Goal: Task Accomplishment & Management: Manage account settings

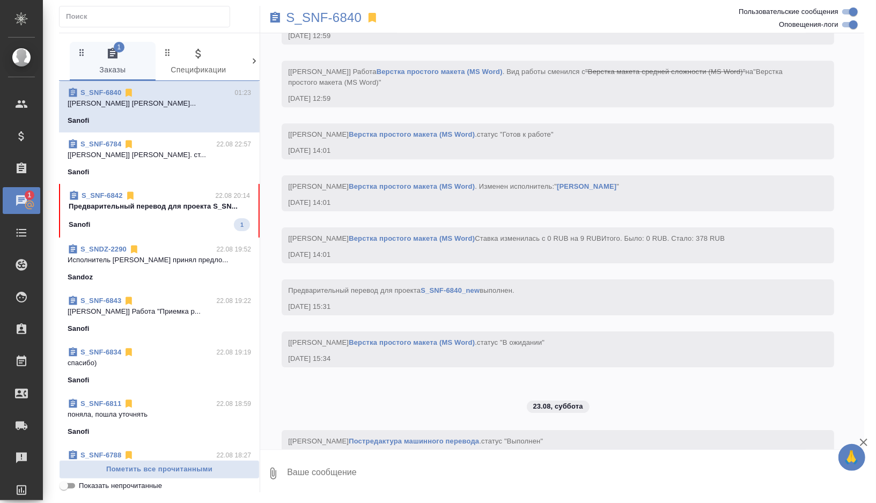
scroll to position [5028, 0]
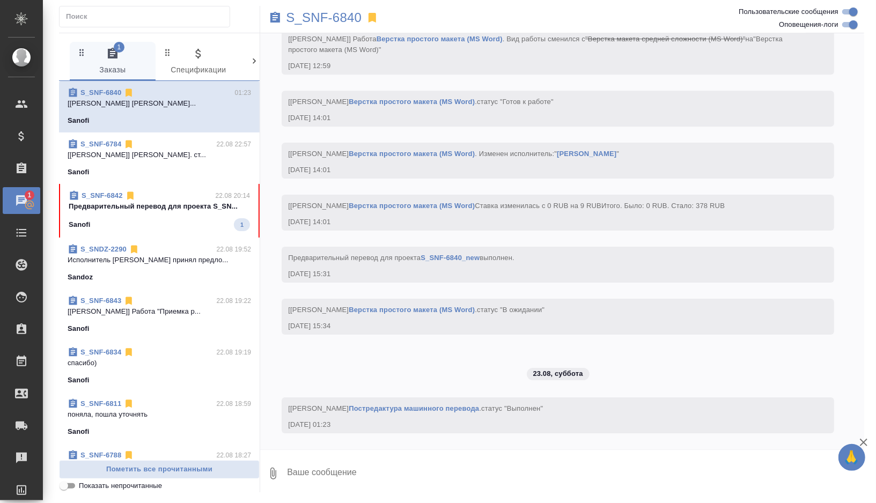
click at [201, 272] on div "Sandoz" at bounding box center [160, 277] width 184 height 11
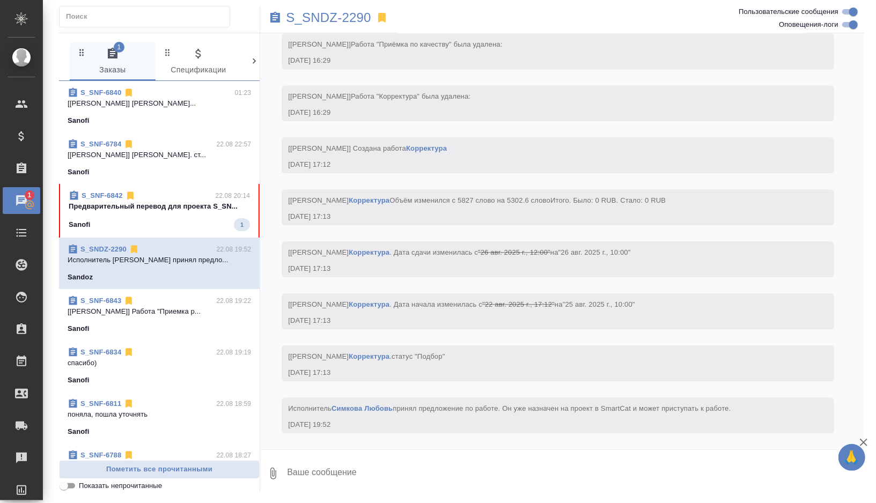
scroll to position [4262, 0]
click at [313, 18] on p "S_SNDZ-2290" at bounding box center [328, 17] width 85 height 11
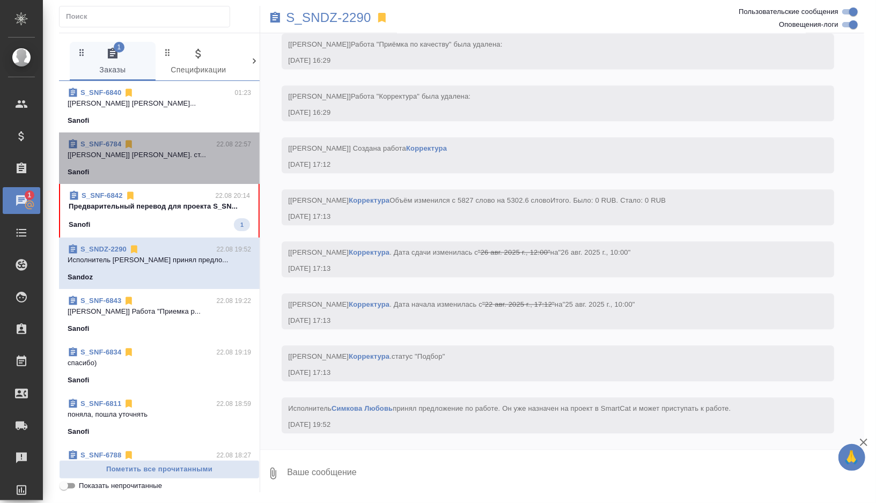
click at [198, 151] on p "[Siracheva Maria] Работа Корректура. ст..." at bounding box center [160, 155] width 184 height 11
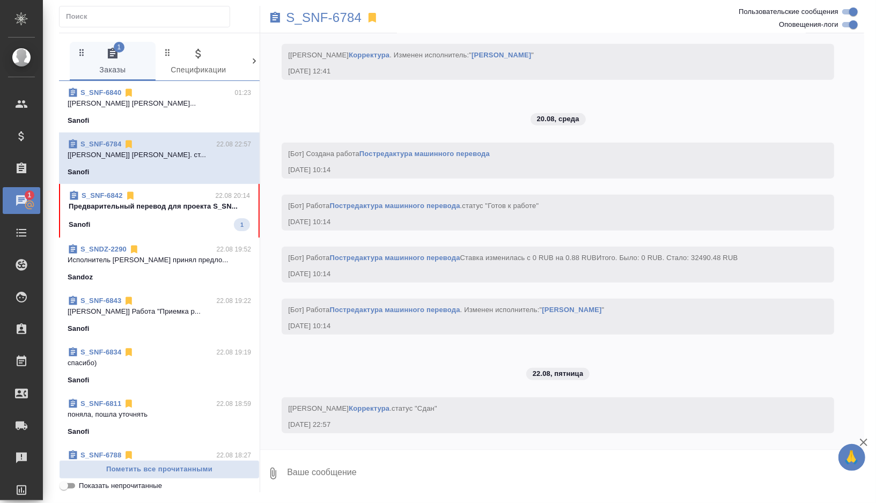
scroll to position [6001, 0]
click at [332, 19] on p "S_SNF-6784" at bounding box center [324, 17] width 76 height 11
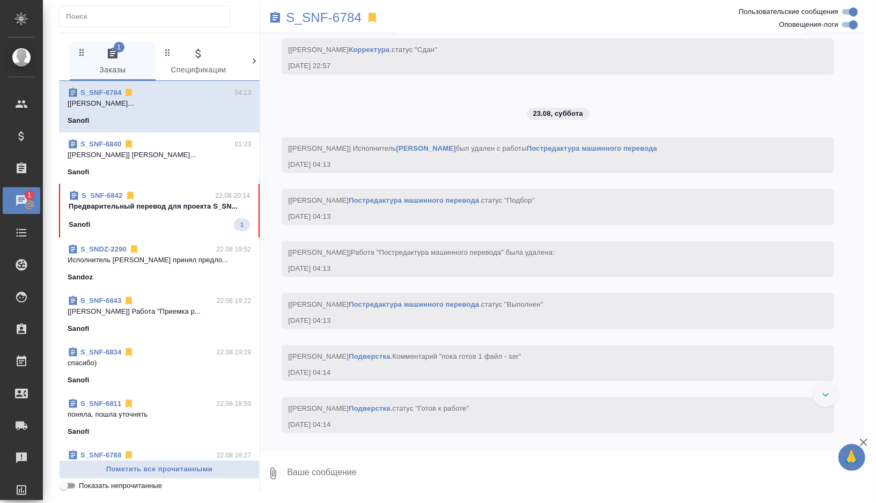
scroll to position [6360, 0]
click at [151, 155] on p "[Васильева Александра] Работа Постредакт..." at bounding box center [160, 155] width 184 height 11
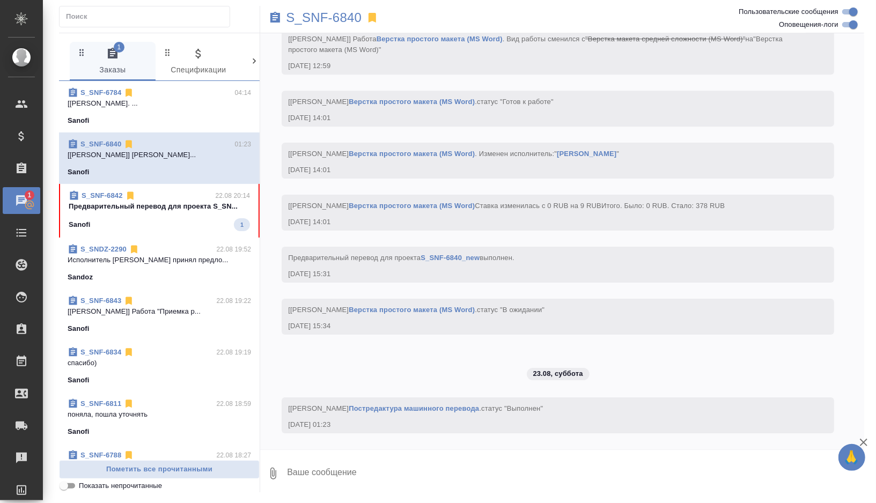
scroll to position [4792, 0]
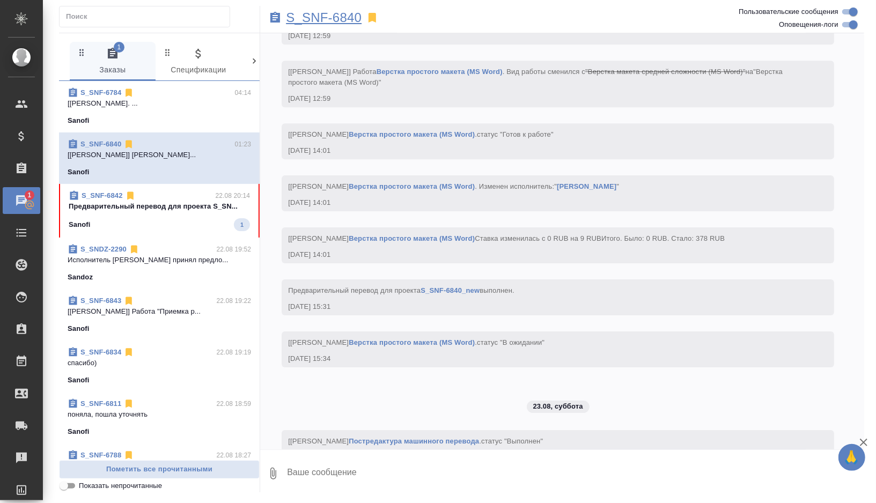
click at [328, 15] on p "S_SNF-6840" at bounding box center [324, 17] width 76 height 11
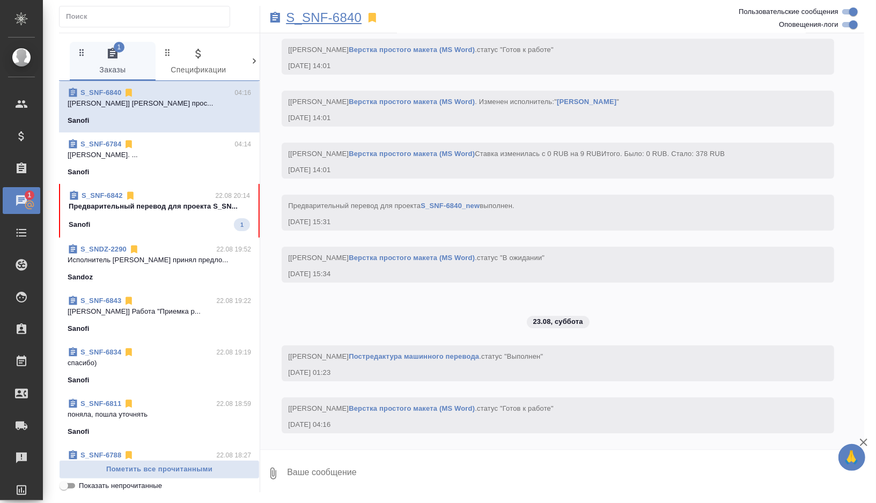
scroll to position [5080, 0]
click at [202, 215] on span "S_SNF-6842 22.08 20:14 Предварительный перевод для проекта S_SN... Sanofi 1" at bounding box center [159, 211] width 181 height 41
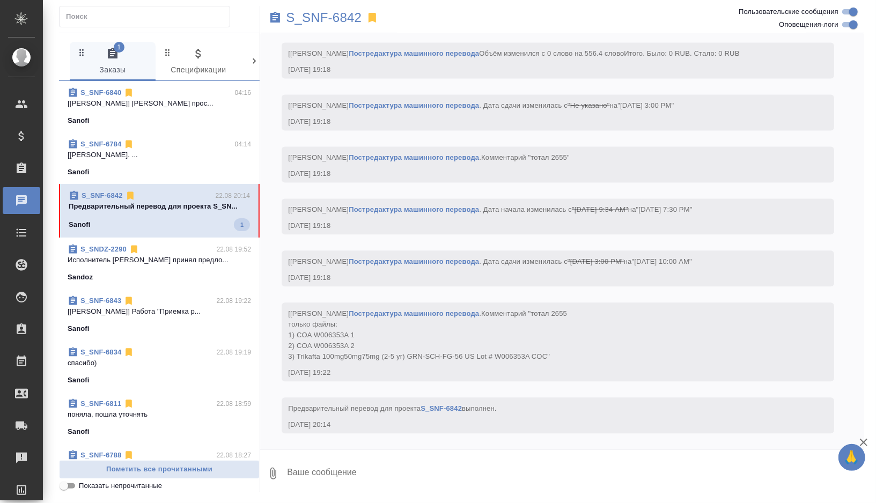
scroll to position [4364, 0]
click at [328, 12] on p "S_SNF-6842" at bounding box center [324, 17] width 76 height 11
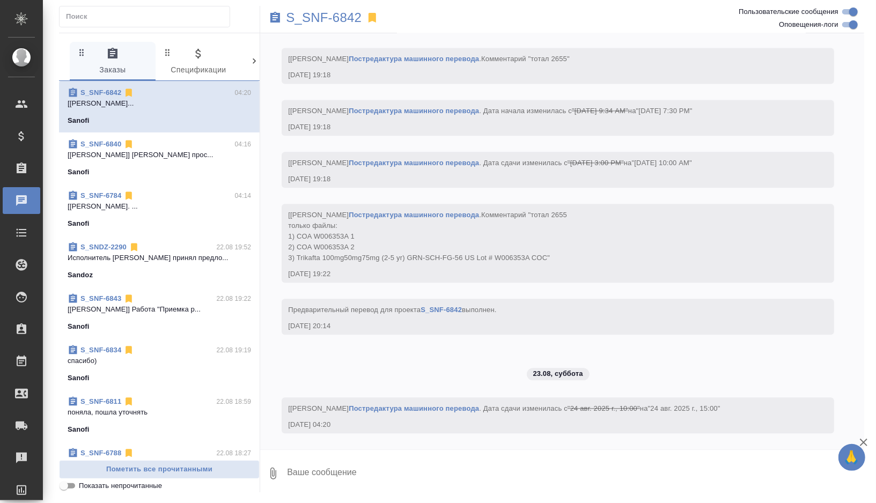
scroll to position [0, 0]
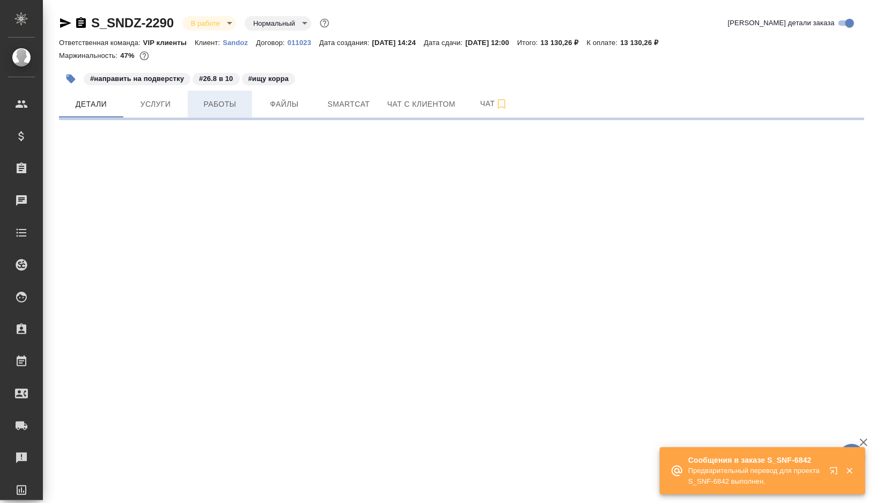
select select "RU"
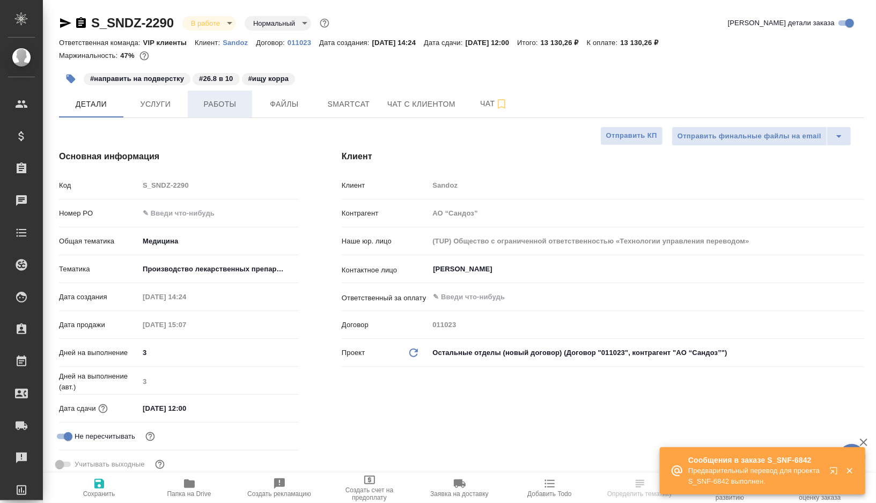
click at [212, 116] on button "Работы" at bounding box center [220, 104] width 64 height 27
type textarea "x"
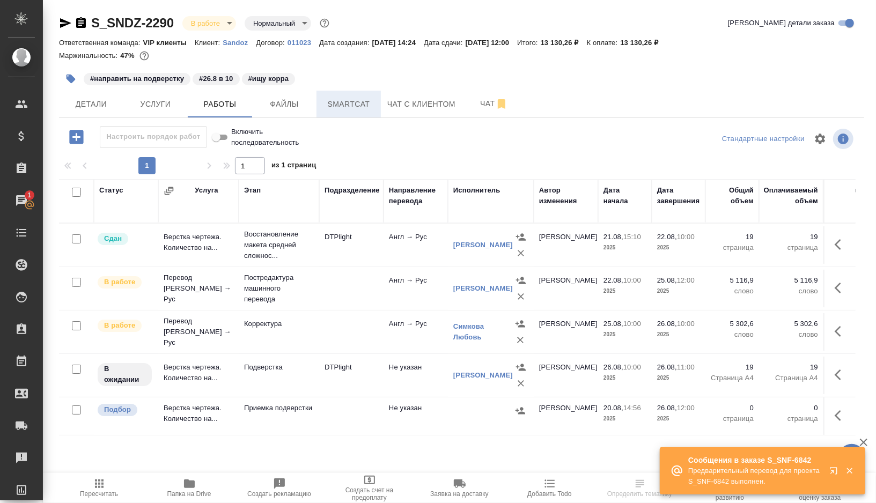
click at [333, 94] on button "Smartcat" at bounding box center [349, 104] width 64 height 27
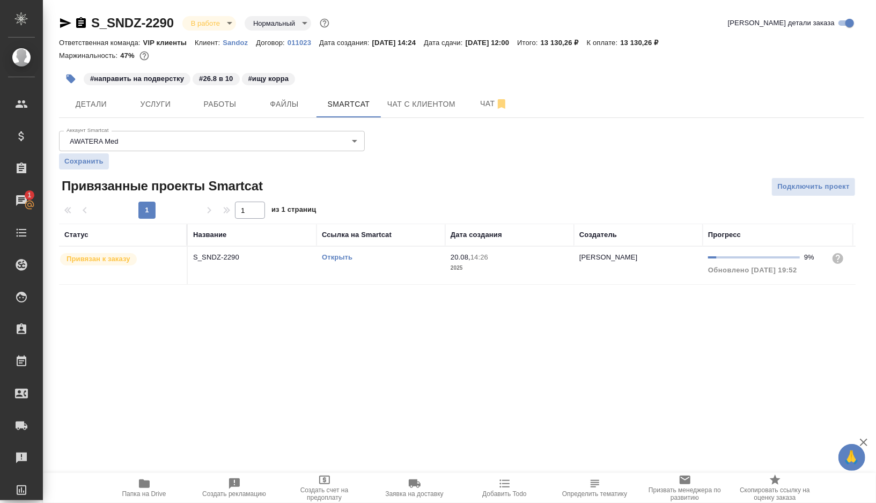
click at [335, 258] on link "Открыть" at bounding box center [337, 257] width 31 height 8
click at [67, 80] on icon "button" at bounding box center [70, 79] width 11 height 11
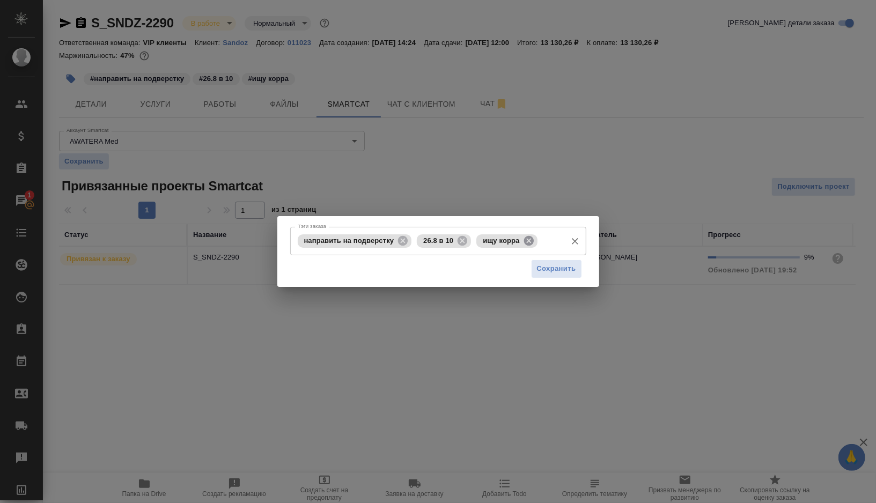
click at [531, 242] on icon at bounding box center [529, 241] width 10 height 10
click at [561, 281] on div "Сохранить" at bounding box center [438, 268] width 296 height 27
click at [555, 275] on span "Сохранить" at bounding box center [556, 269] width 39 height 12
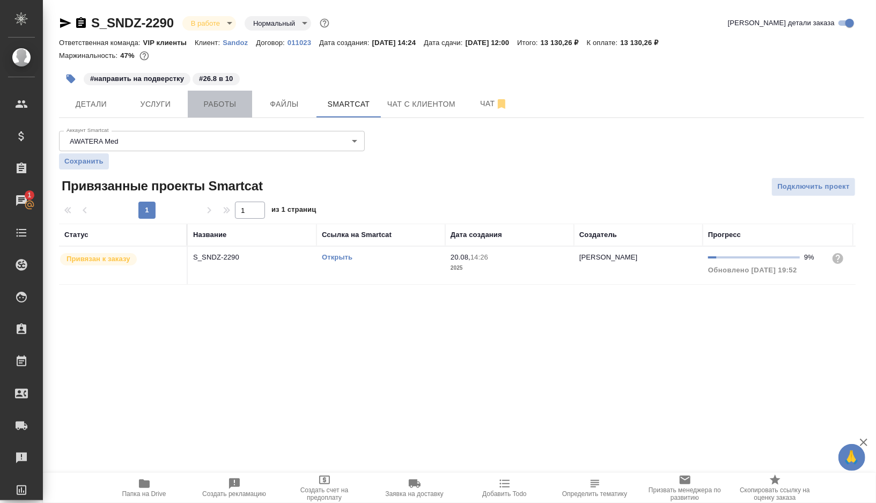
click at [206, 107] on span "Работы" at bounding box center [220, 104] width 52 height 13
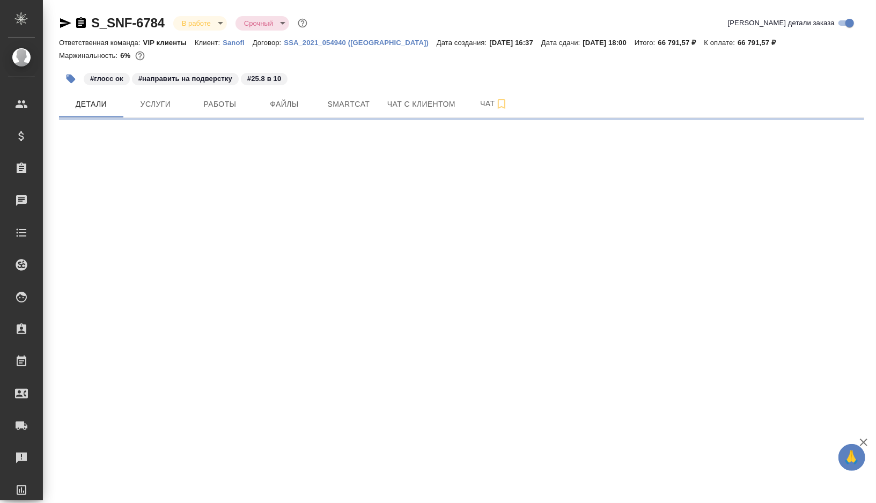
select select "RU"
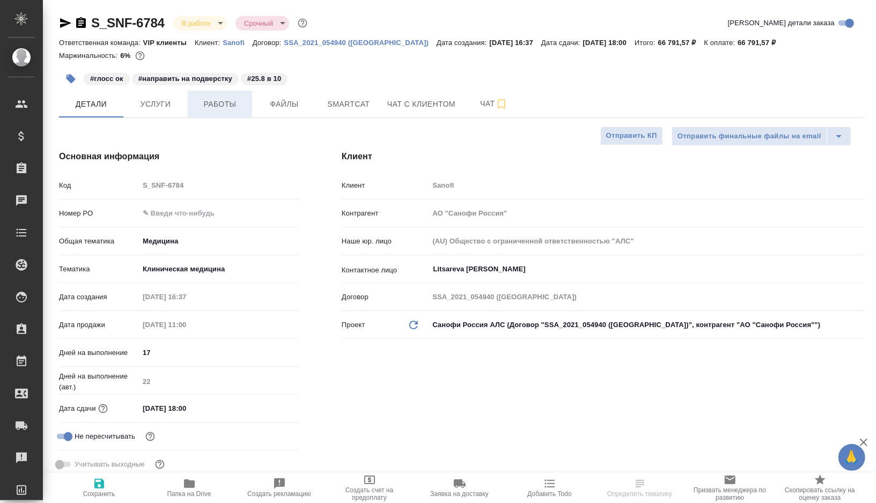
type textarea "x"
click at [203, 112] on button "Работы" at bounding box center [220, 104] width 64 height 27
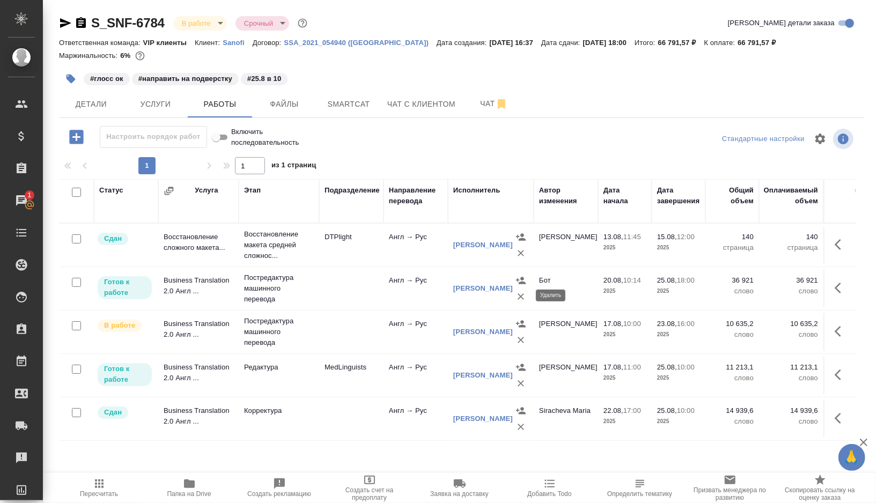
click at [521, 296] on icon "button" at bounding box center [521, 297] width 6 height 6
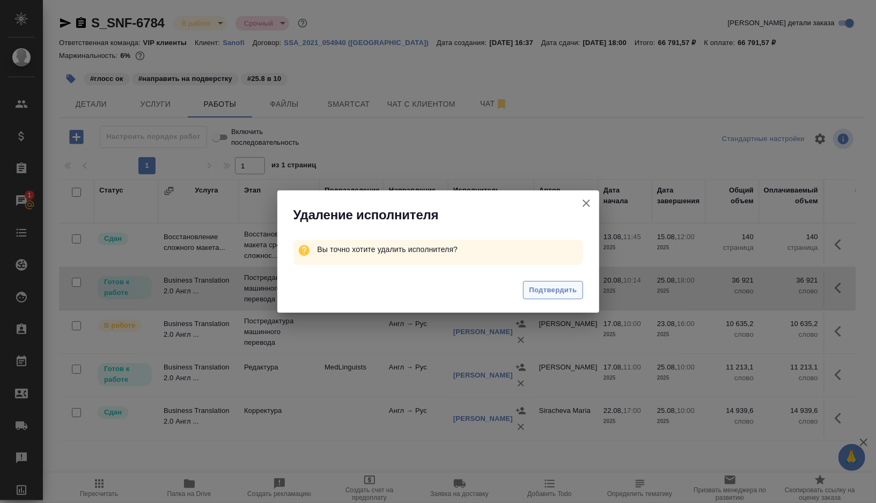
click at [549, 289] on span "Подтвердить" at bounding box center [553, 290] width 48 height 12
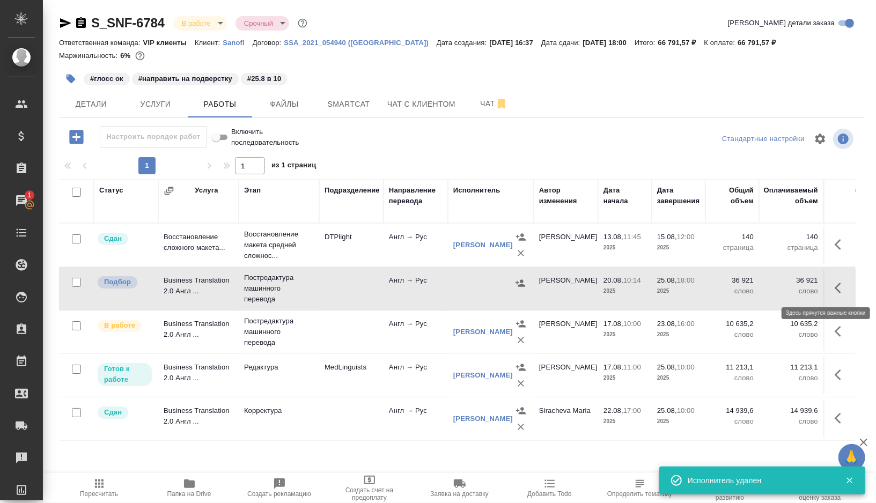
click at [838, 288] on icon "button" at bounding box center [838, 288] width 6 height 11
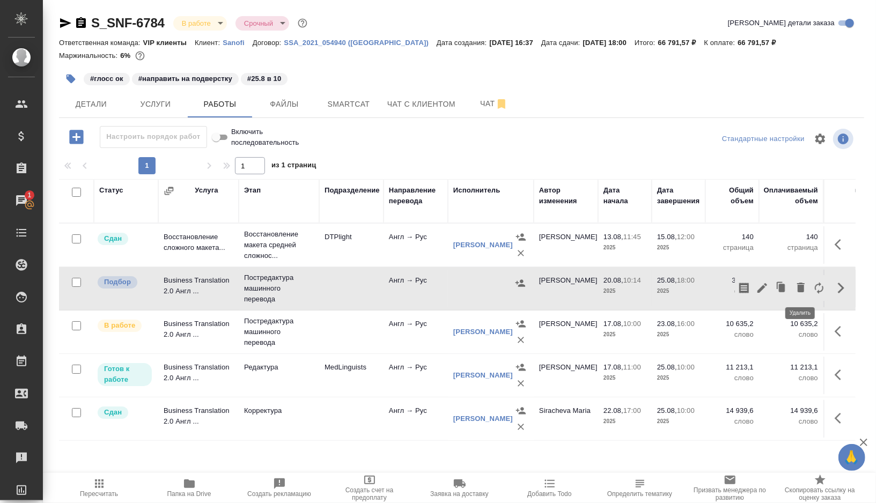
click at [802, 283] on icon "button" at bounding box center [801, 287] width 13 height 13
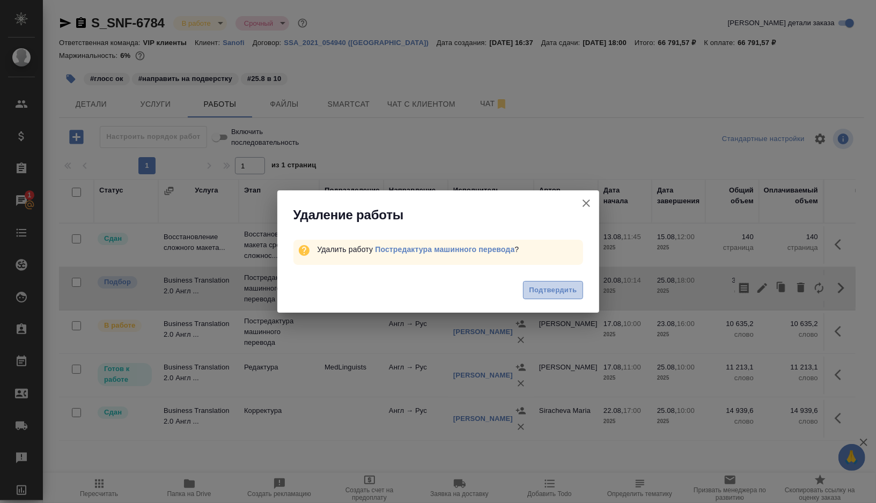
click at [542, 288] on span "Подтвердить" at bounding box center [553, 290] width 48 height 12
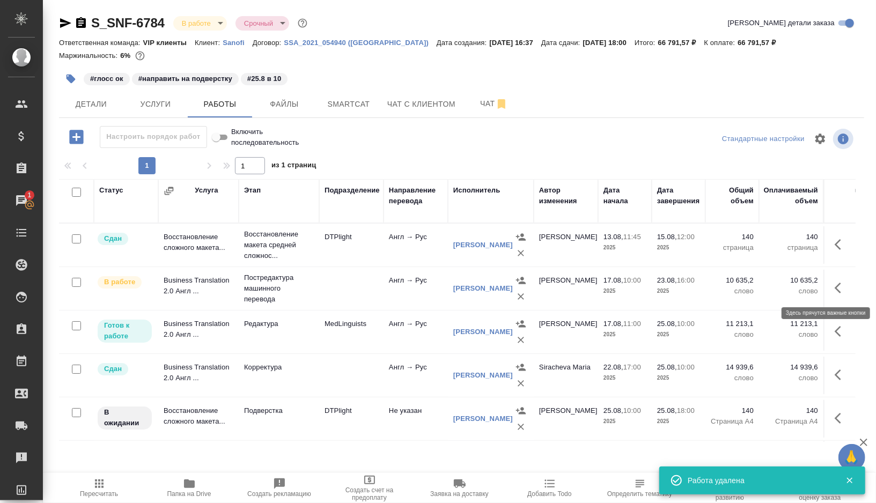
click at [835, 277] on button "button" at bounding box center [842, 288] width 26 height 26
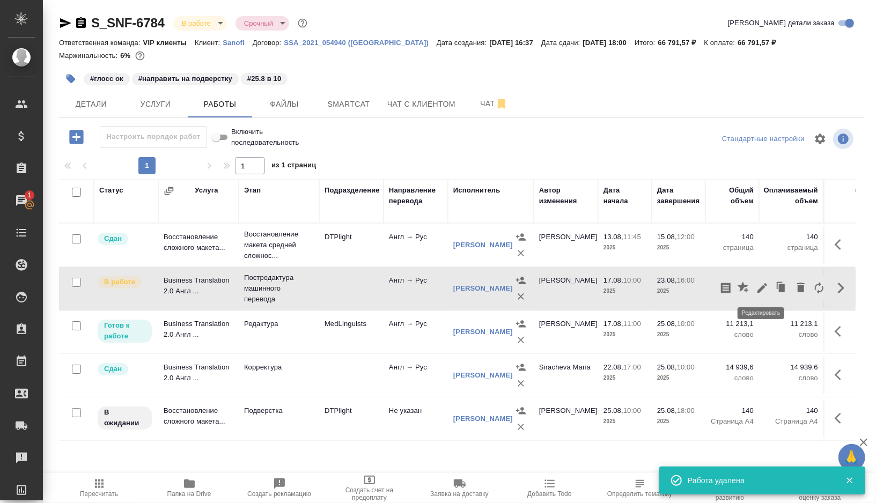
click at [762, 291] on icon "button" at bounding box center [762, 288] width 13 height 13
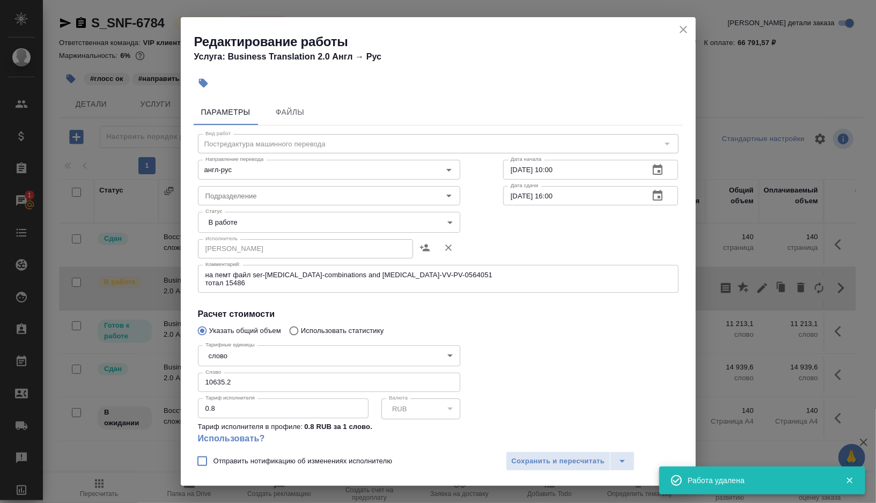
click at [435, 224] on body "🙏 .cls-1 fill:#fff; AWATERA Gorshkova Valentina Клиенты Спецификации Заказы 1 Ч…" at bounding box center [438, 251] width 876 height 503
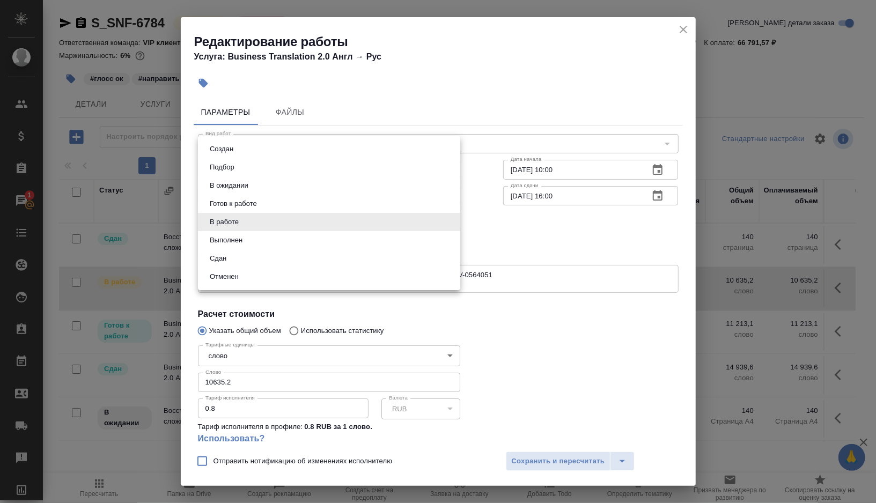
click at [300, 247] on li "Выполнен" at bounding box center [329, 240] width 262 height 18
type input "completed"
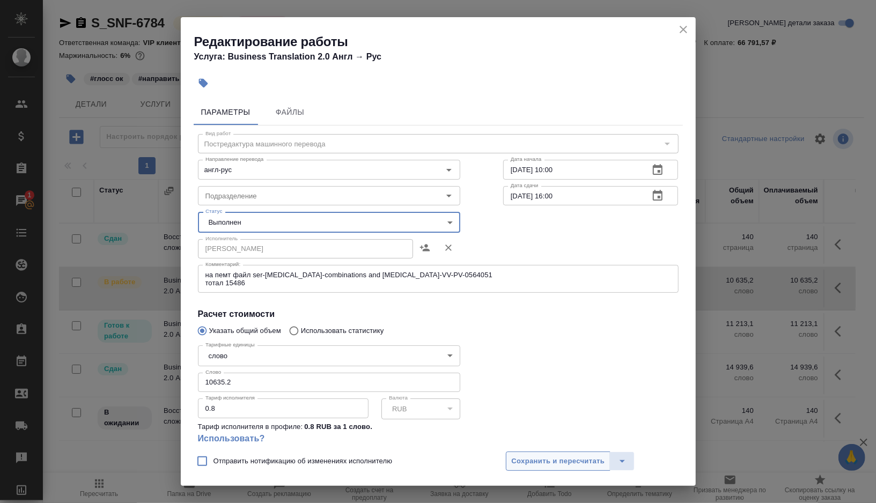
click at [562, 460] on span "Сохранить и пересчитать" at bounding box center [558, 462] width 93 height 12
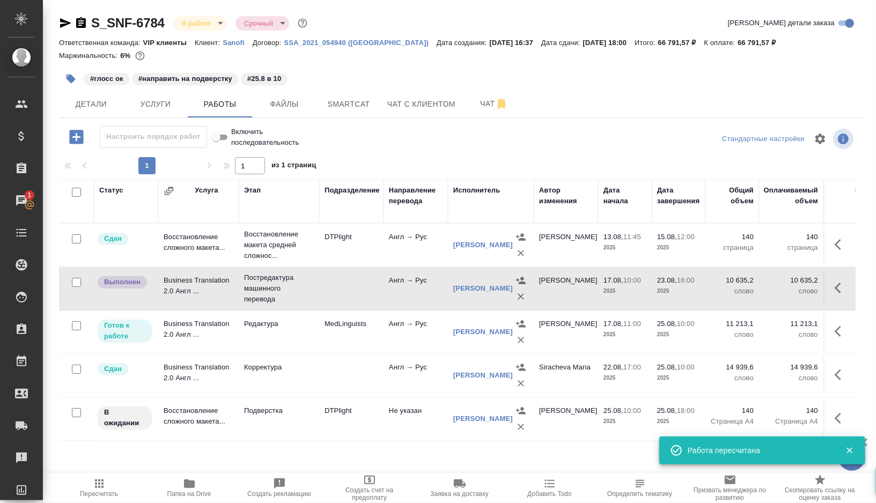
click at [316, 267] on td "Корректура" at bounding box center [279, 245] width 81 height 43
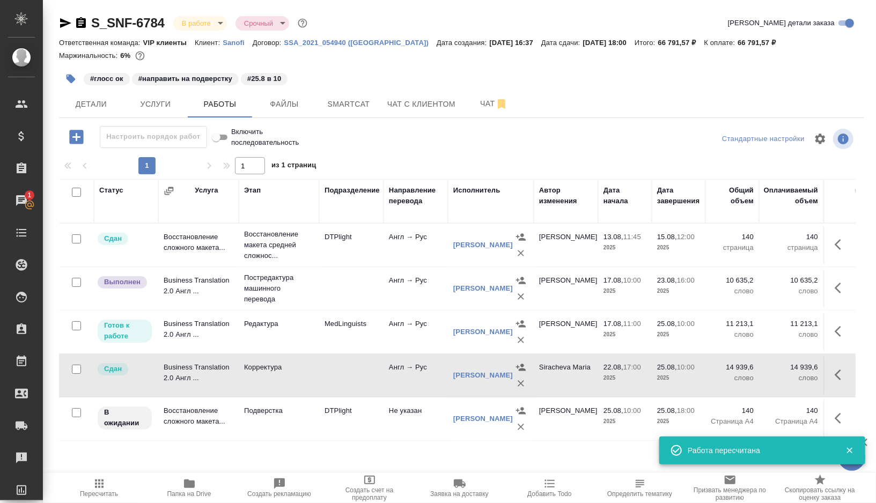
click at [316, 267] on td "Корректура" at bounding box center [279, 245] width 81 height 43
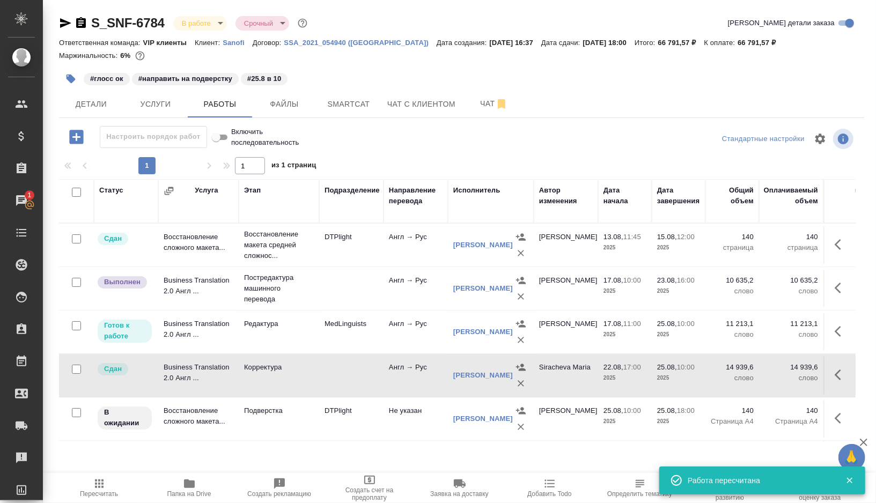
scroll to position [35, 0]
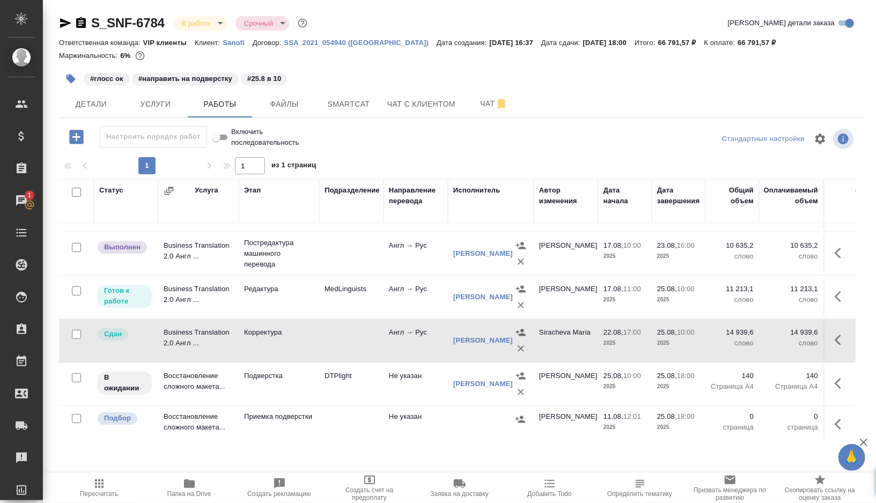
click at [311, 232] on td "Подверстка" at bounding box center [279, 210] width 81 height 43
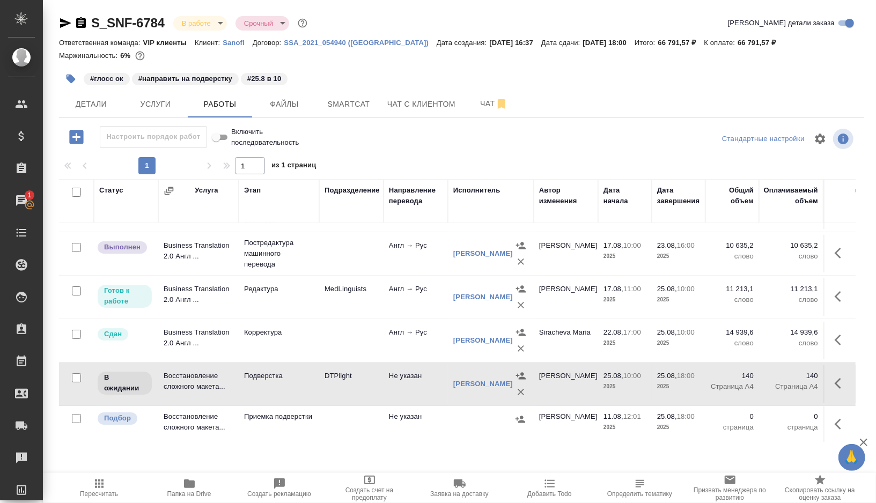
scroll to position [0, 0]
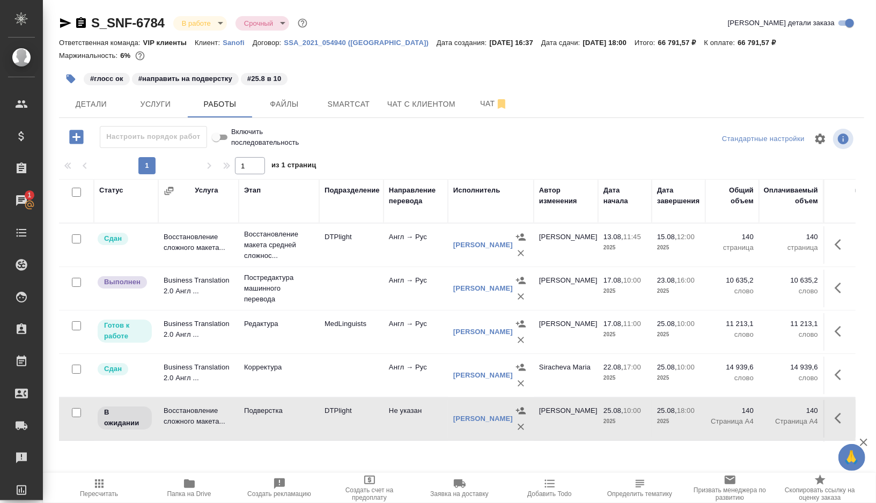
click at [332, 264] on td "MedLinguists" at bounding box center [351, 245] width 64 height 38
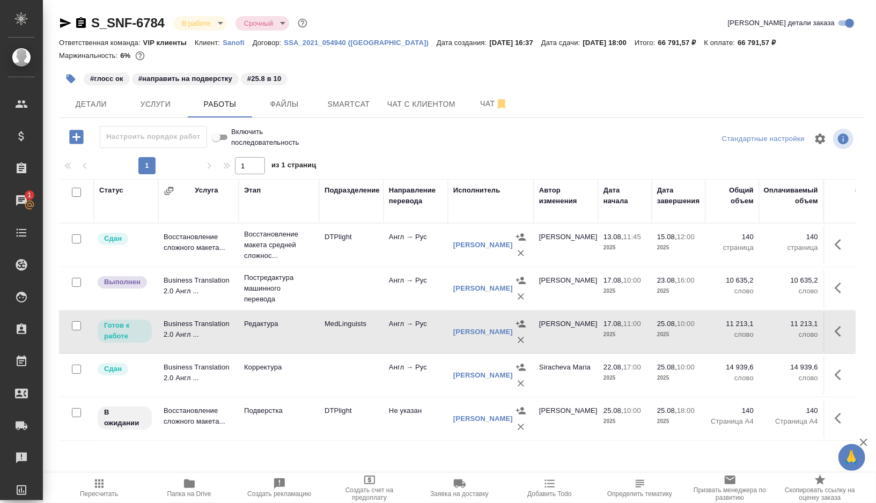
click at [332, 264] on td "MedLinguists" at bounding box center [351, 245] width 64 height 38
click at [350, 106] on span "Smartcat" at bounding box center [349, 104] width 52 height 13
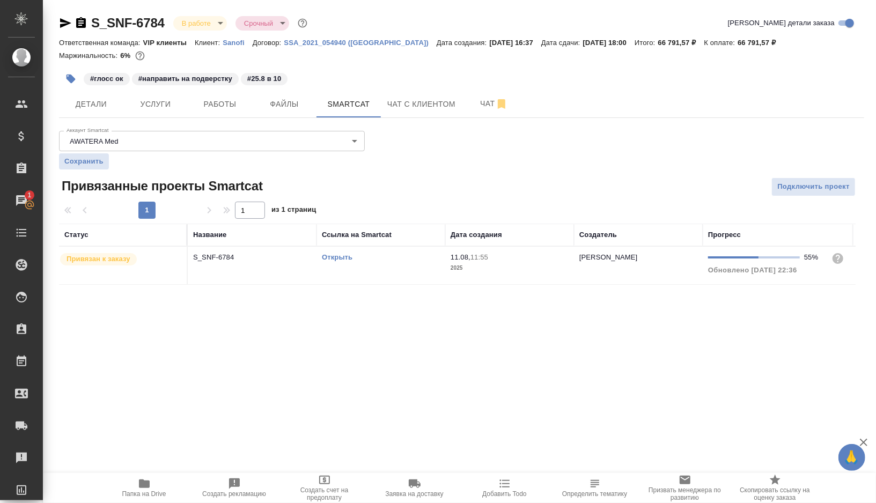
click at [412, 274] on td "Открыть" at bounding box center [381, 266] width 129 height 38
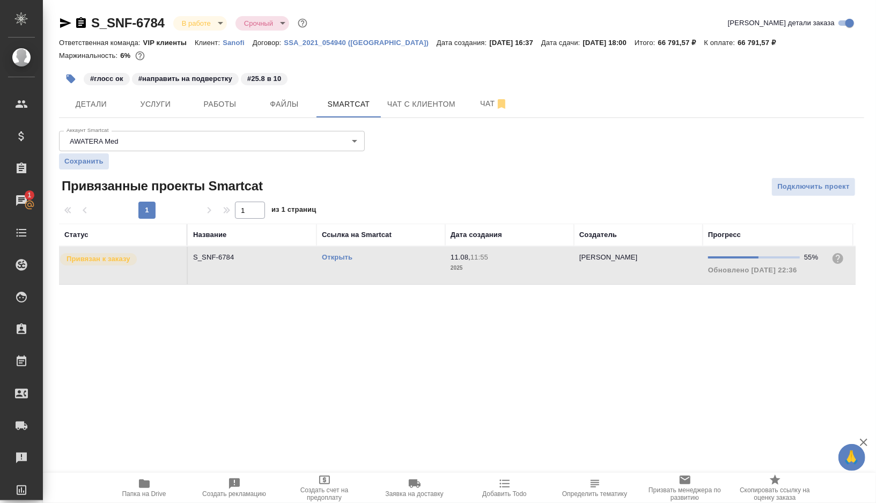
click at [412, 274] on td "Открыть" at bounding box center [381, 266] width 129 height 38
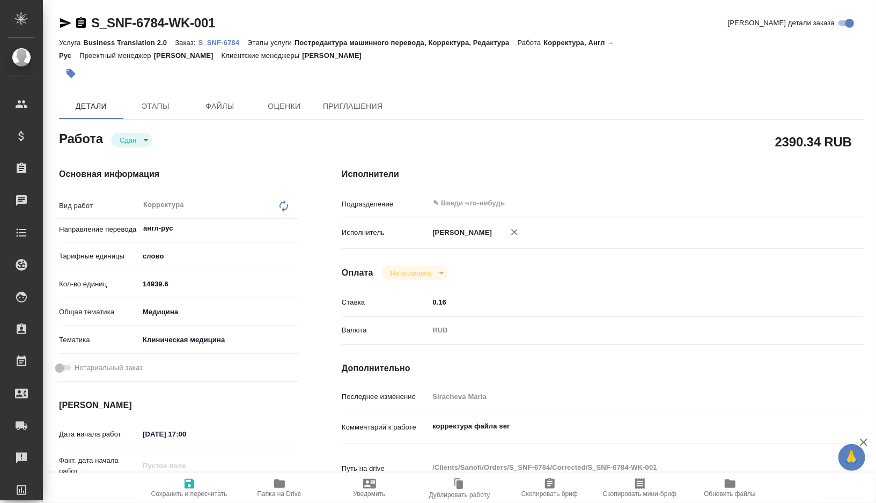
type textarea "x"
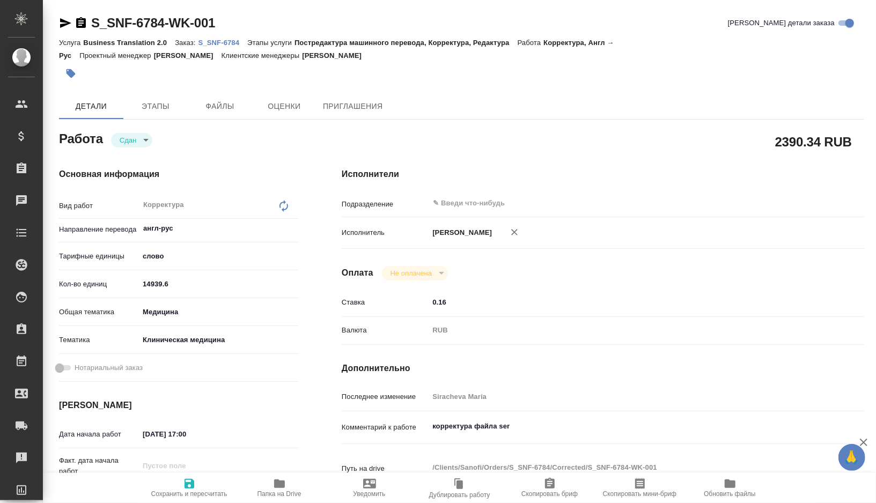
type textarea "x"
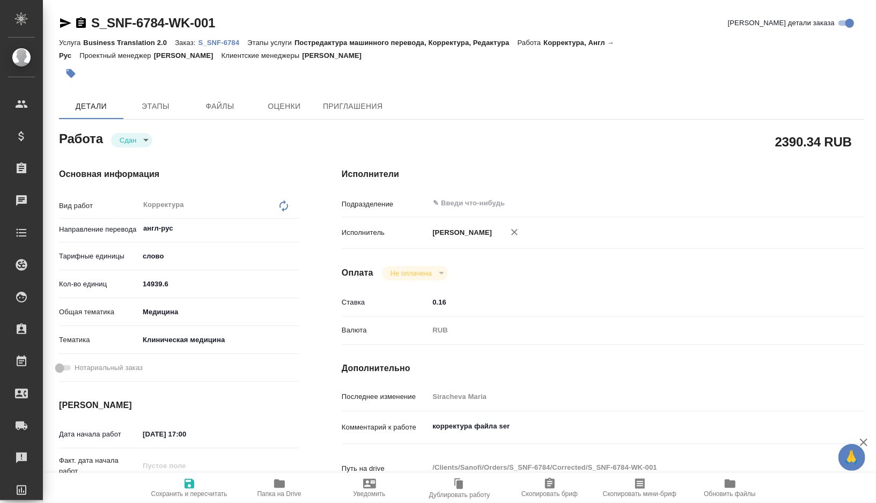
type textarea "x"
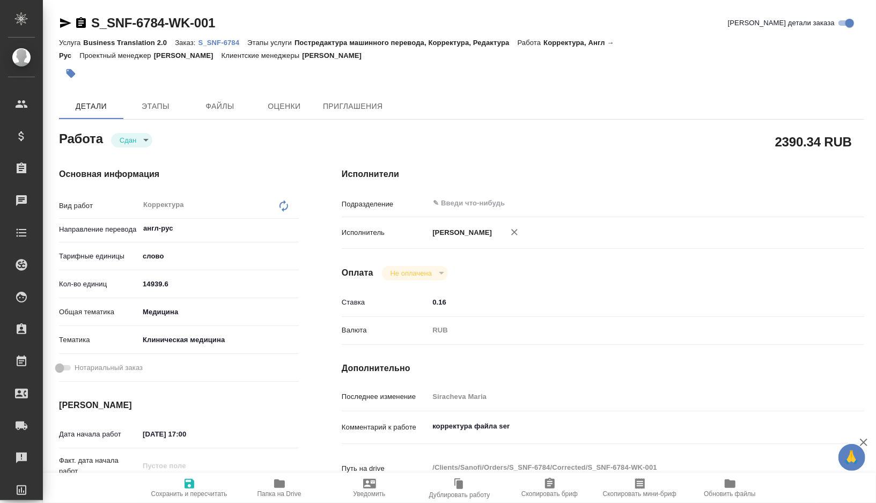
type textarea "x"
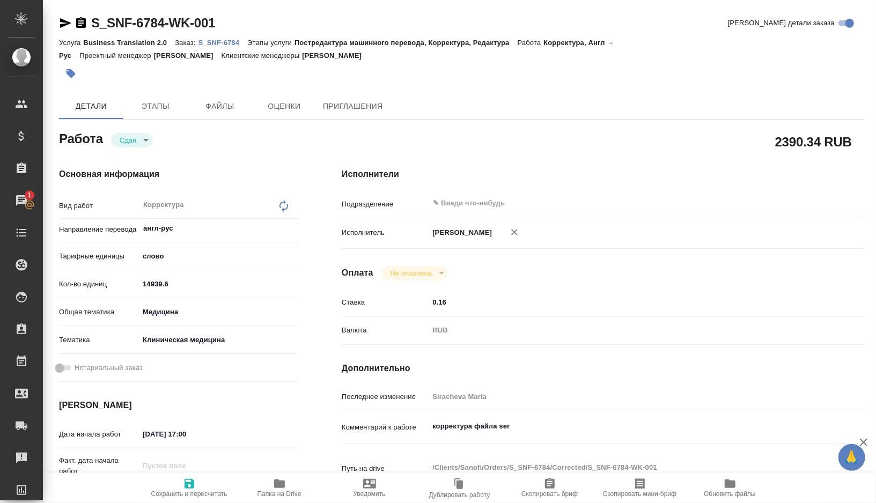
type textarea "x"
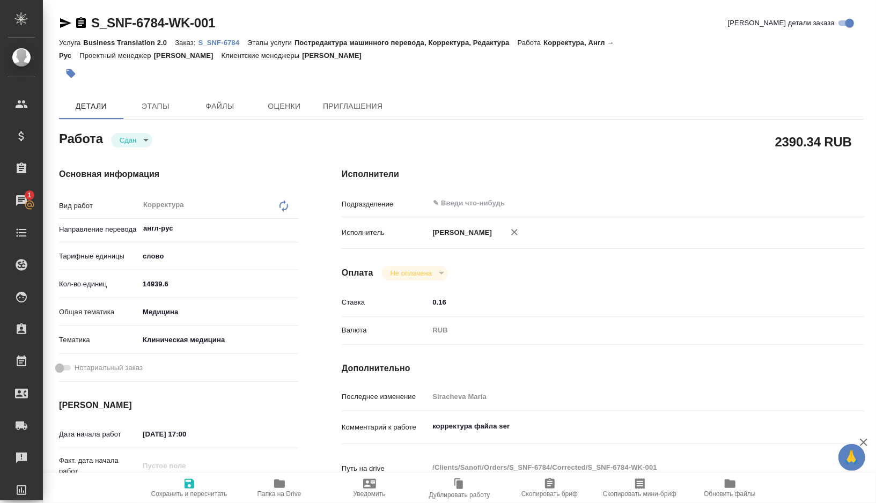
type textarea "x"
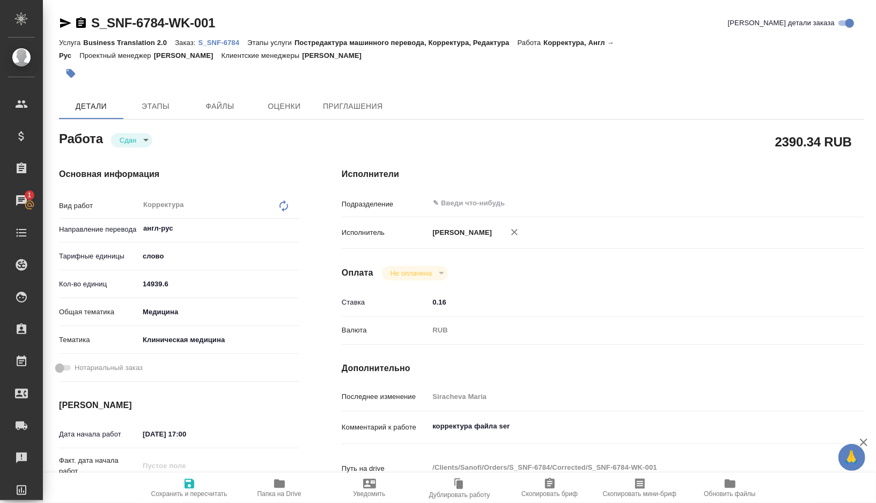
type textarea "x"
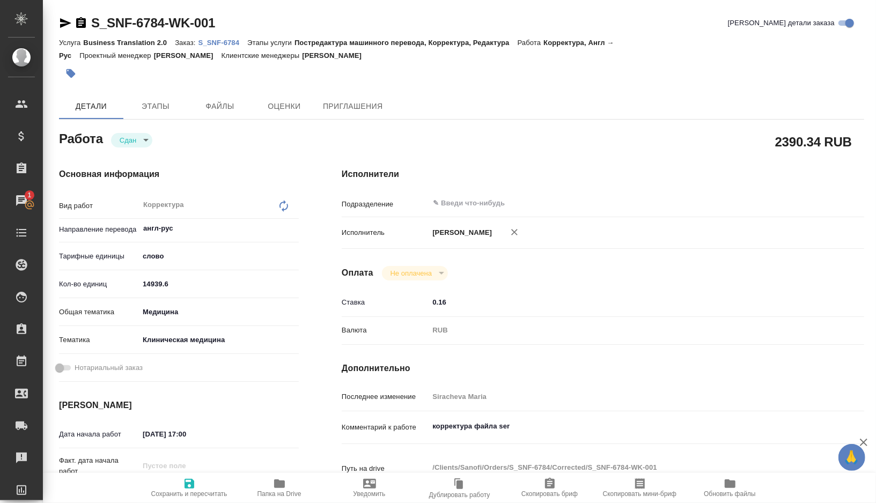
type textarea "x"
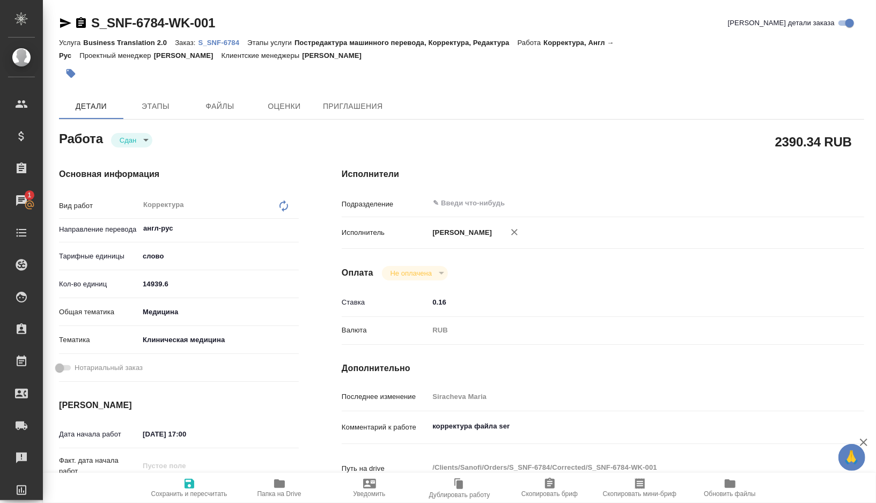
type textarea "x"
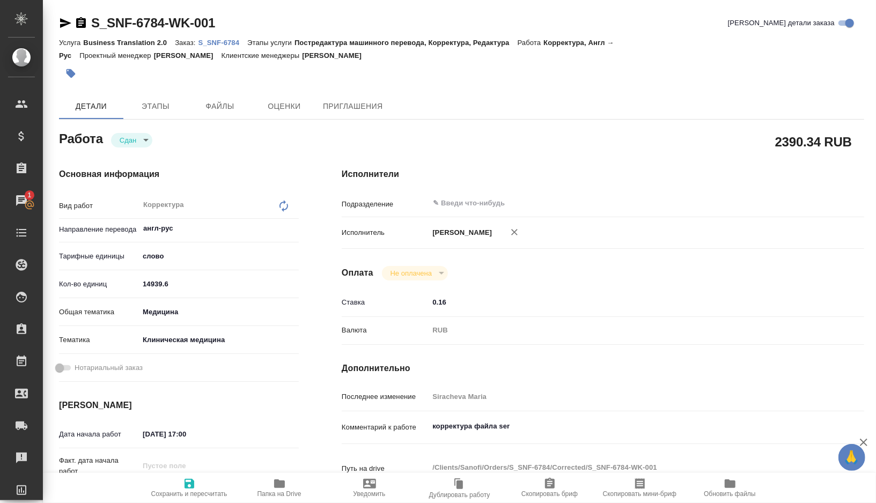
click at [279, 480] on icon "button" at bounding box center [279, 484] width 11 height 9
type textarea "x"
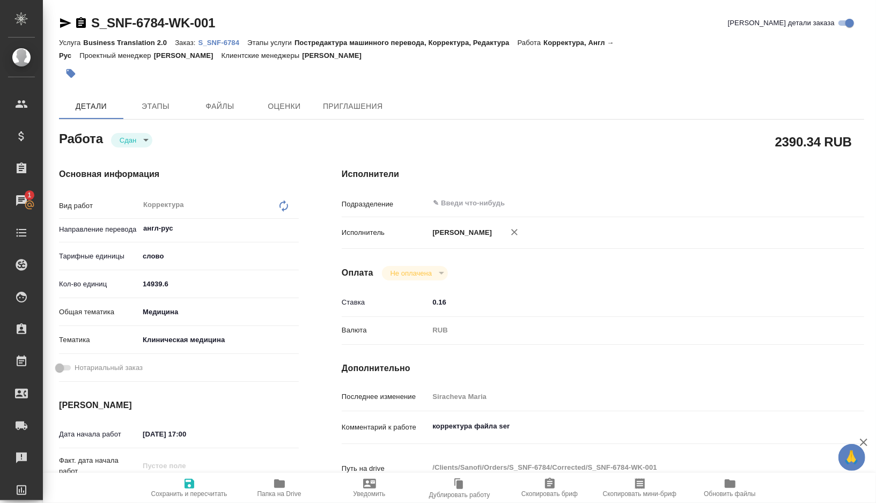
type textarea "x"
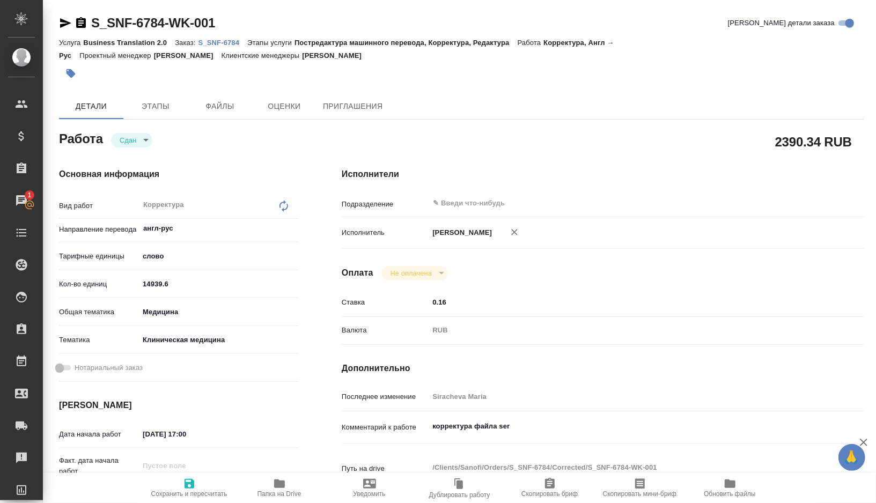
type textarea "x"
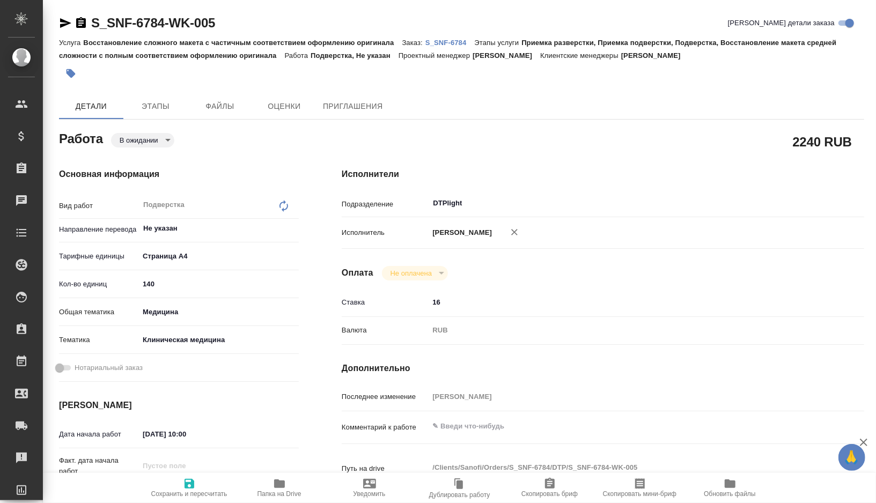
type textarea "x"
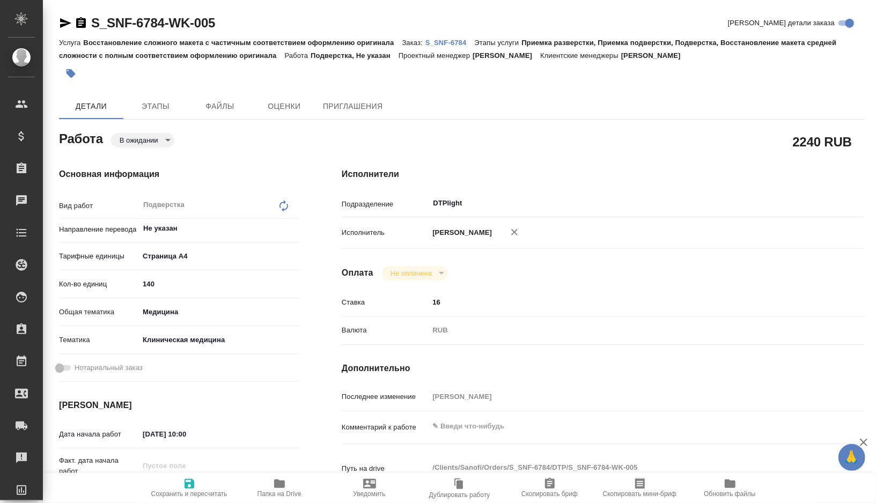
type textarea "x"
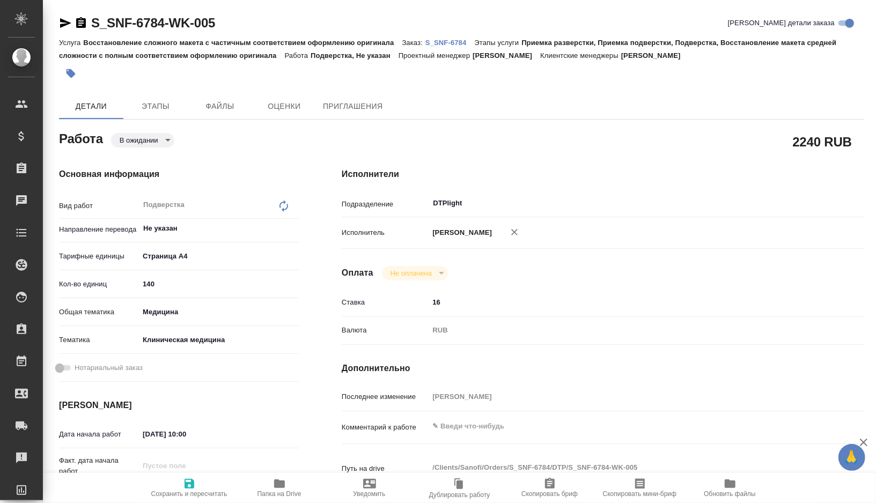
type textarea "x"
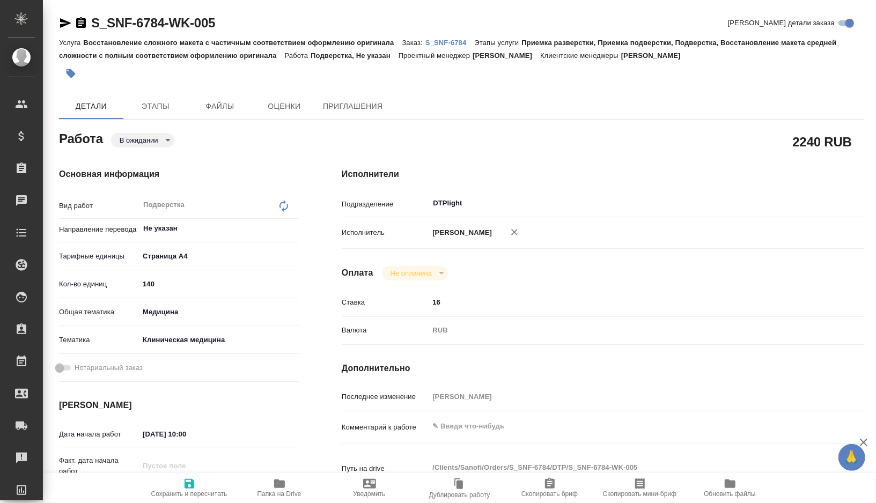
type textarea "x"
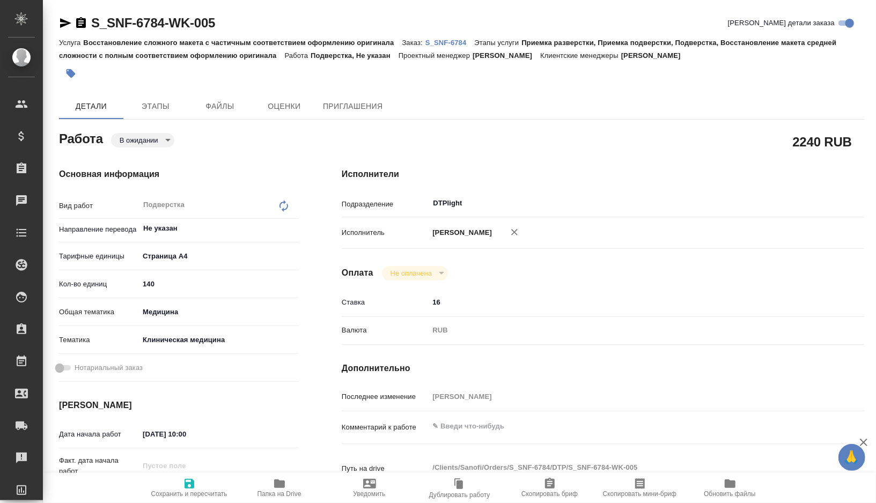
type textarea "x"
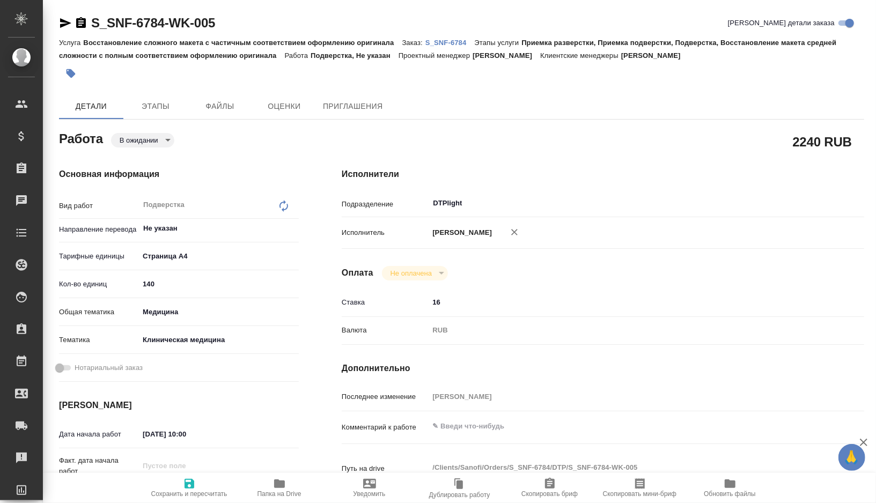
type textarea "x"
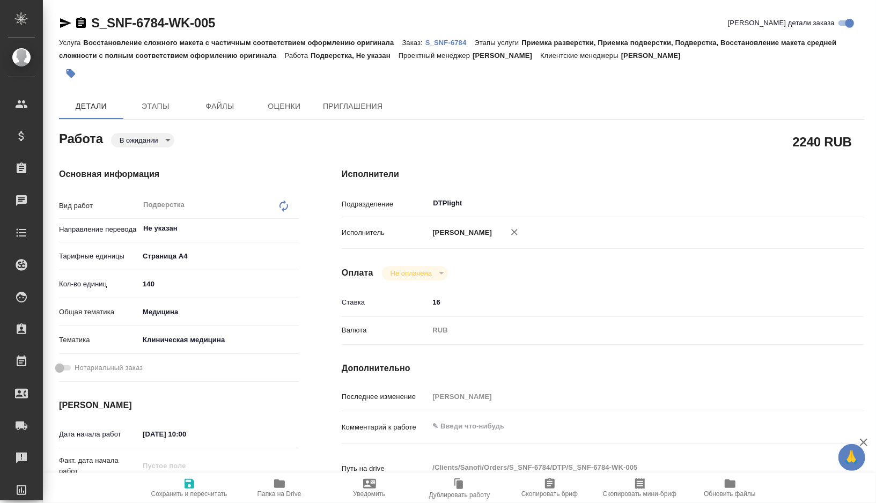
type textarea "x"
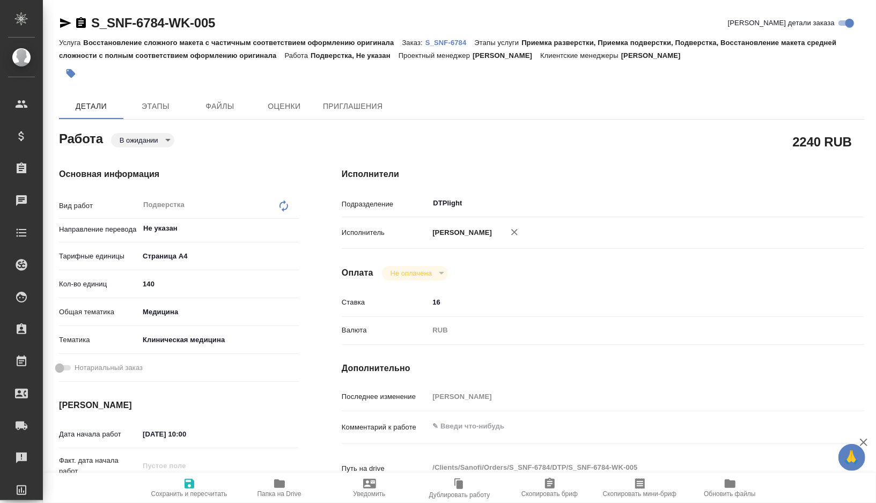
type textarea "x"
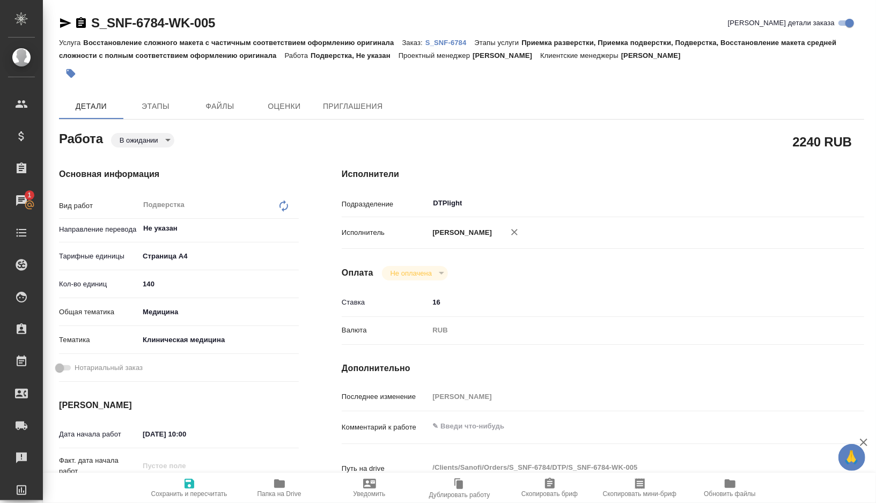
click at [279, 484] on icon "button" at bounding box center [279, 484] width 11 height 9
type textarea "x"
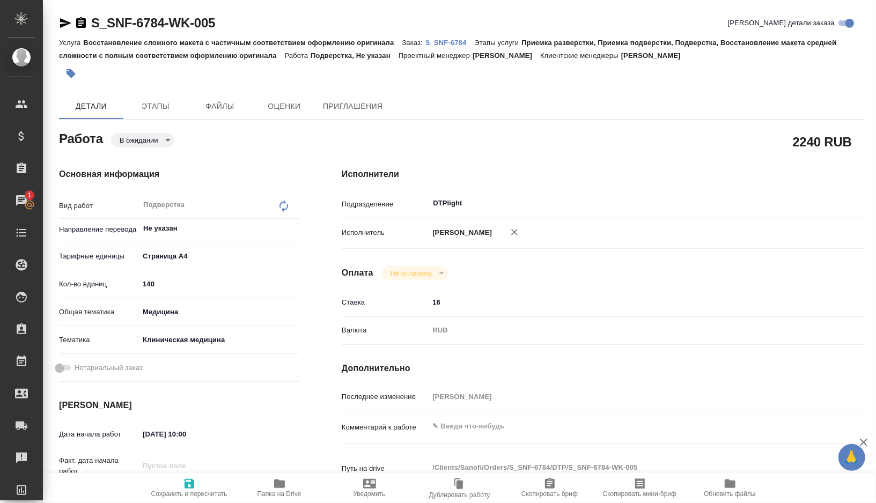
type textarea "x"
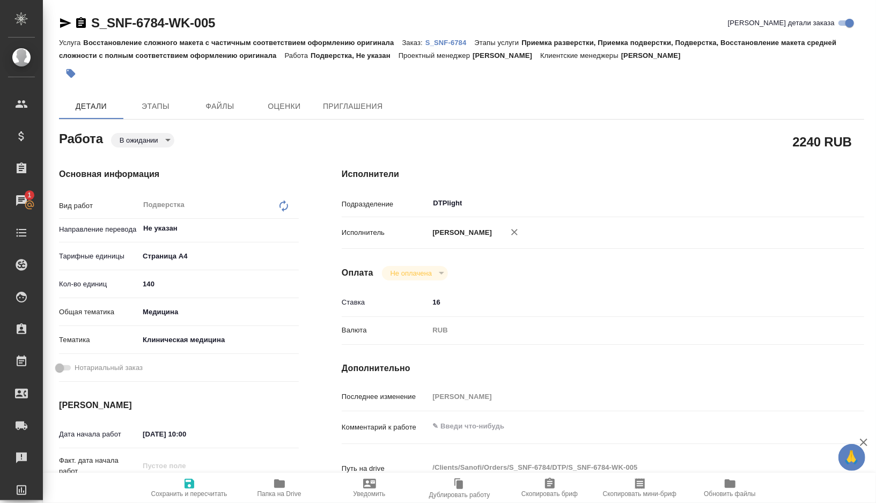
type textarea "x"
click at [470, 429] on textarea at bounding box center [625, 427] width 392 height 18
type textarea "x"
type textarea "п"
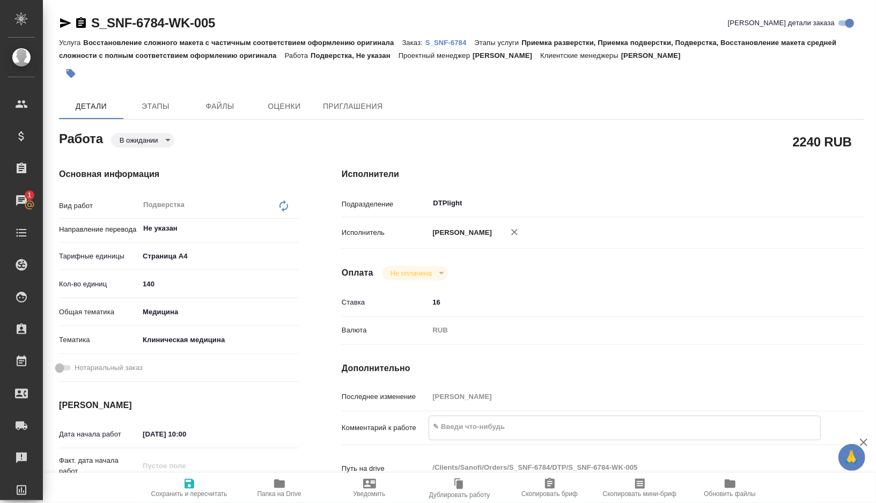
type textarea "x"
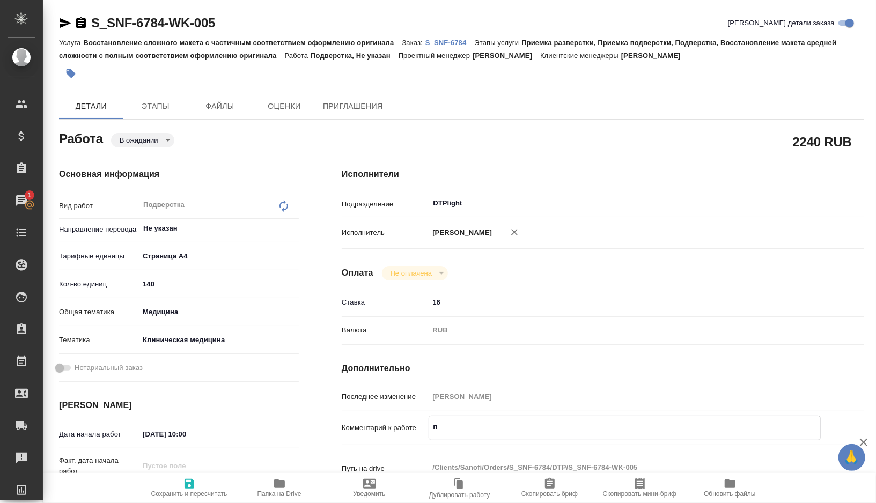
type textarea "по"
type textarea "x"
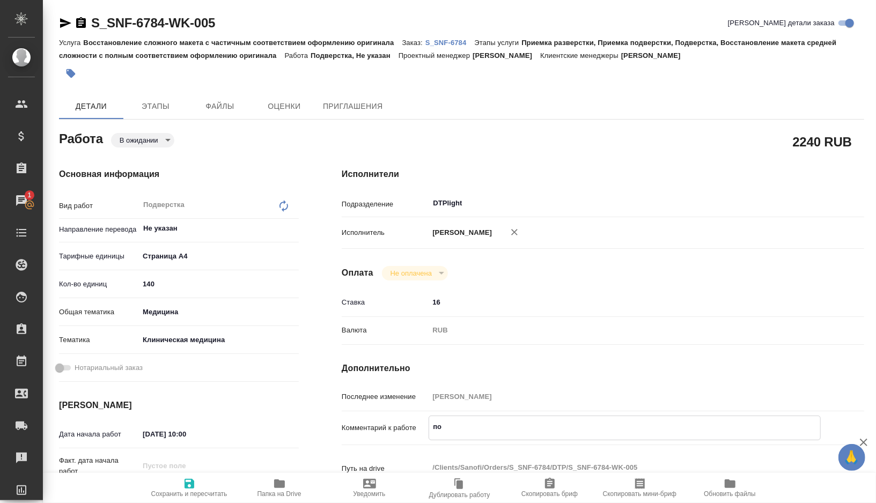
type textarea "x"
type textarea "пок"
type textarea "x"
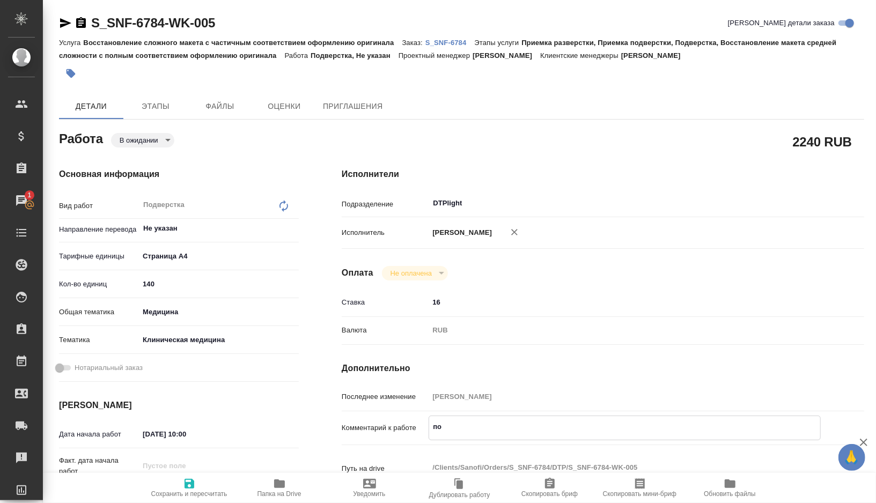
type textarea "x"
type textarea "пока"
type textarea "x"
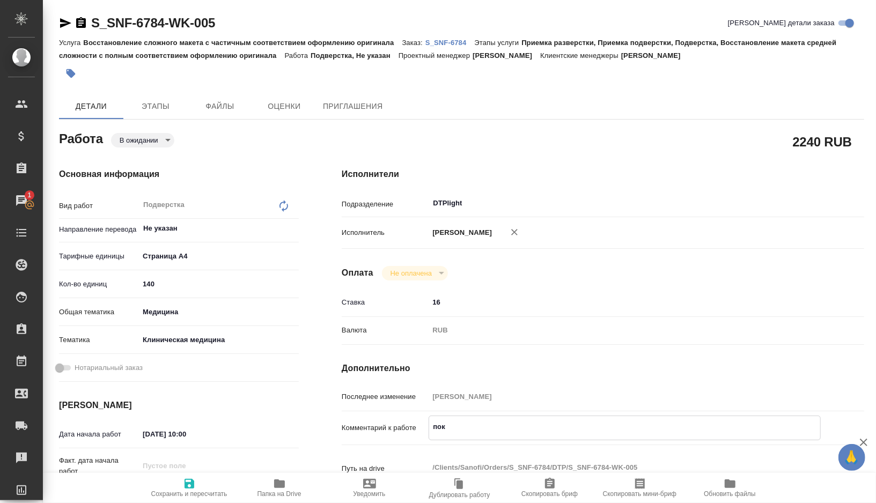
type textarea "x"
type textarea "пока"
type textarea "x"
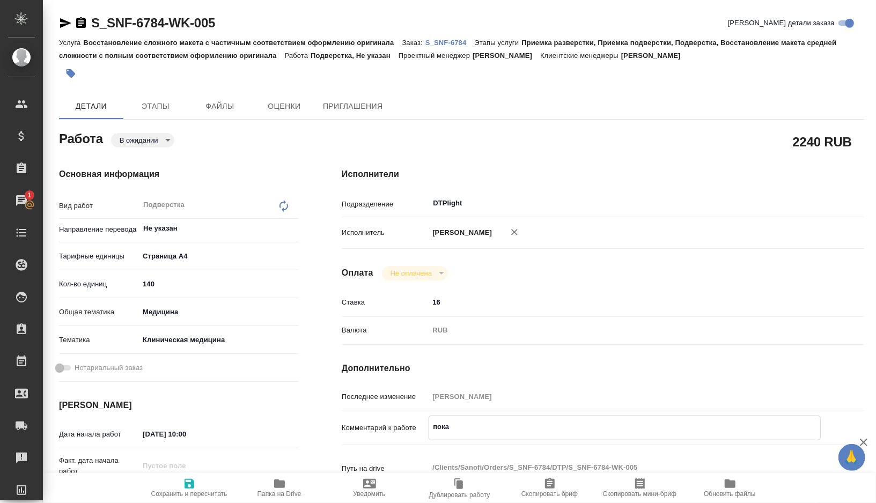
type textarea "x"
type textarea "пока г"
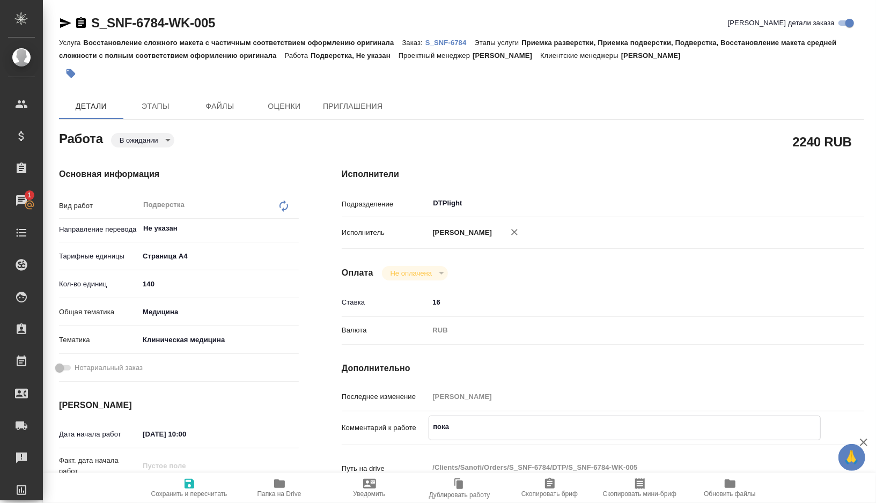
type textarea "x"
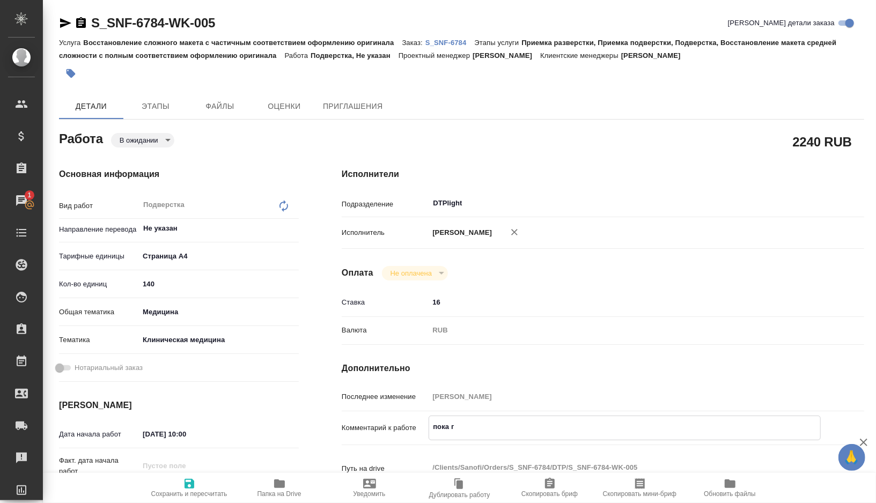
type textarea "пока го"
type textarea "x"
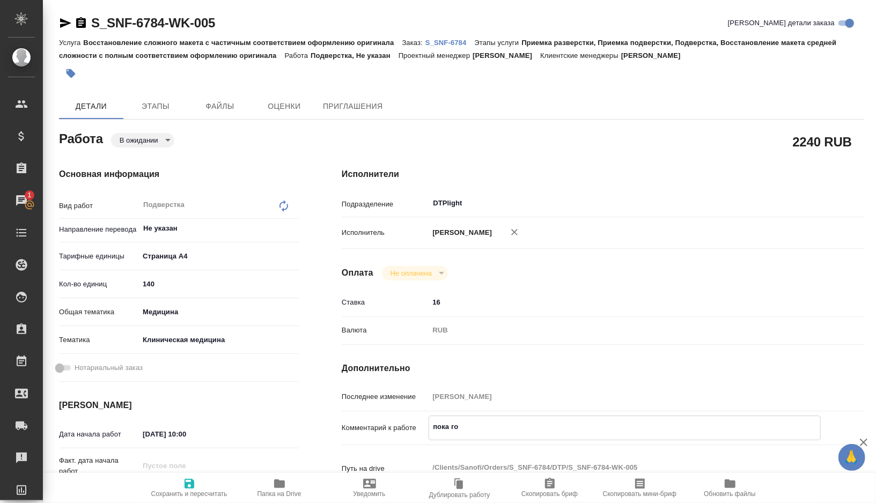
type textarea "x"
type textarea "пока гот"
type textarea "x"
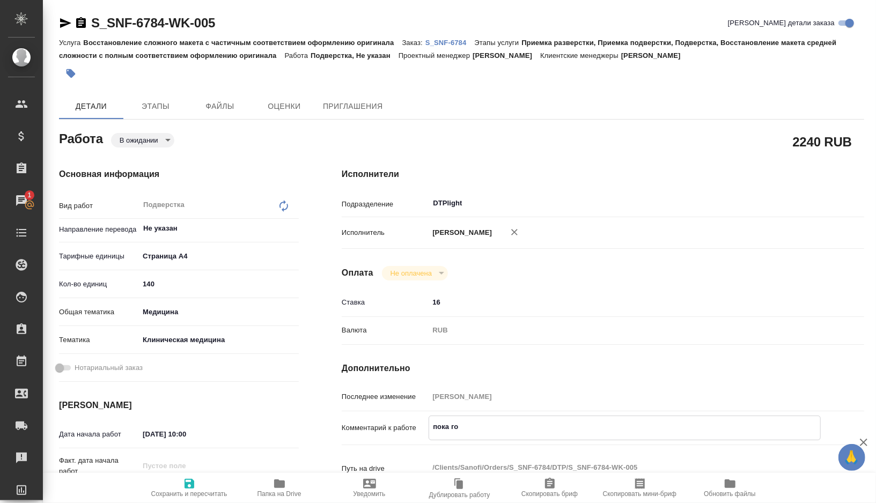
type textarea "x"
type textarea "пока гото"
type textarea "x"
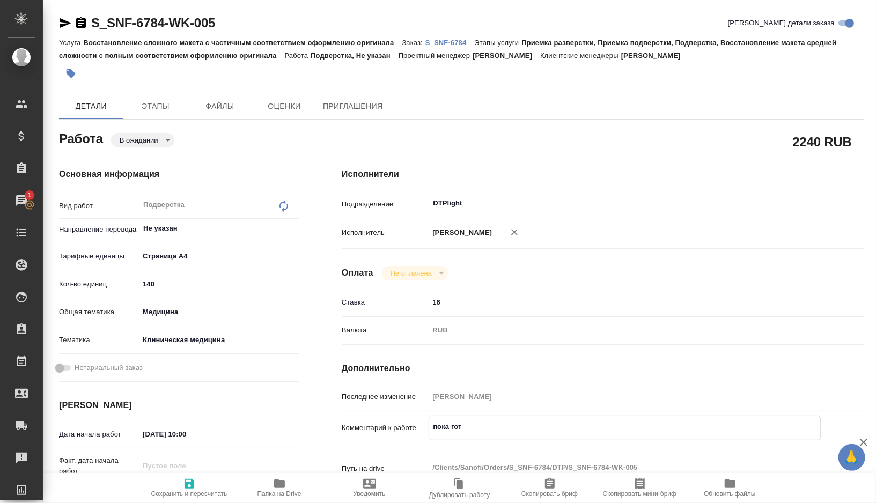
type textarea "x"
type textarea "пока готов"
type textarea "x"
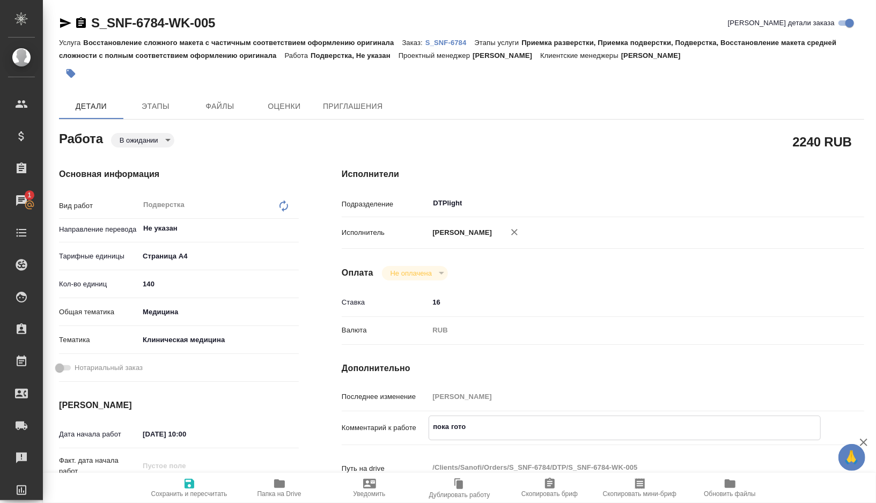
type textarea "x"
type textarea "пока готов"
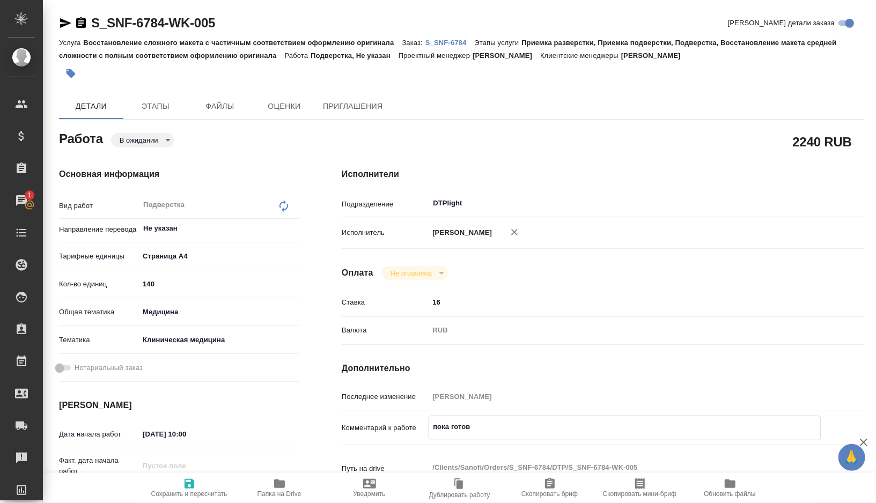
type textarea "x"
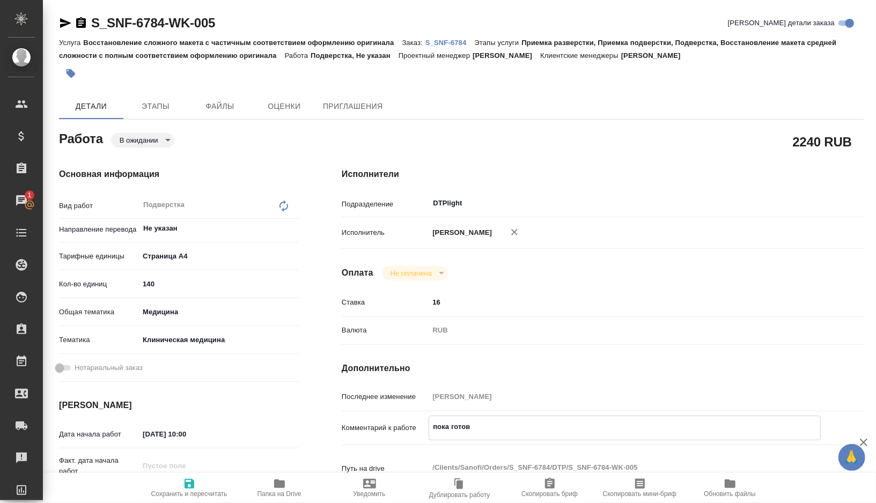
type textarea "пока готов 1"
type textarea "x"
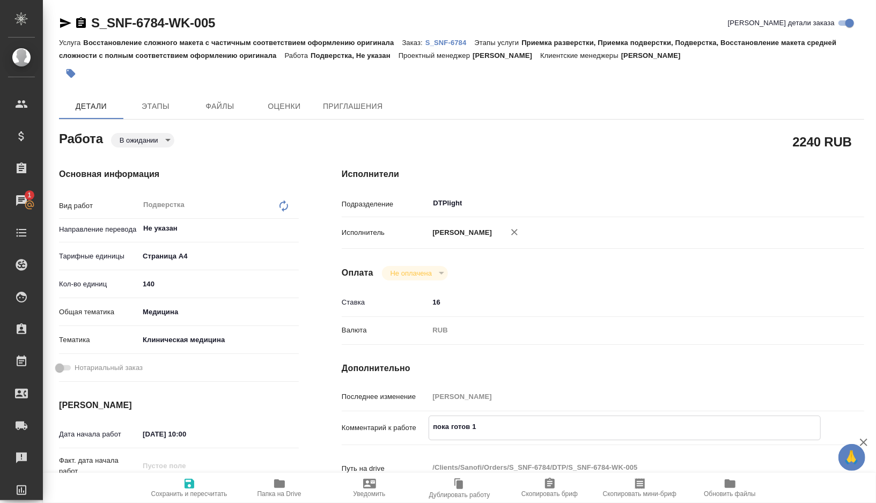
type textarea "x"
type textarea "пока готов 1"
type textarea "x"
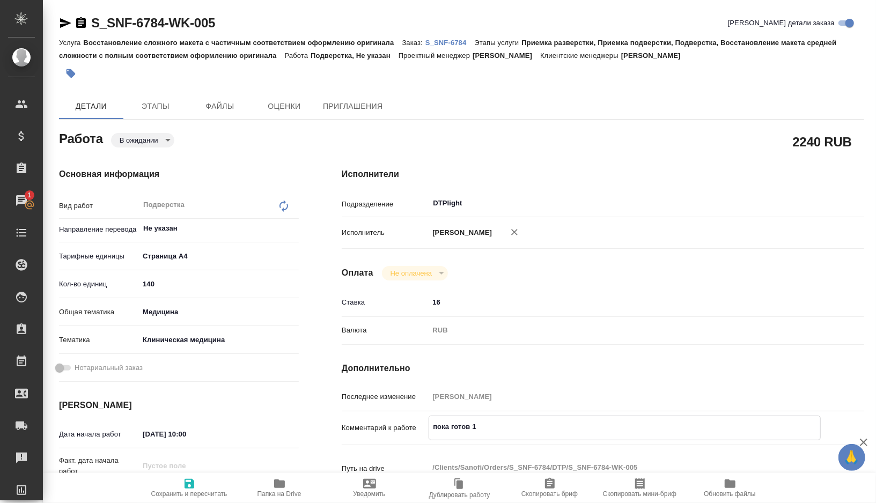
type textarea "x"
type textarea "пока готов 1 ф"
type textarea "x"
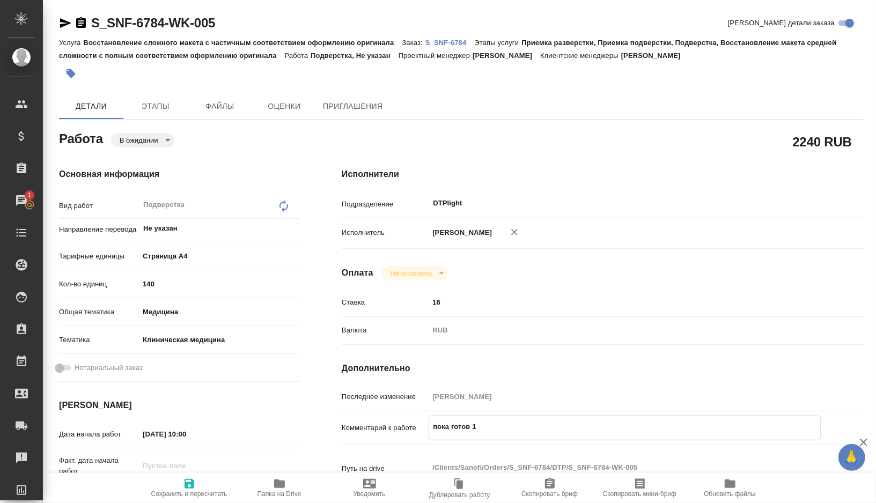
type textarea "x"
type textarea "пока готов 1 фа"
type textarea "x"
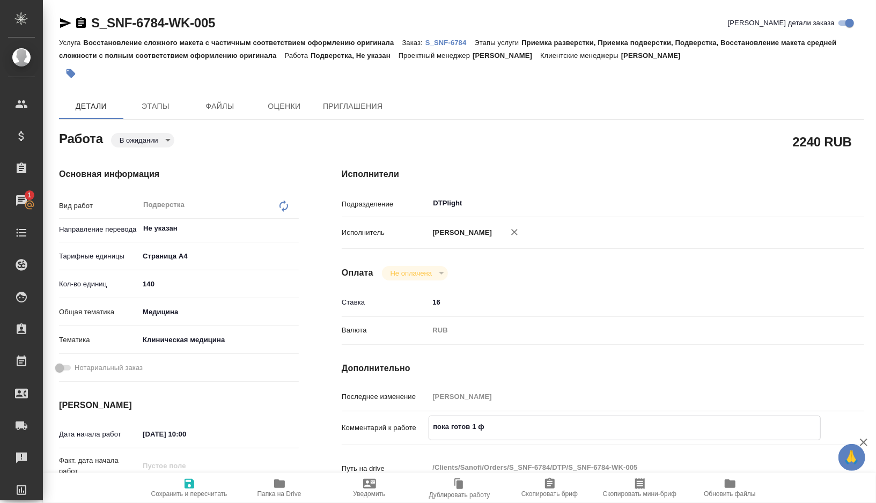
type textarea "x"
type textarea "пока готов 1 фай"
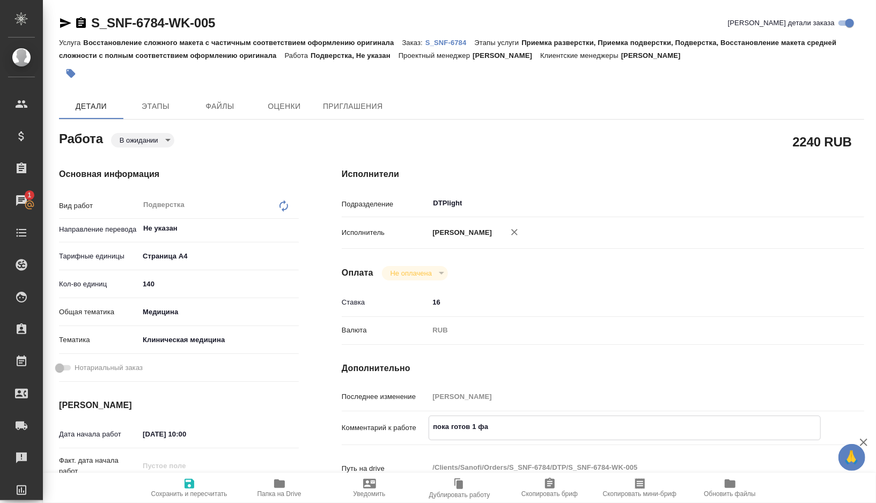
type textarea "x"
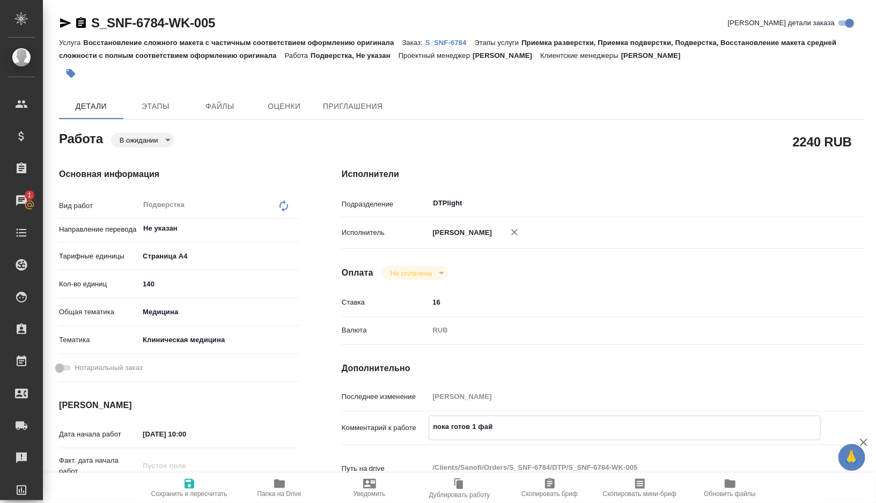
type textarea "пока готов 1 файл"
type textarea "x"
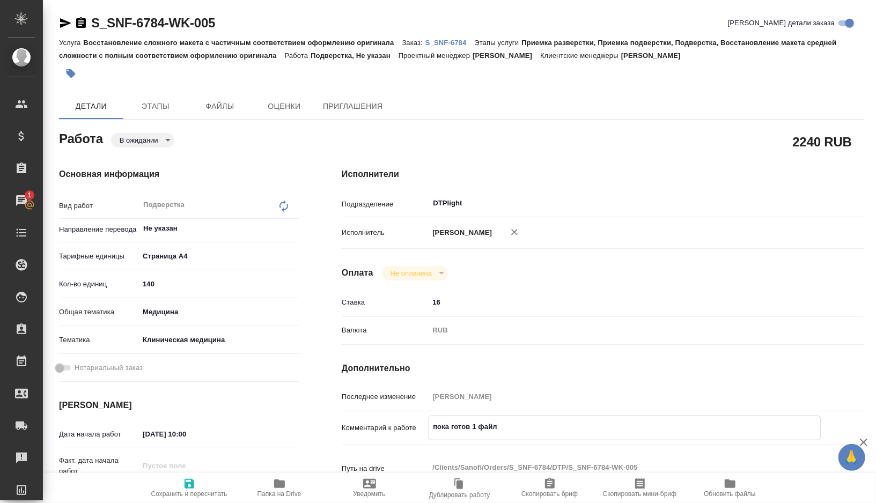
type textarea "x"
type textarea "пока готов 1 файл"
type textarea "x"
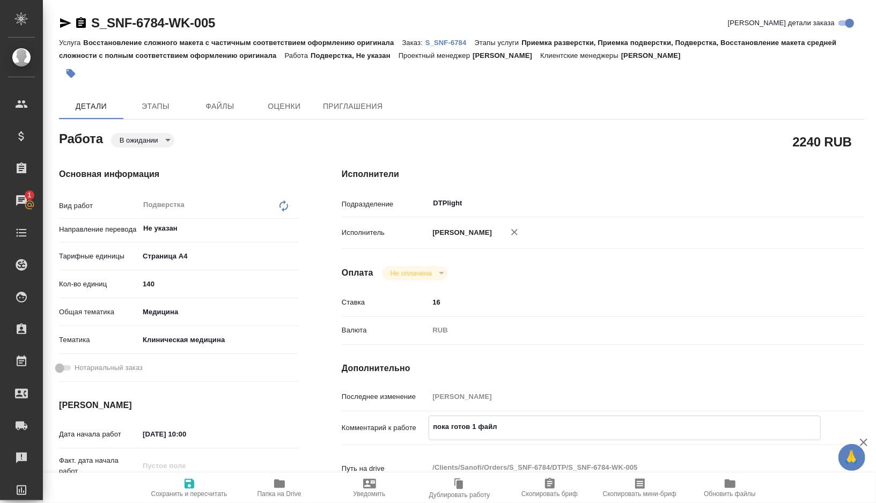
type textarea "x"
type textarea "пока готов 1 файл -"
type textarea "x"
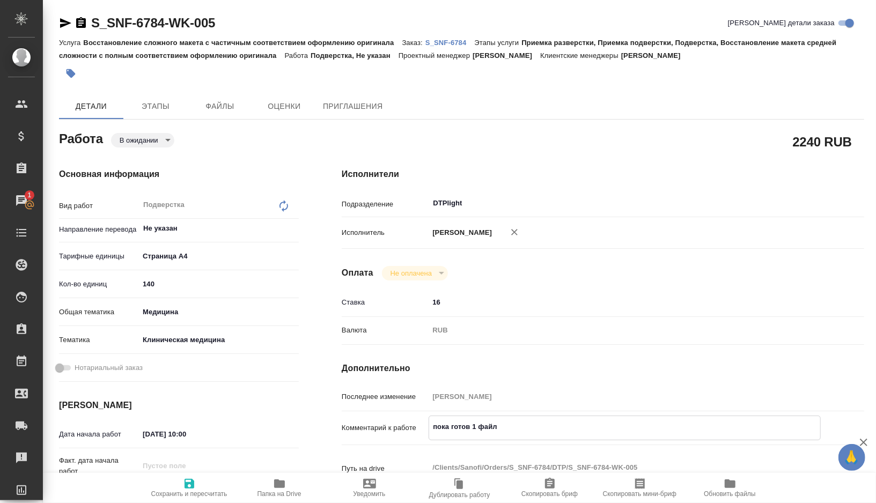
type textarea "x"
type textarea "пока готов 1 файл -"
type textarea "x"
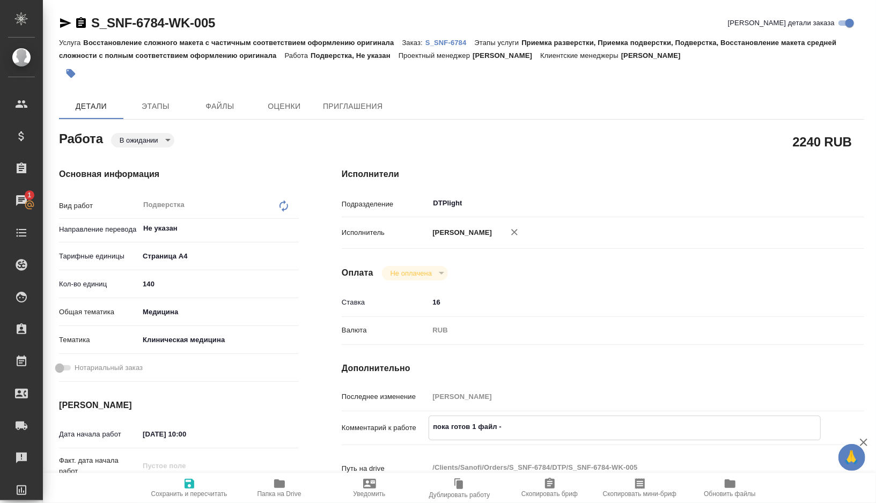
type textarea "x"
type textarea "пока готов 1 файл - s"
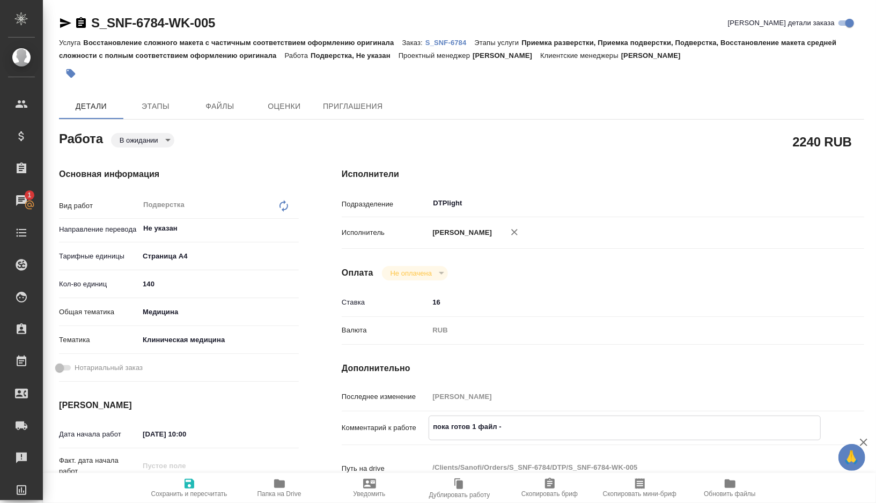
type textarea "x"
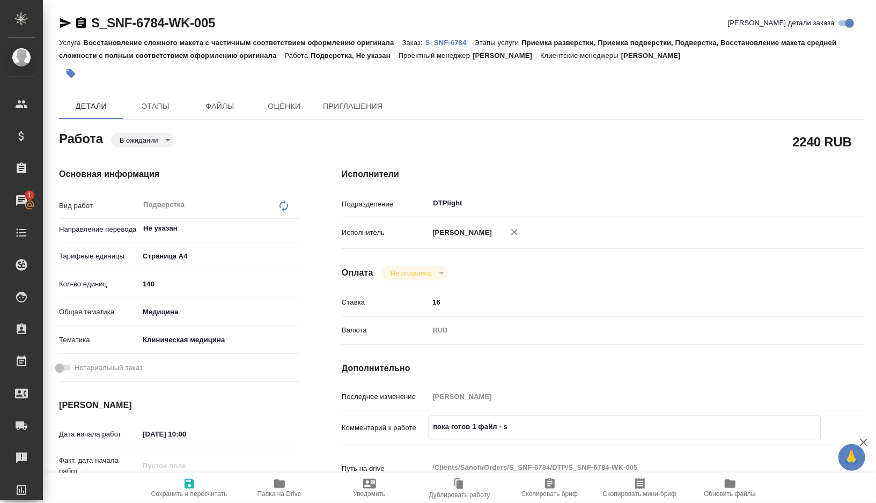
type textarea "пока готов 1 файл - se"
type textarea "x"
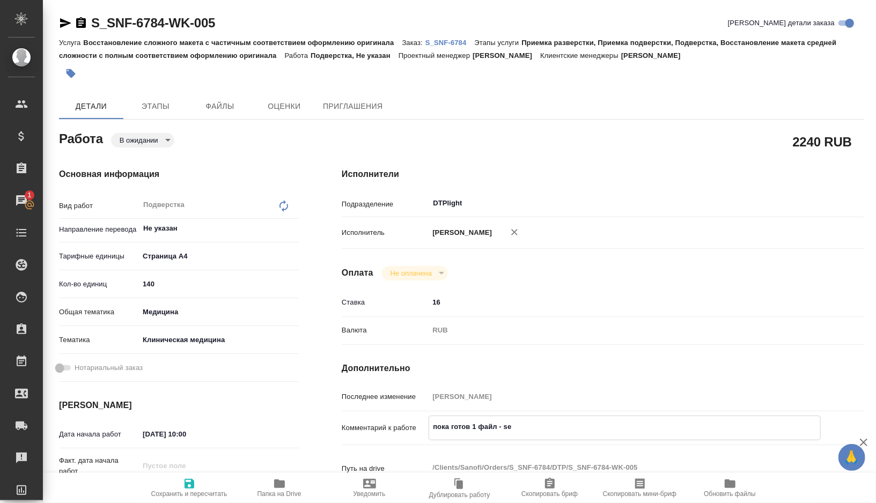
type textarea "x"
type textarea "пока готов 1 файл - ser"
type textarea "x"
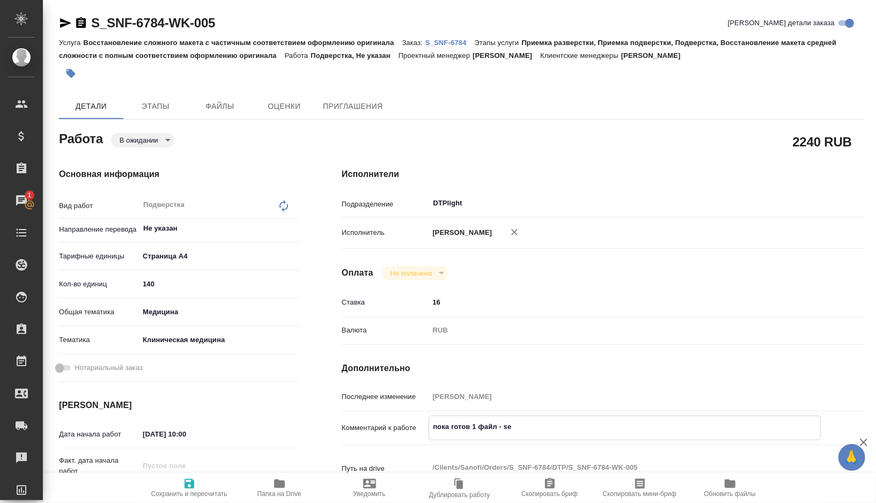
type textarea "x"
type textarea "пока готов 1 файл - ser"
type textarea "x"
click at [193, 484] on icon "button" at bounding box center [190, 484] width 10 height 10
type textarea "x"
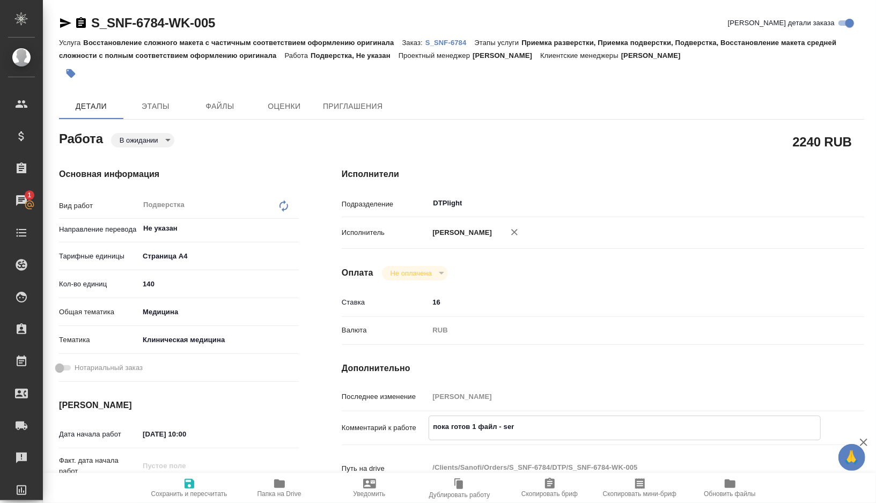
type textarea "x"
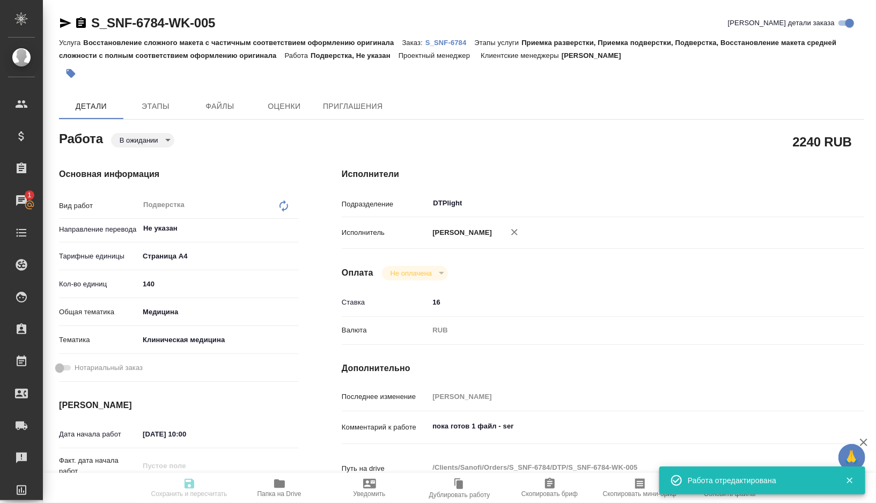
type textarea "x"
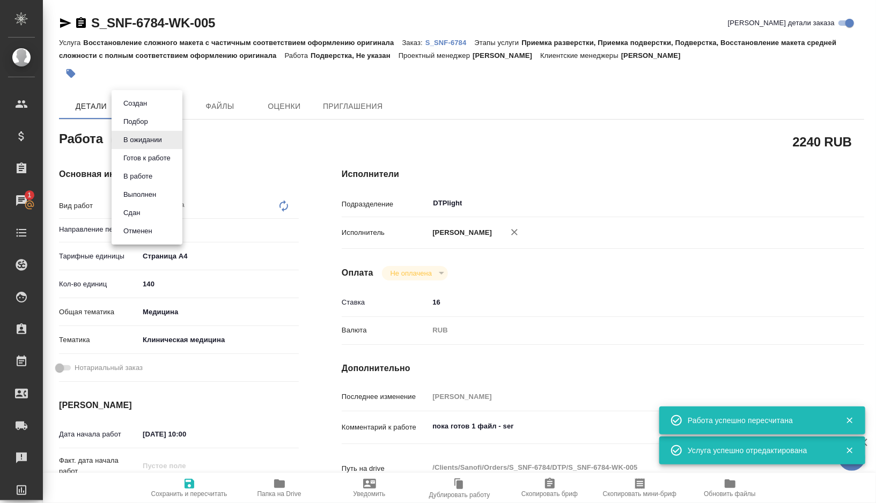
click at [165, 136] on body "🙏 .cls-1 fill:#fff; AWATERA Gorshkova Valentina Клиенты Спецификации Заказы 1 Ч…" at bounding box center [438, 251] width 876 height 503
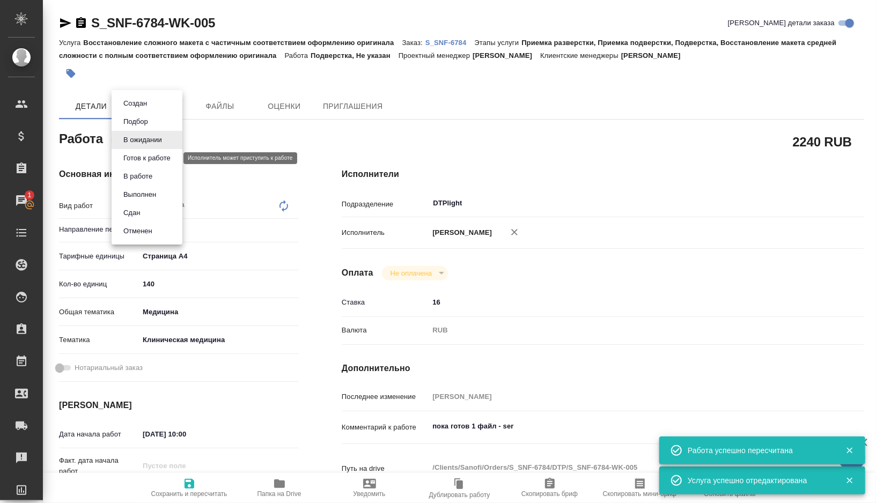
click at [165, 153] on button "Готов к работе" at bounding box center [147, 158] width 54 height 12
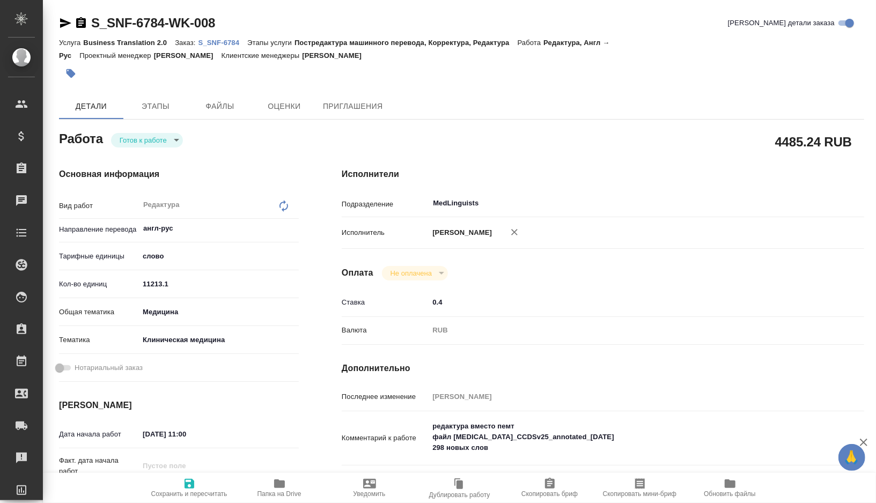
type textarea "x"
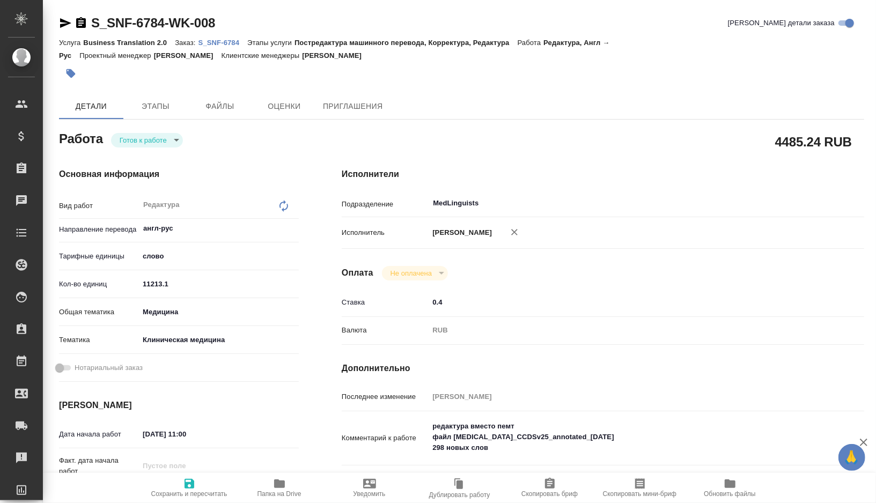
type textarea "x"
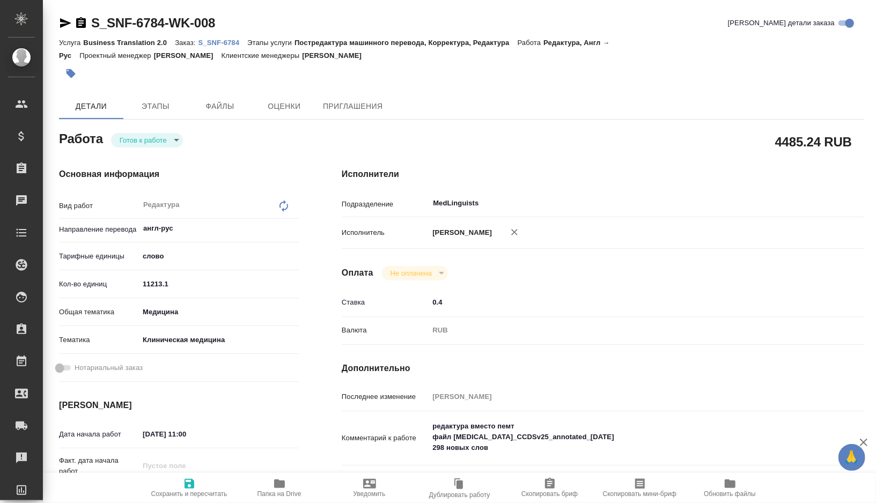
type textarea "x"
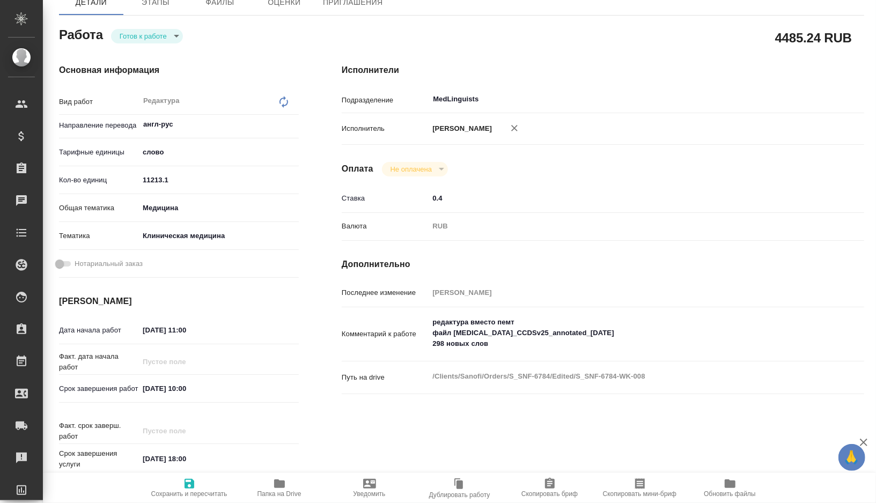
scroll to position [124, 0]
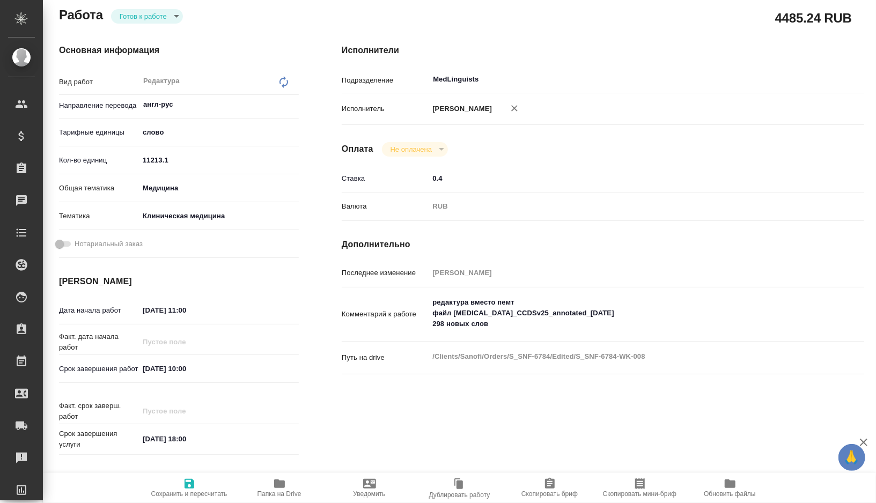
type textarea "x"
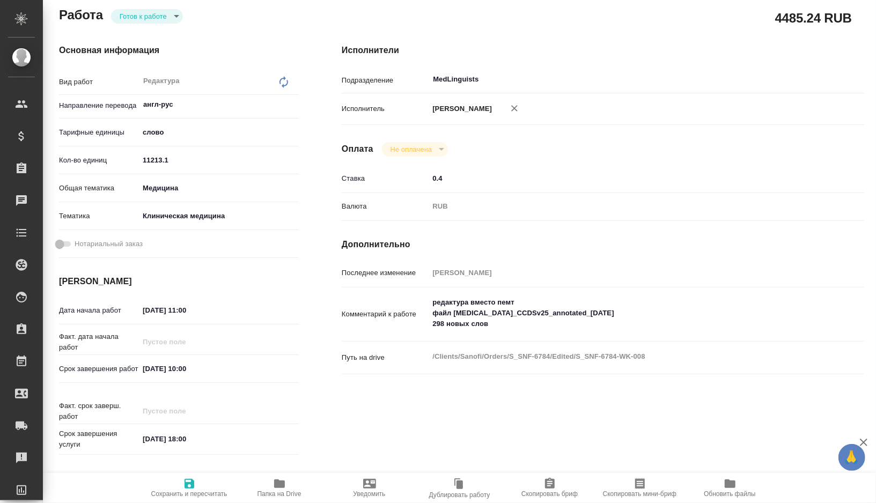
type textarea "x"
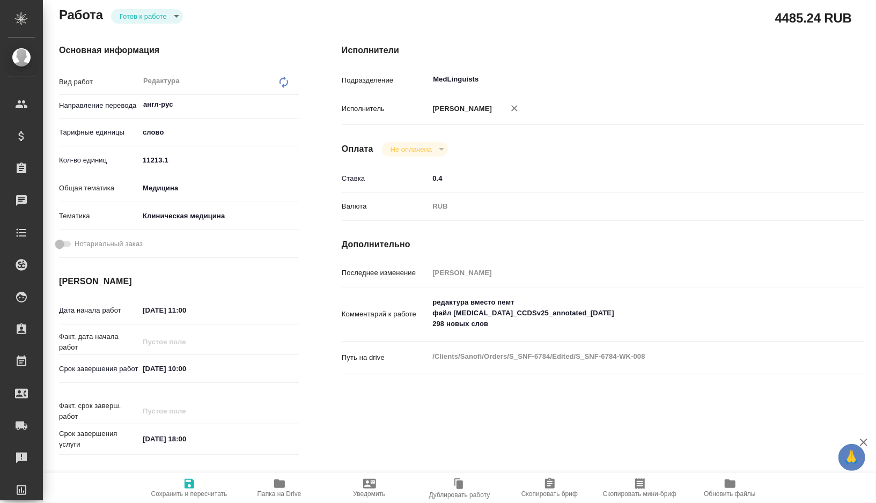
click at [280, 488] on icon "button" at bounding box center [279, 484] width 11 height 9
type textarea "x"
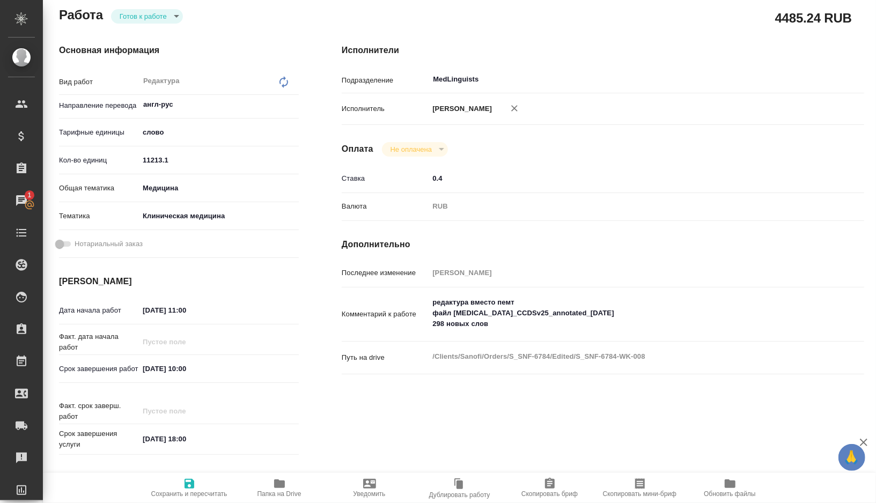
type textarea "x"
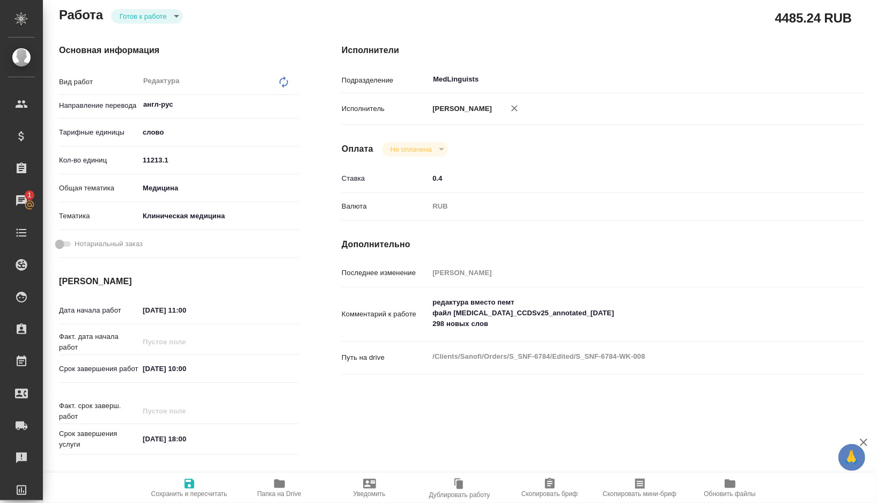
type textarea "x"
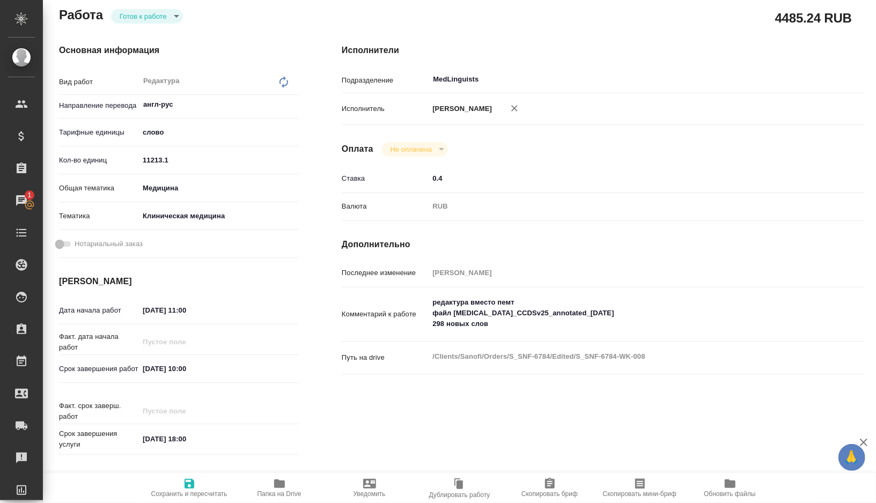
type textarea "x"
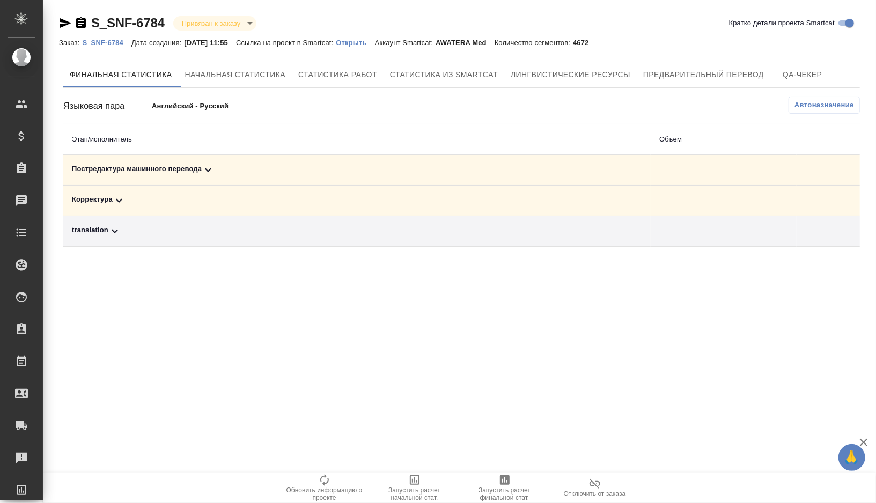
click at [249, 173] on div "Постредактура машинного перевода" at bounding box center [357, 170] width 571 height 13
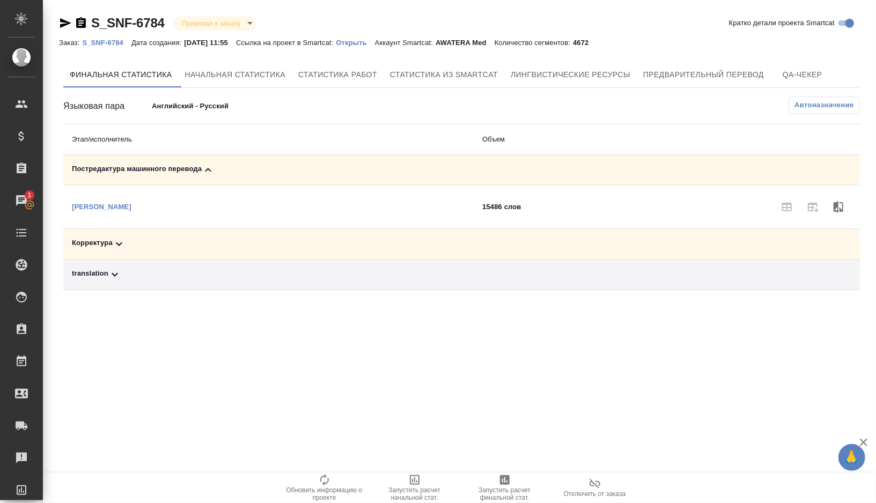
click at [504, 487] on span "Запустить расчет финальной стат." at bounding box center [504, 494] width 77 height 15
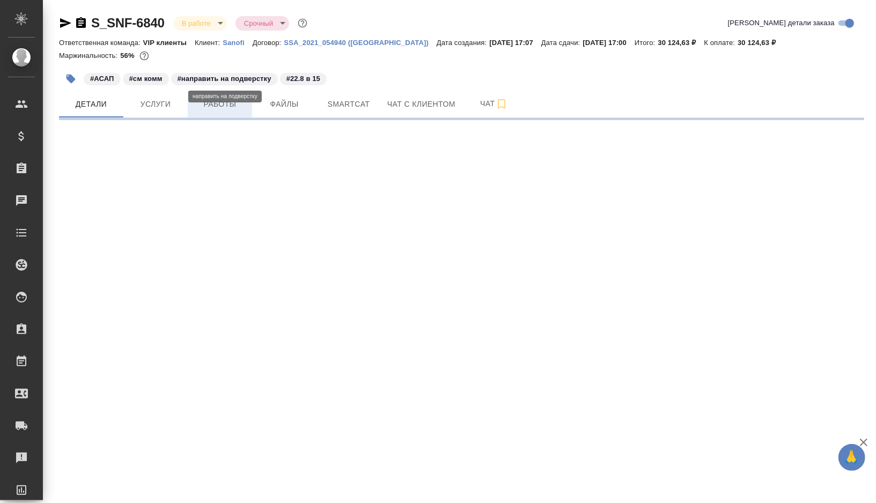
select select "RU"
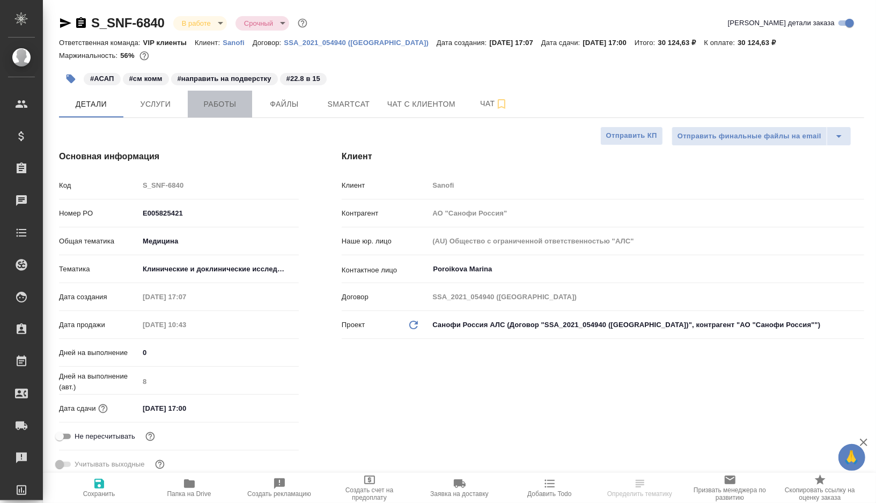
click at [236, 101] on span "Работы" at bounding box center [220, 104] width 52 height 13
type textarea "x"
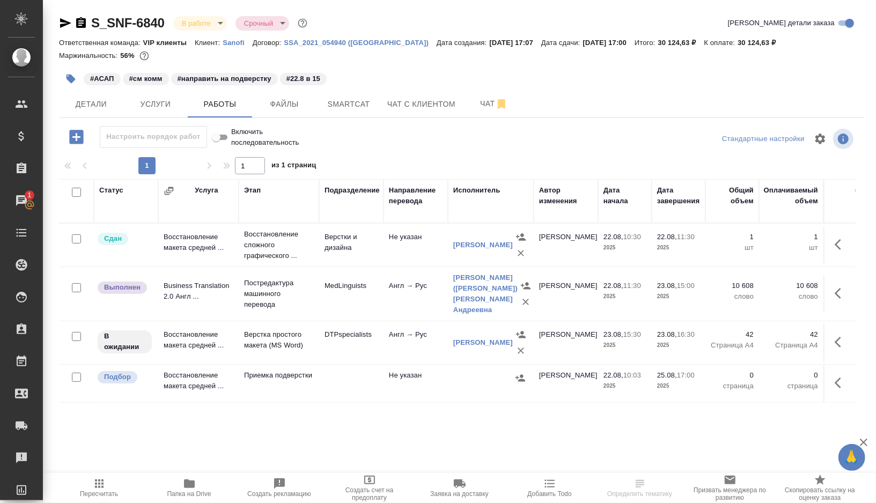
click at [337, 264] on td "MedLinguists" at bounding box center [351, 245] width 64 height 38
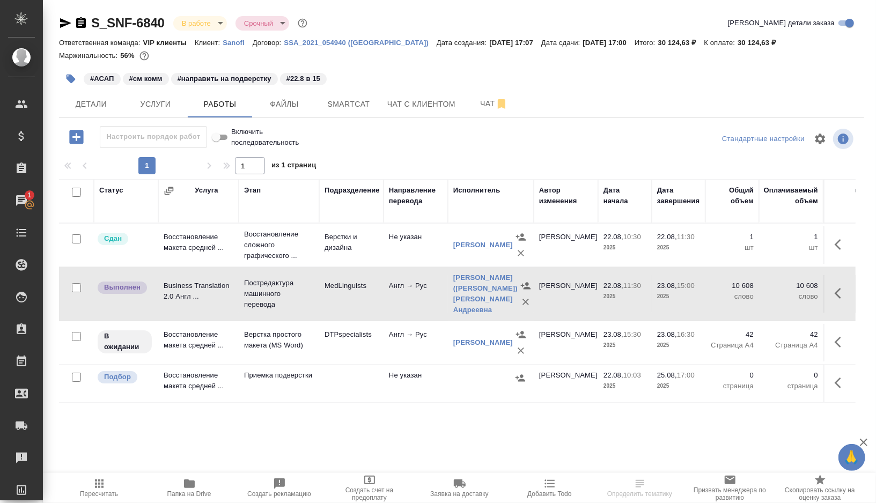
click at [337, 264] on td "MedLinguists" at bounding box center [351, 245] width 64 height 38
click at [372, 264] on td "DTPspecialists" at bounding box center [351, 245] width 64 height 38
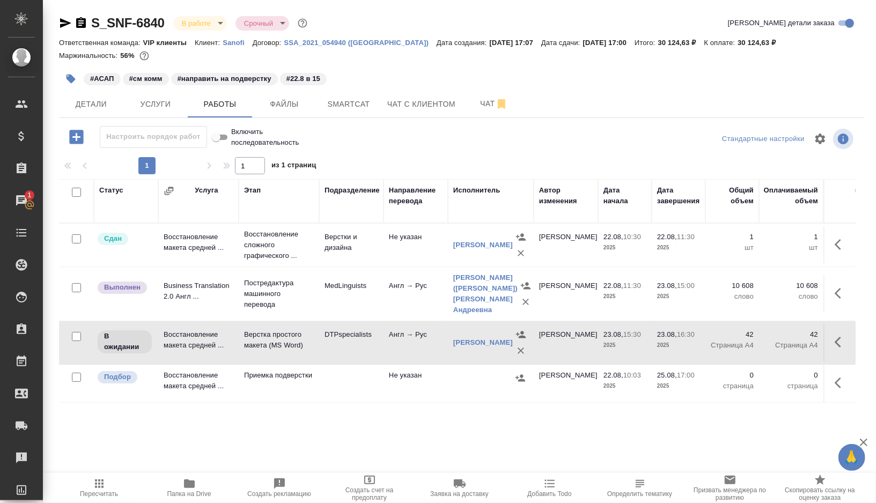
click at [372, 264] on td "DTPspecialists" at bounding box center [351, 245] width 64 height 38
click at [349, 110] on span "Smartcat" at bounding box center [349, 104] width 52 height 13
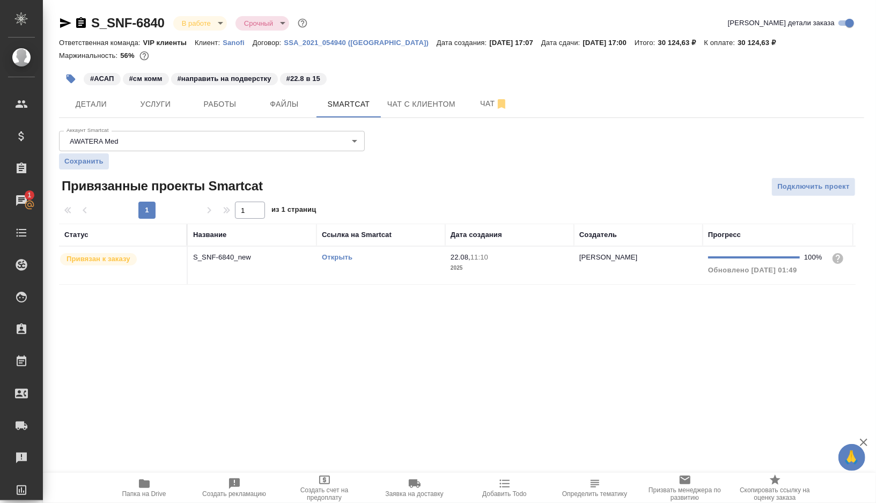
click at [391, 268] on td "Открыть" at bounding box center [381, 266] width 129 height 38
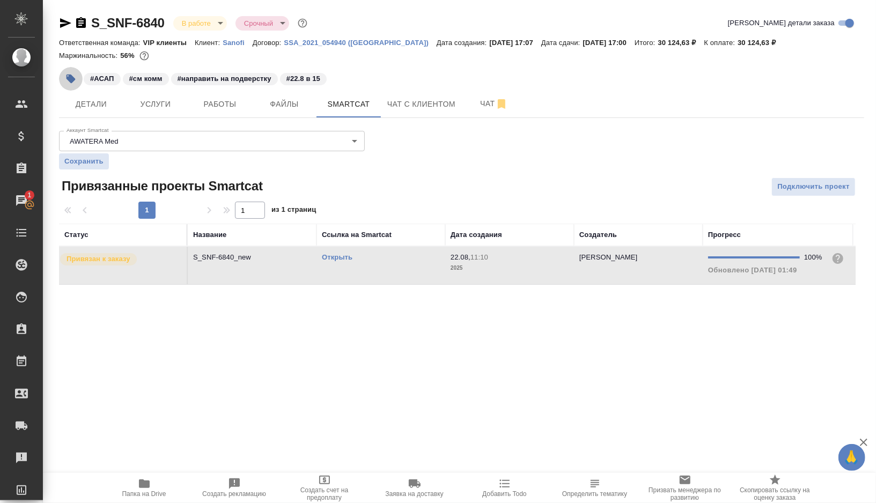
click at [67, 81] on icon "button" at bounding box center [70, 79] width 11 height 11
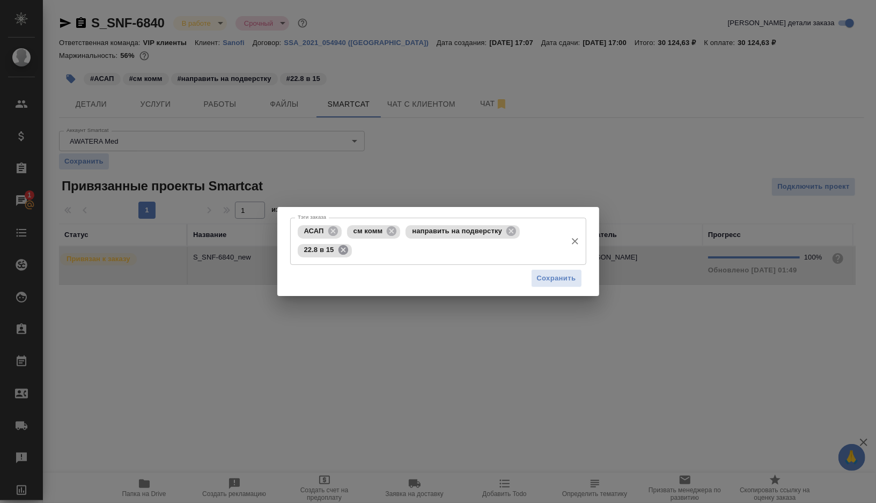
click at [344, 253] on icon at bounding box center [343, 250] width 10 height 10
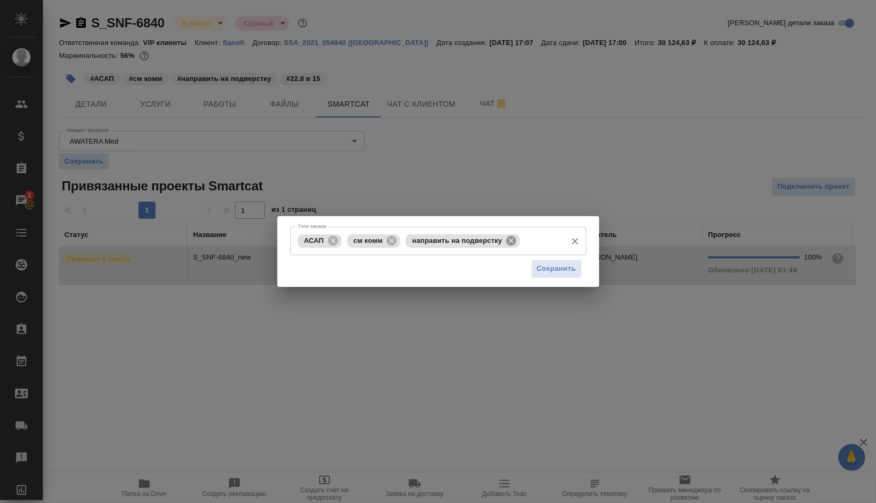
click at [516, 241] on icon at bounding box center [512, 241] width 10 height 10
click at [462, 255] on div "АСАП см комм Тэги заказа" at bounding box center [438, 241] width 296 height 28
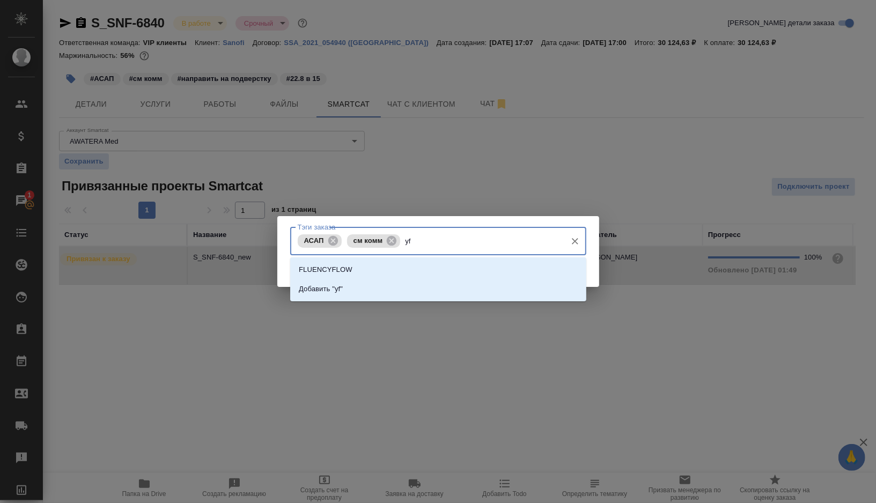
type input "y"
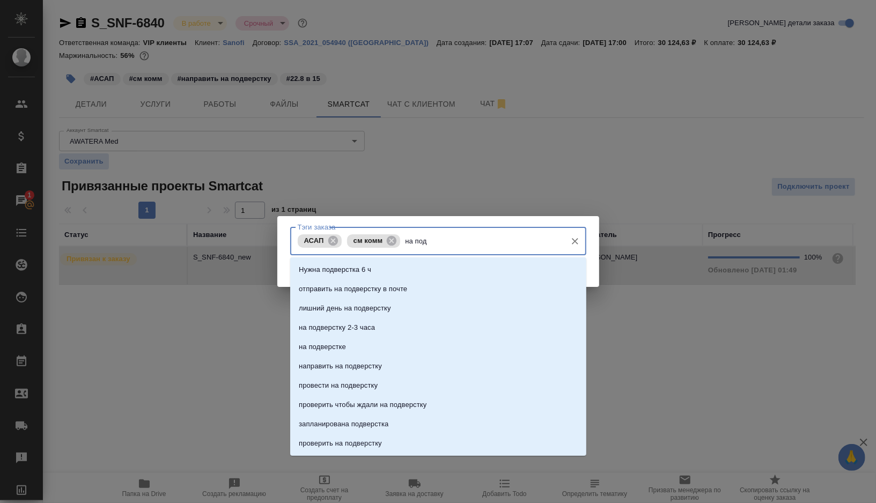
type input "на подв"
click at [331, 349] on p "на подверстке" at bounding box center [322, 347] width 47 height 11
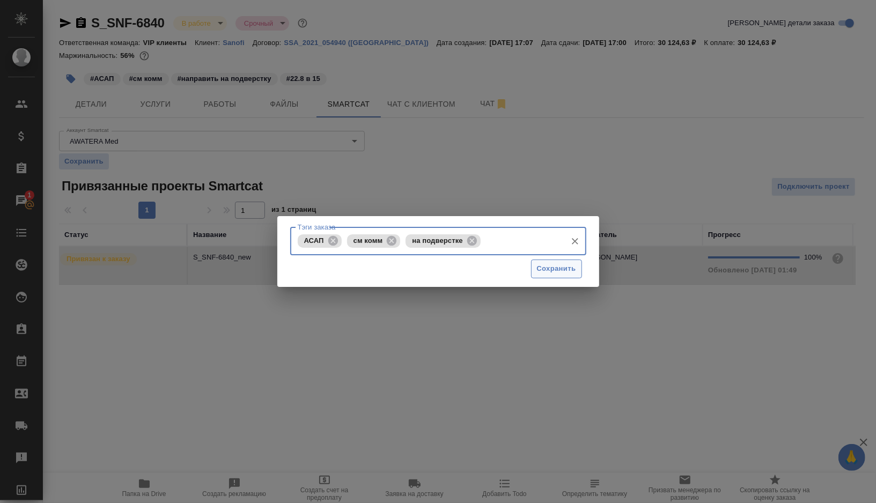
click at [554, 264] on span "Сохранить" at bounding box center [556, 269] width 39 height 12
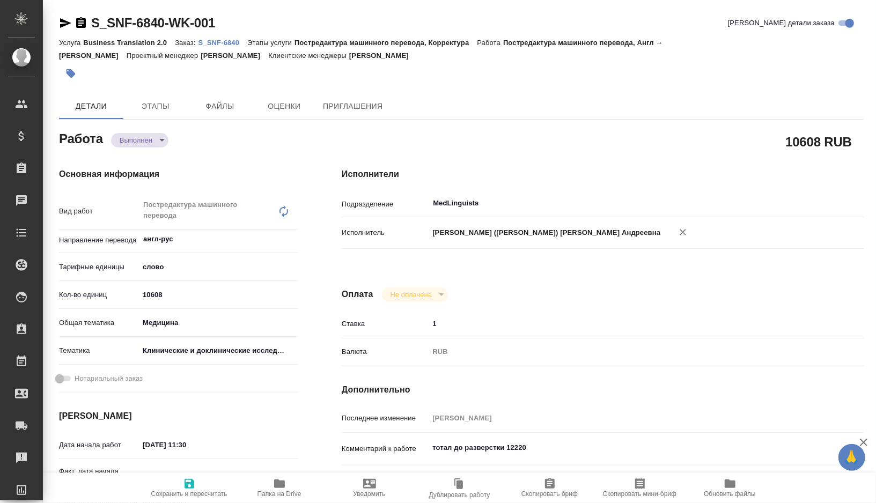
type textarea "x"
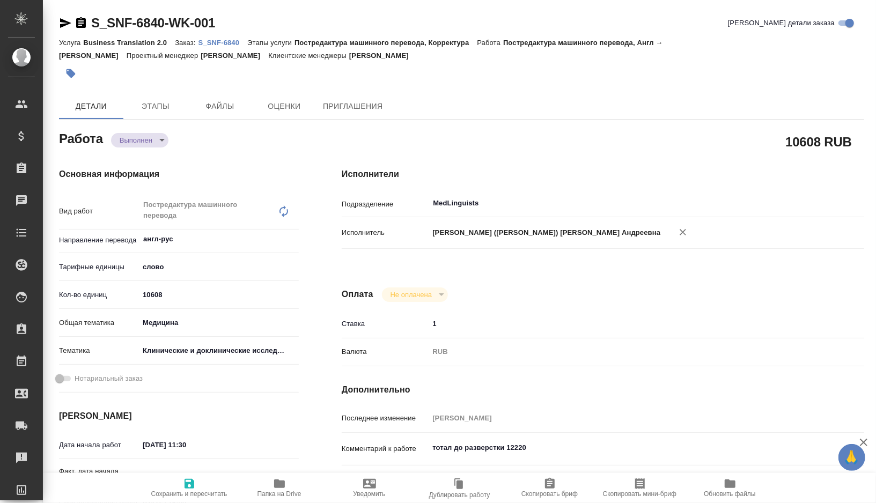
type textarea "x"
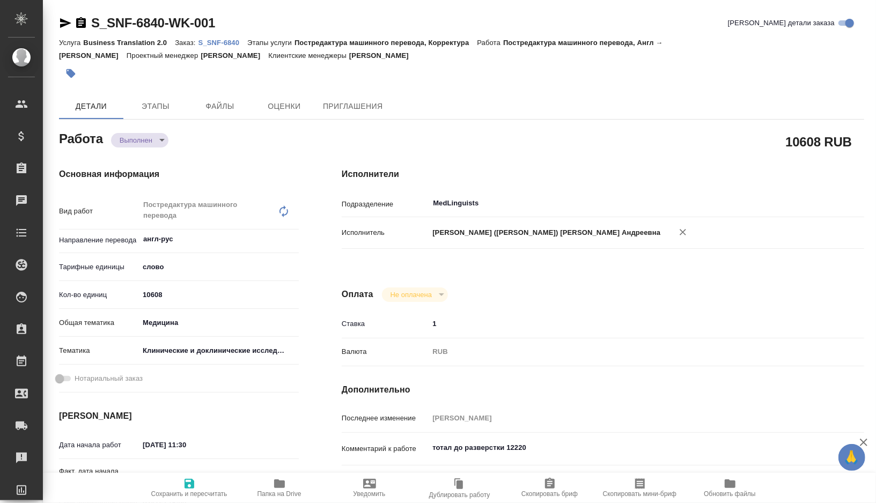
type textarea "x"
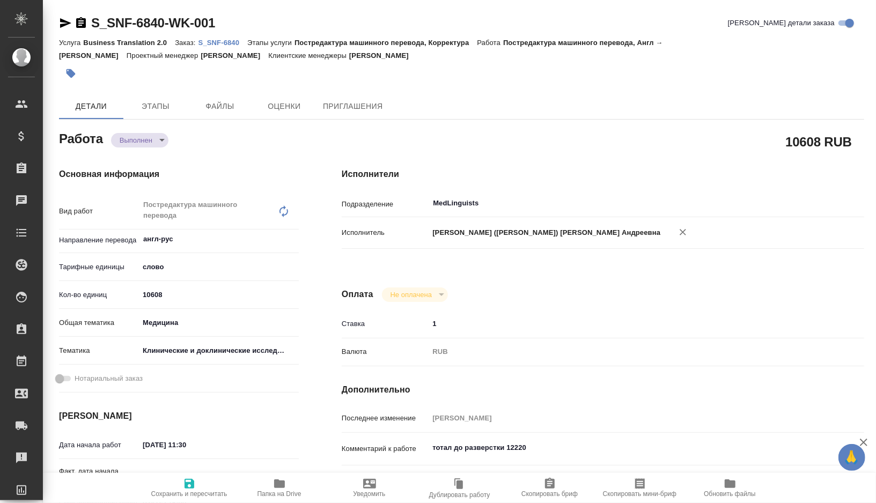
type textarea "x"
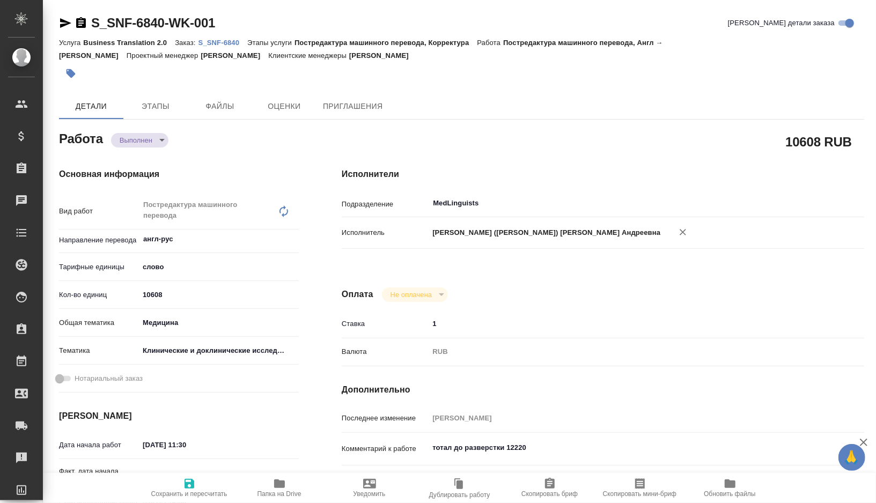
type textarea "x"
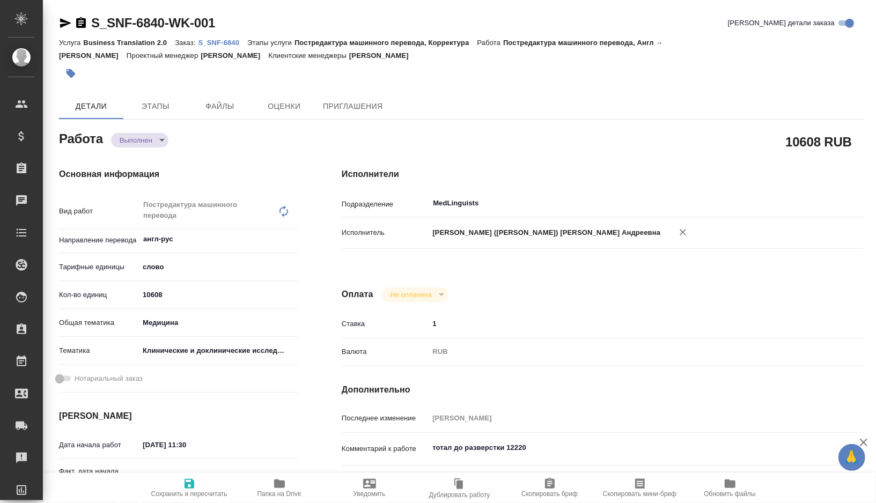
type textarea "x"
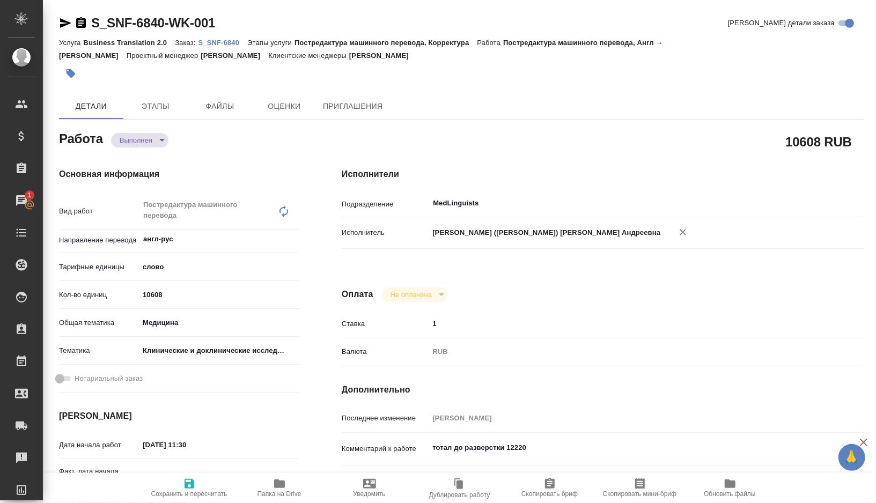
click at [273, 482] on icon "button" at bounding box center [279, 484] width 13 height 13
type textarea "x"
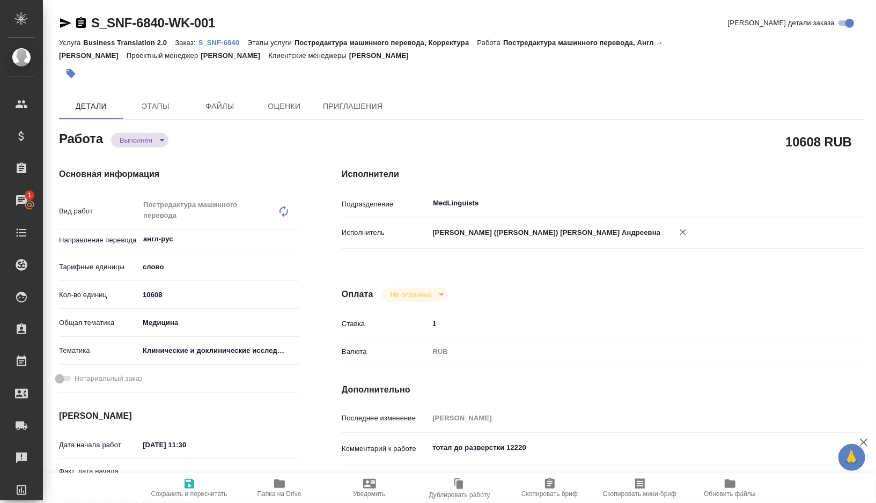
type textarea "x"
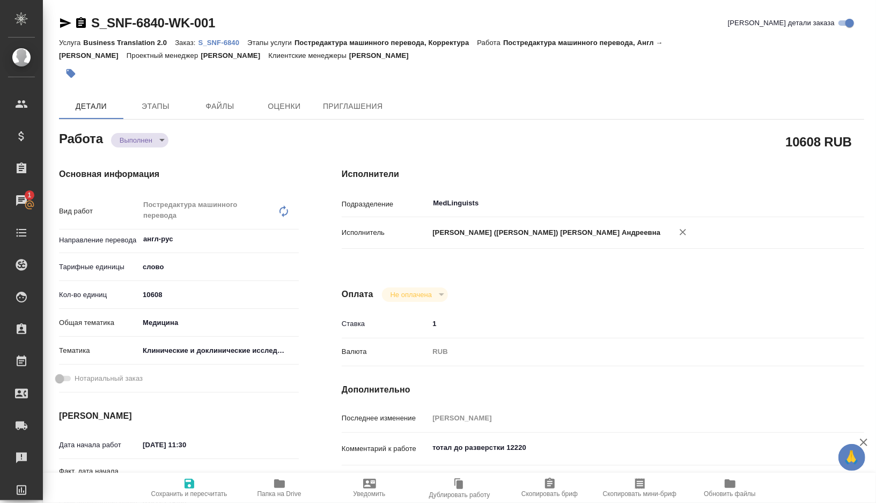
type textarea "x"
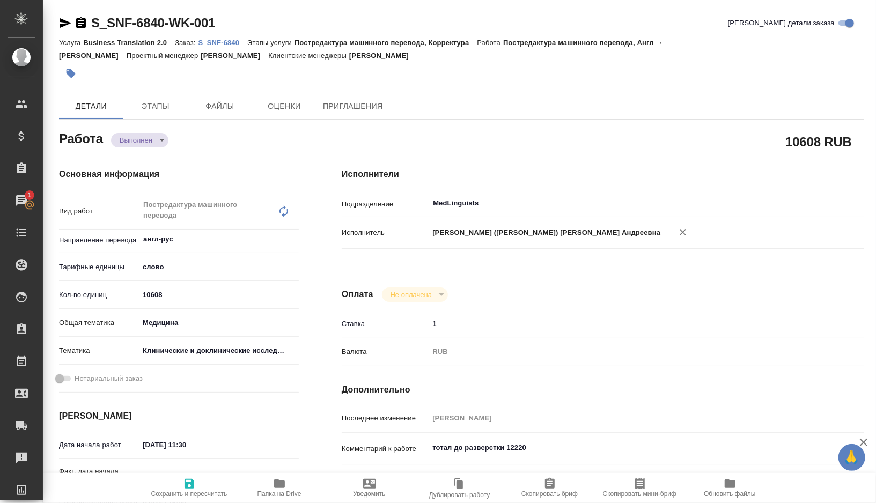
type textarea "x"
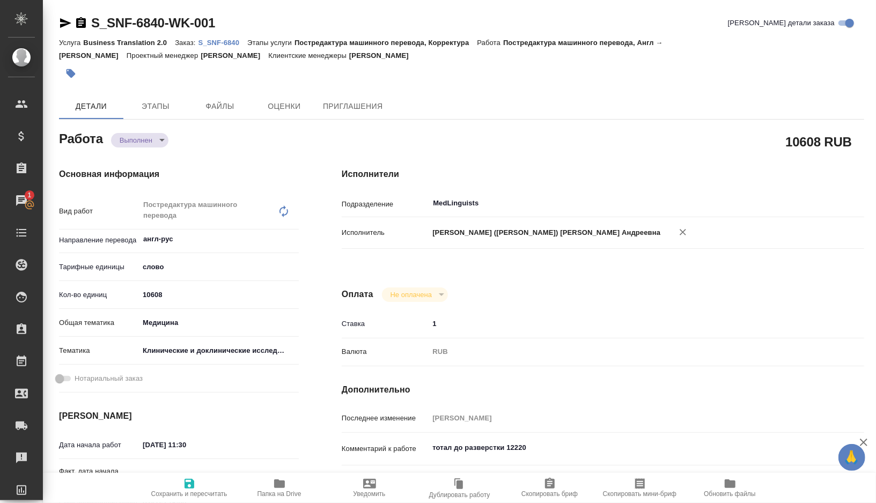
type textarea "x"
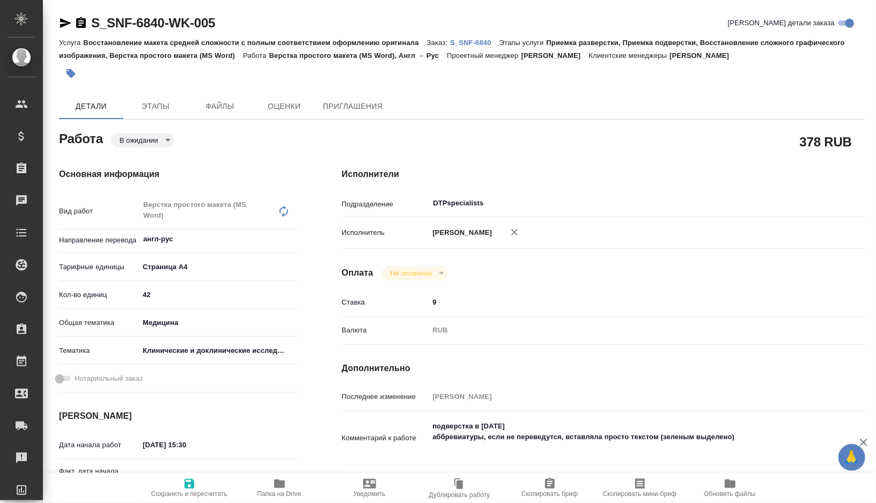
type textarea "x"
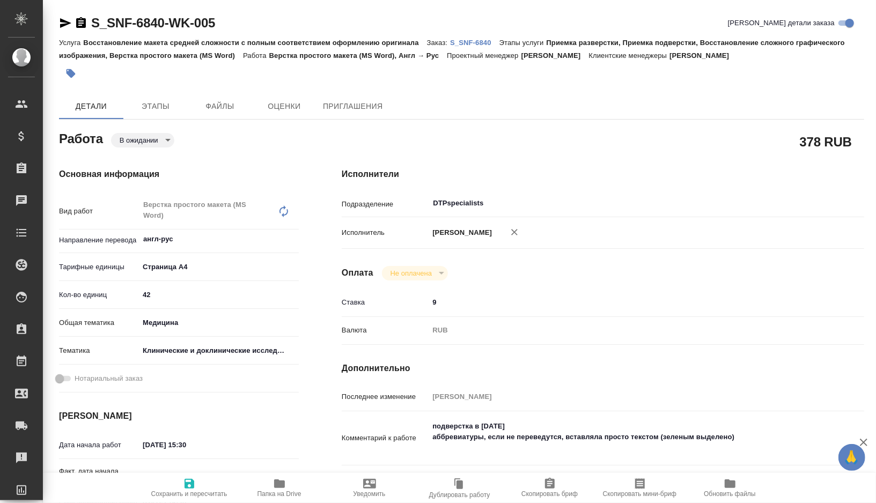
type textarea "x"
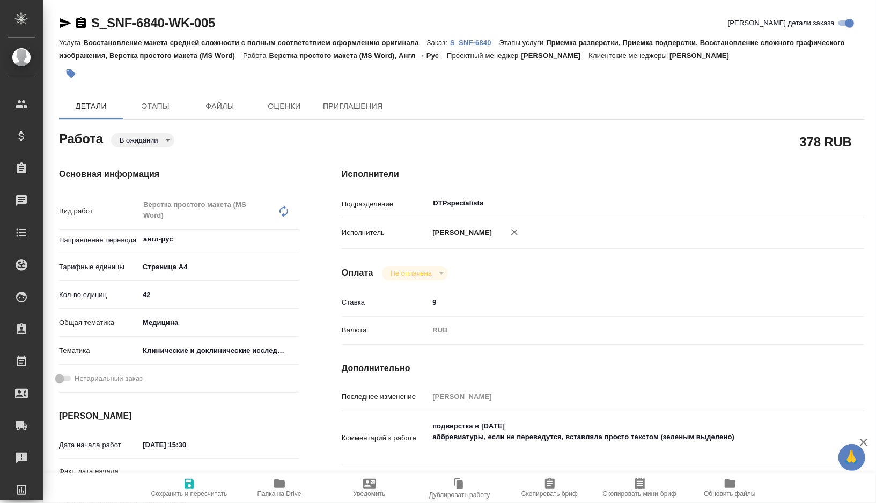
type textarea "x"
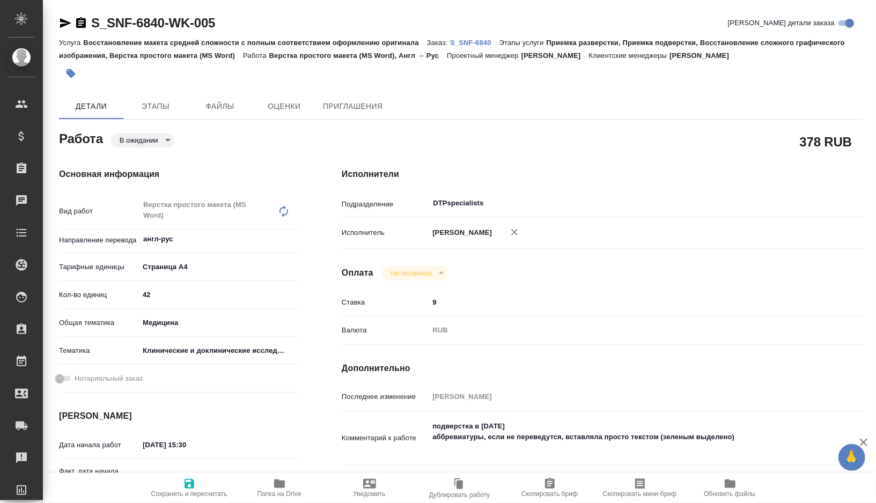
type textarea "x"
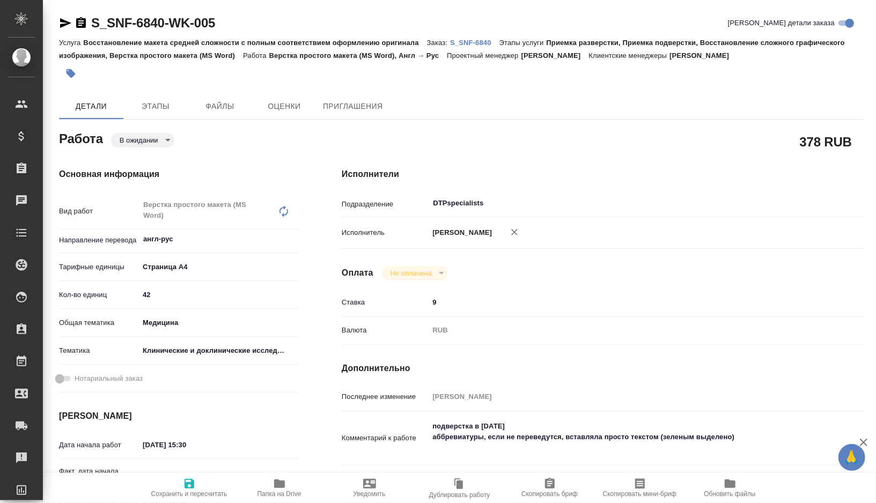
click at [279, 489] on icon "button" at bounding box center [279, 484] width 13 height 13
type textarea "x"
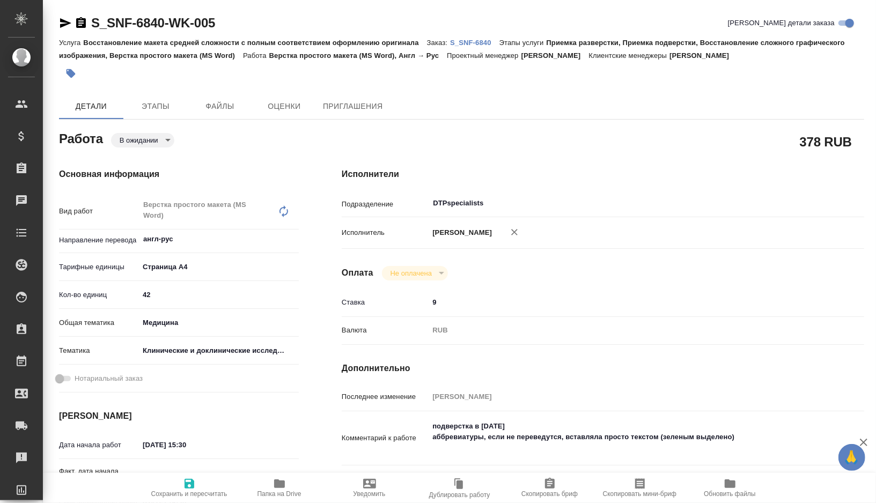
type textarea "x"
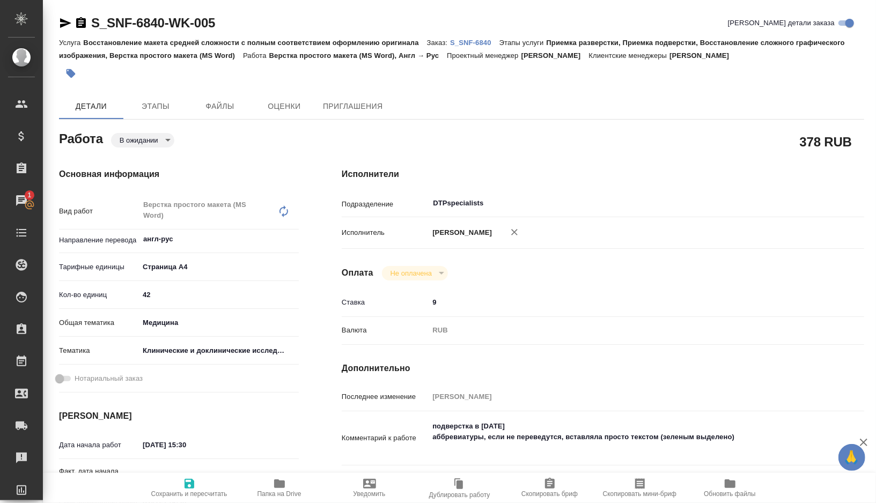
type textarea "x"
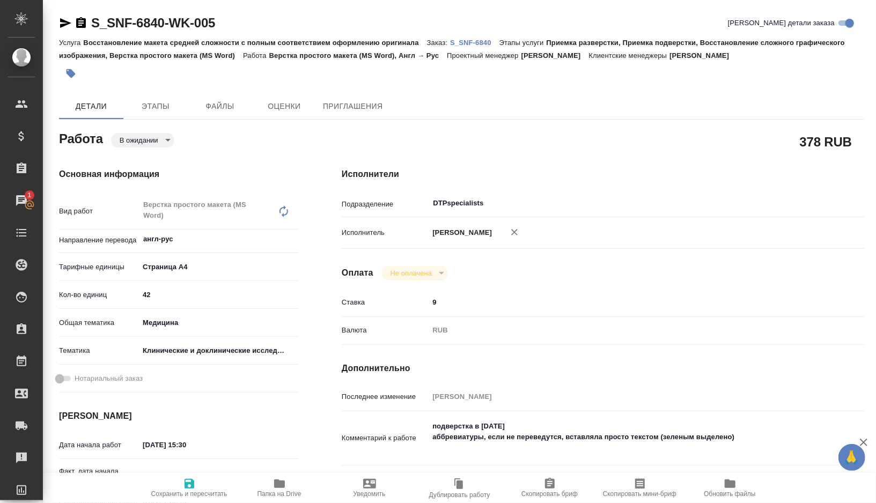
type textarea "x"
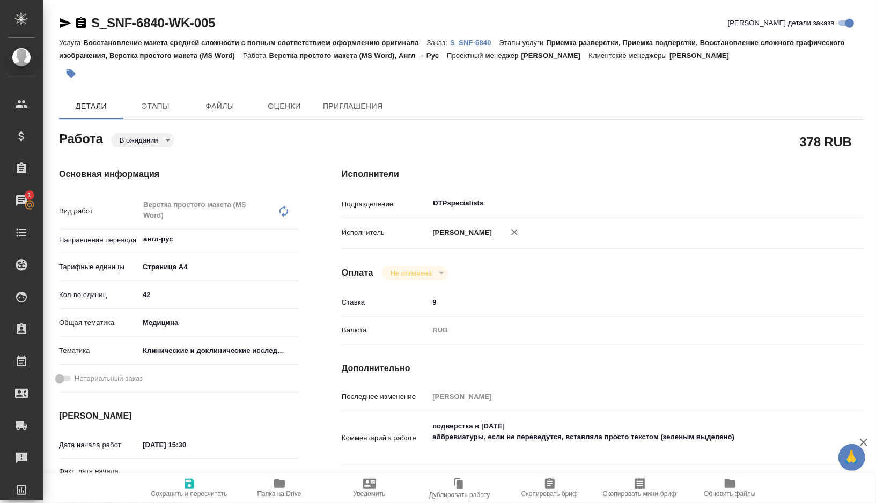
type textarea "x"
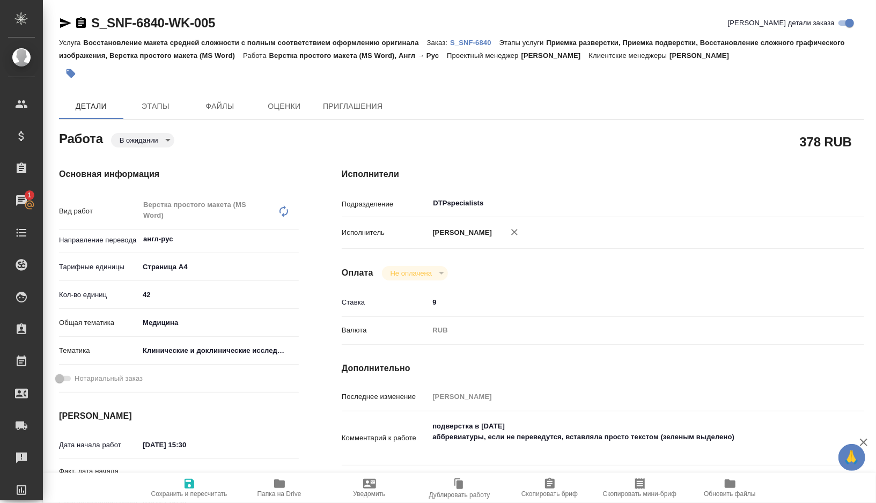
type textarea "x"
click at [174, 137] on div "В ожидании pending" at bounding box center [142, 140] width 63 height 14
click at [165, 142] on body "🙏 .cls-1 fill:#fff; AWATERA Gorshkova Valentina Клиенты Спецификации Заказы 1 Ч…" at bounding box center [438, 251] width 876 height 503
click at [150, 109] on button "Готов к работе" at bounding box center [135, 104] width 30 height 12
type textarea "x"
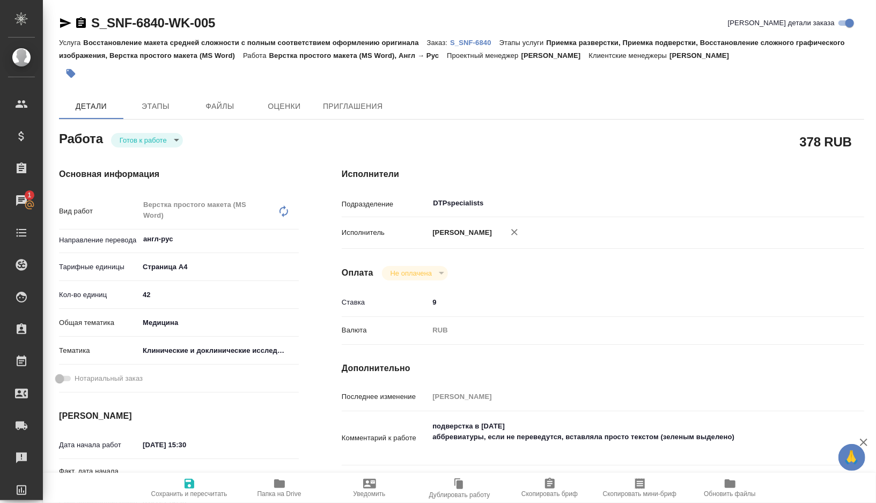
type textarea "x"
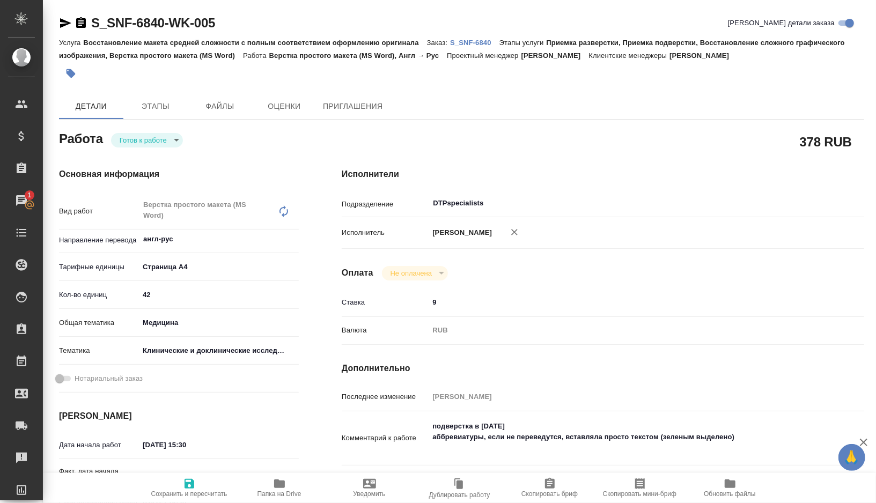
type textarea "x"
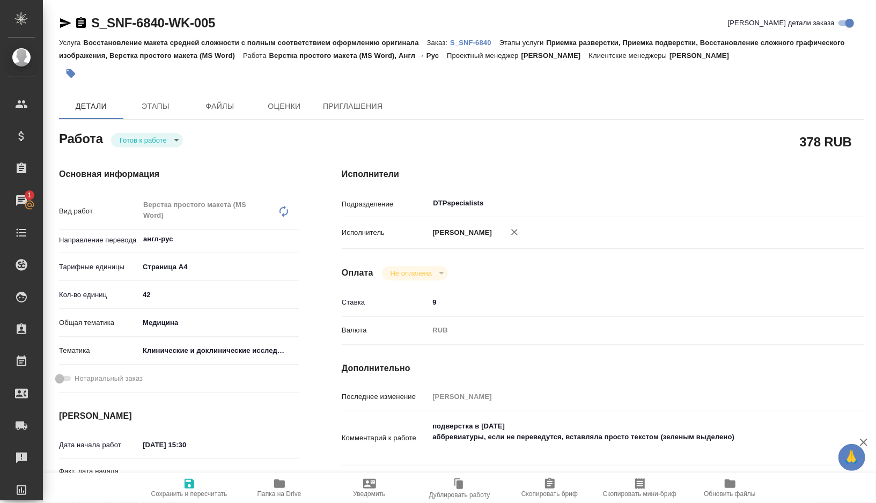
type textarea "x"
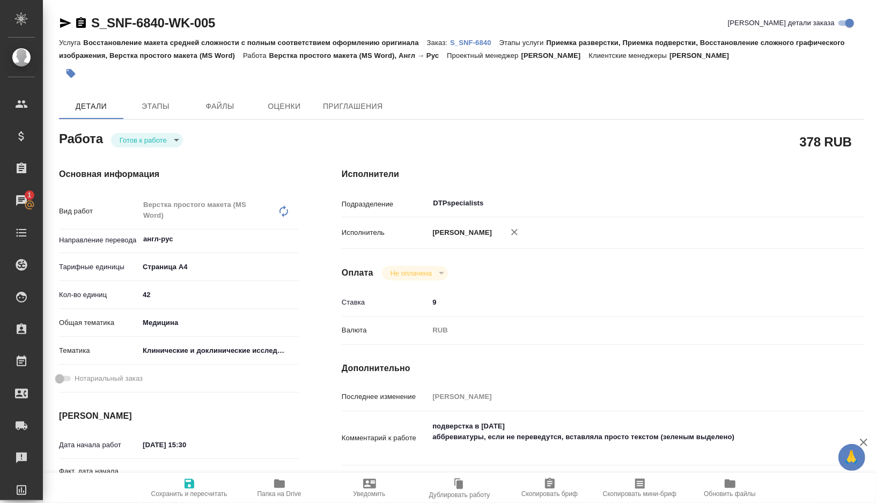
type textarea "x"
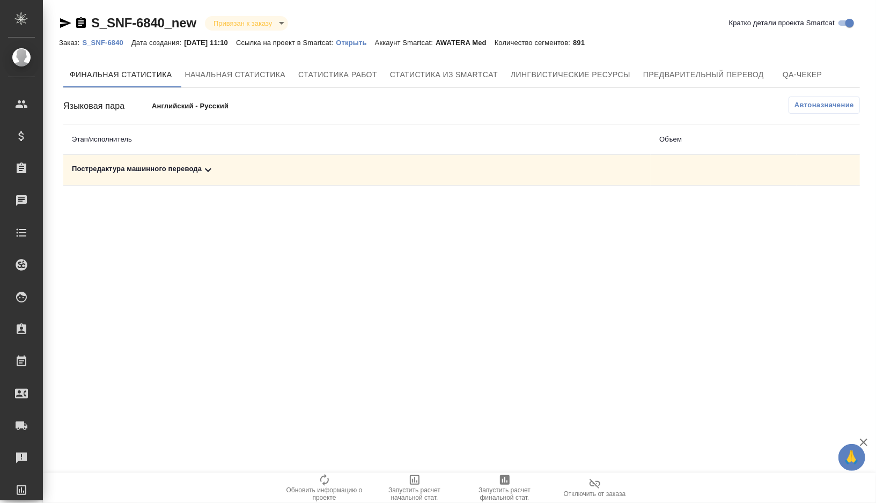
click at [265, 170] on div "Постредактура машинного перевода" at bounding box center [357, 170] width 571 height 13
click at [486, 494] on span "Запустить расчет финальной стат." at bounding box center [504, 494] width 77 height 15
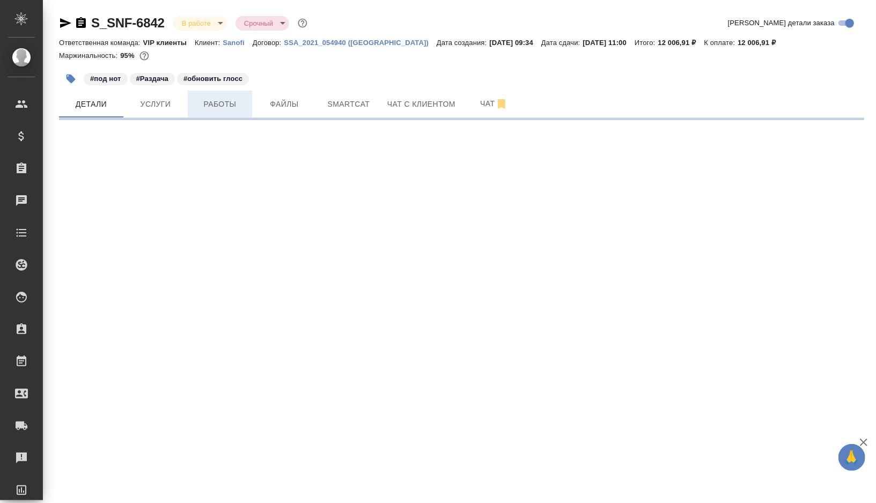
select select "RU"
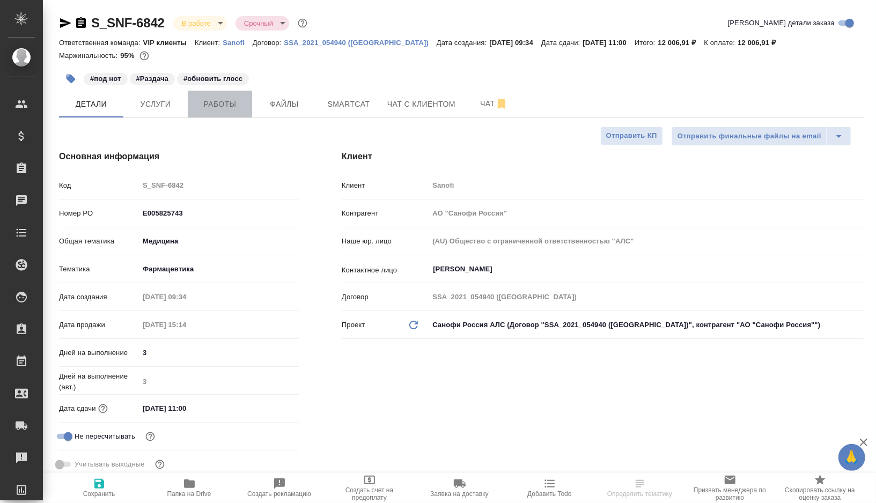
click at [233, 107] on span "Работы" at bounding box center [220, 104] width 52 height 13
type textarea "x"
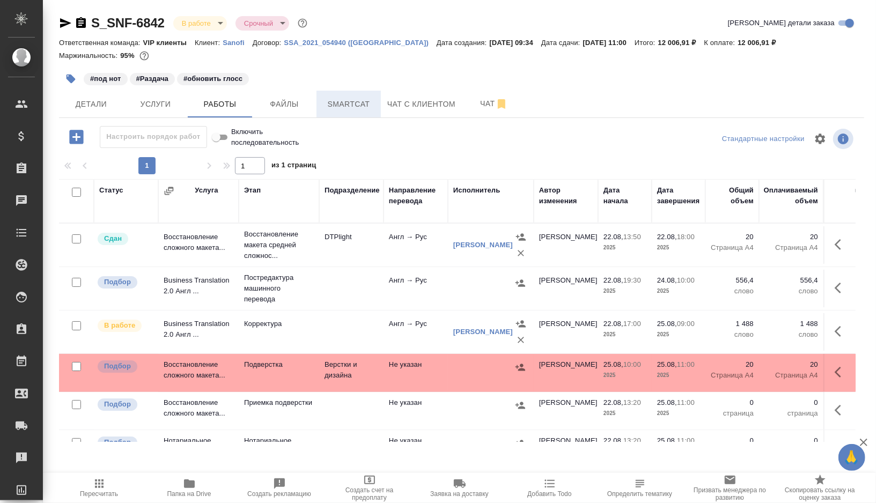
click at [353, 107] on span "Smartcat" at bounding box center [349, 104] width 52 height 13
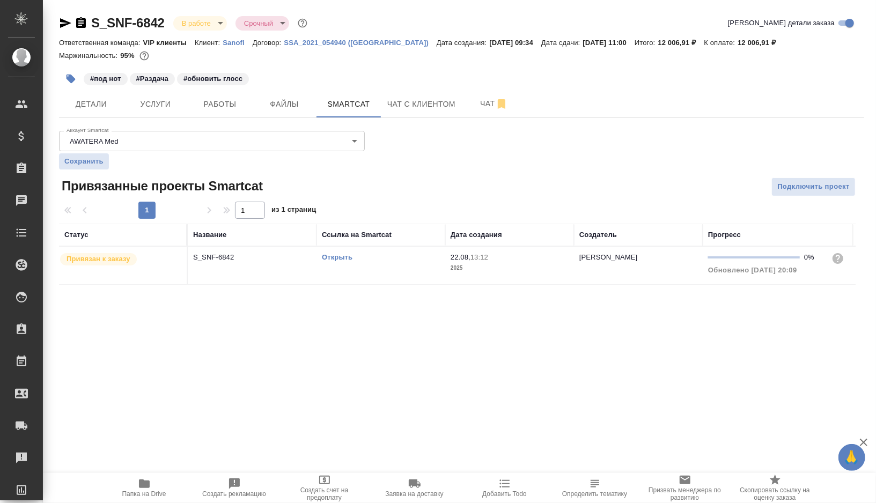
click at [334, 258] on link "Открыть" at bounding box center [337, 257] width 31 height 8
click at [63, 78] on button "button" at bounding box center [71, 79] width 24 height 24
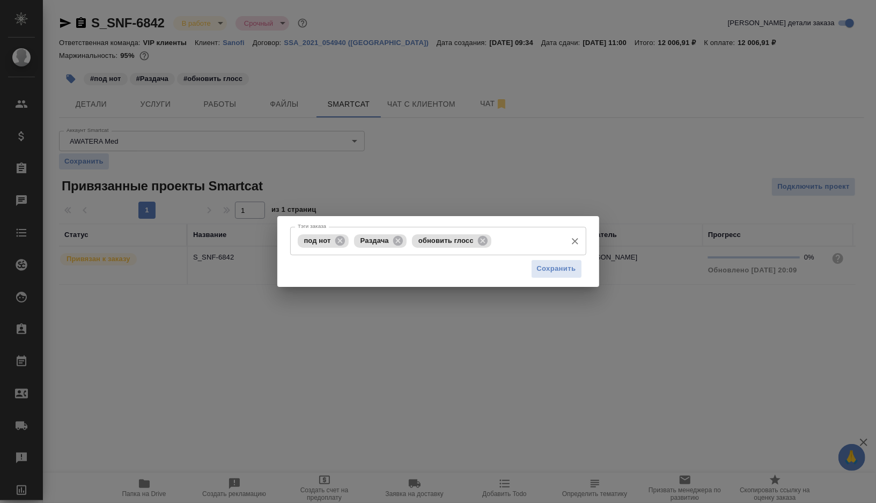
click at [492, 244] on div "под нот Раздача обновить глосс Тэги заказа" at bounding box center [438, 241] width 296 height 28
click at [489, 243] on icon at bounding box center [483, 241] width 12 height 12
click at [489, 243] on input "Тэги заказа" at bounding box center [486, 241] width 152 height 18
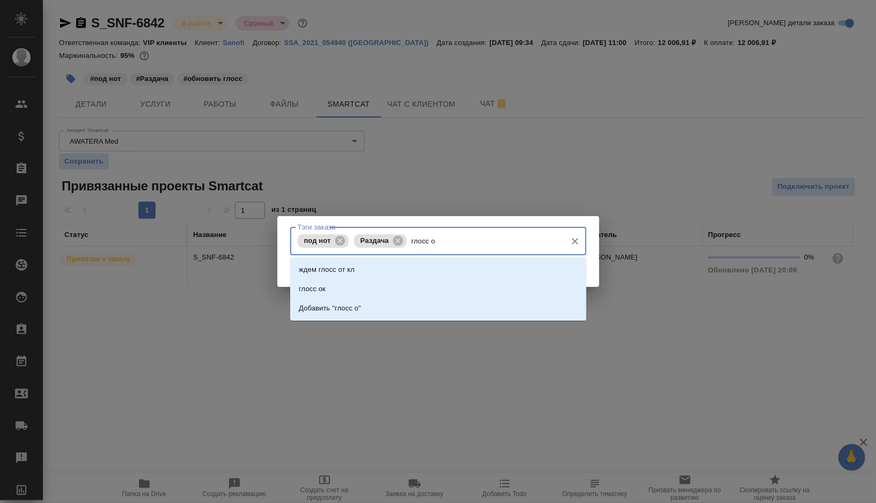
type input "глосс ок"
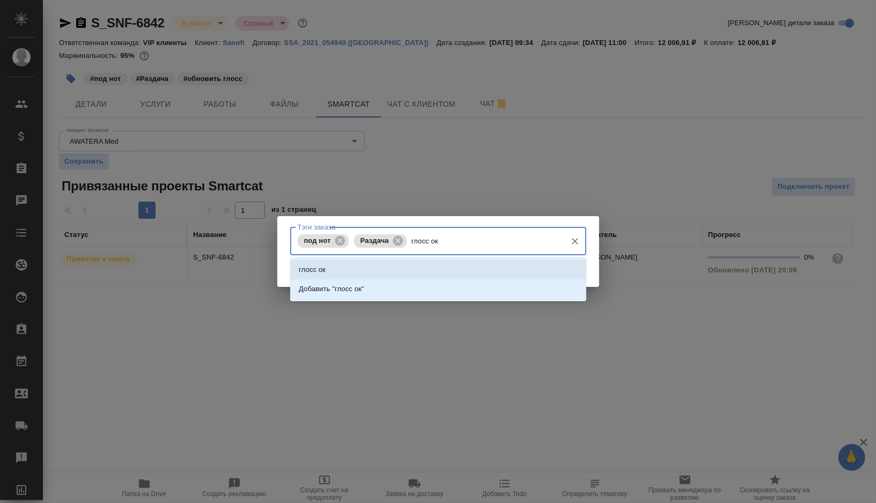
click at [336, 275] on li "глосс ок" at bounding box center [438, 269] width 296 height 19
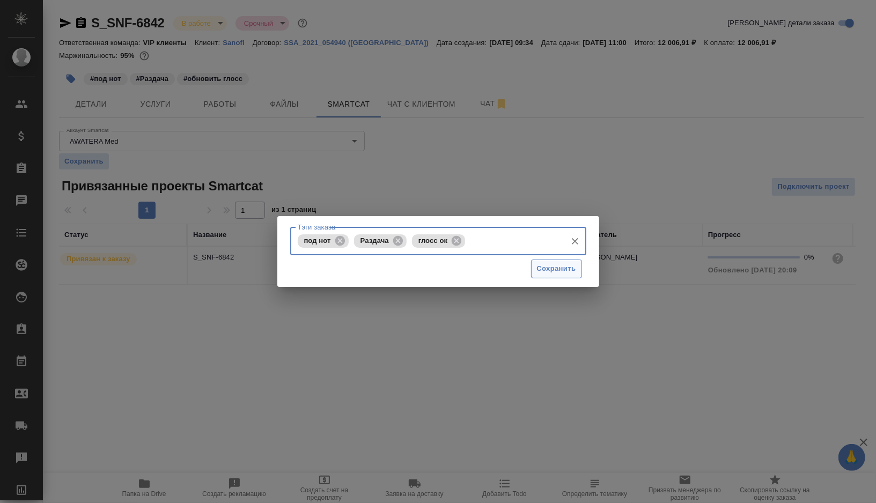
click at [549, 277] on button "Сохранить" at bounding box center [556, 269] width 51 height 19
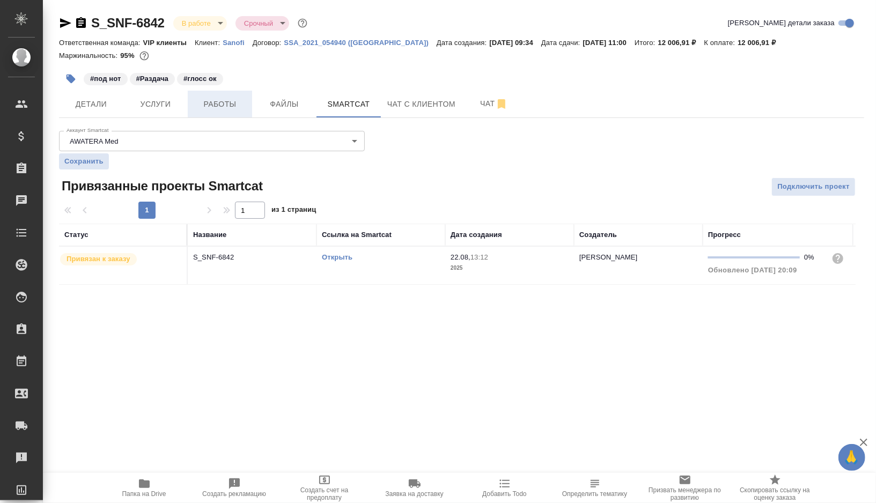
click at [228, 112] on button "Работы" at bounding box center [220, 104] width 64 height 27
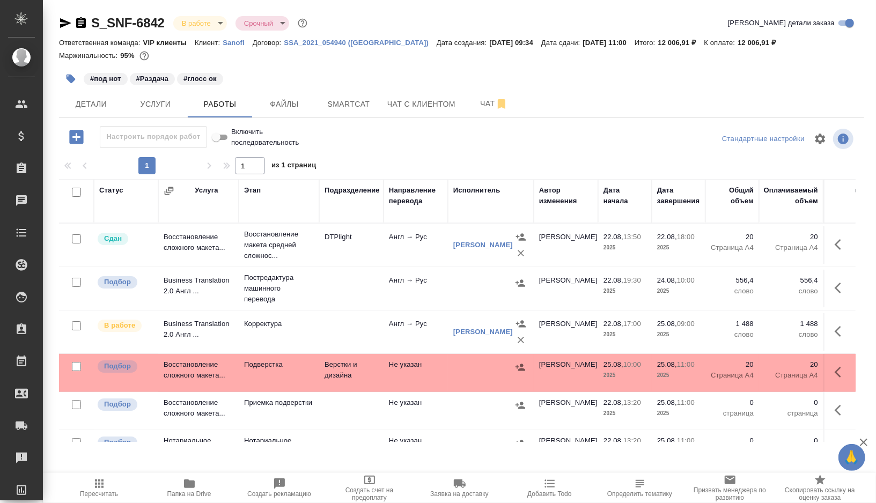
click at [345, 264] on td at bounding box center [351, 245] width 64 height 38
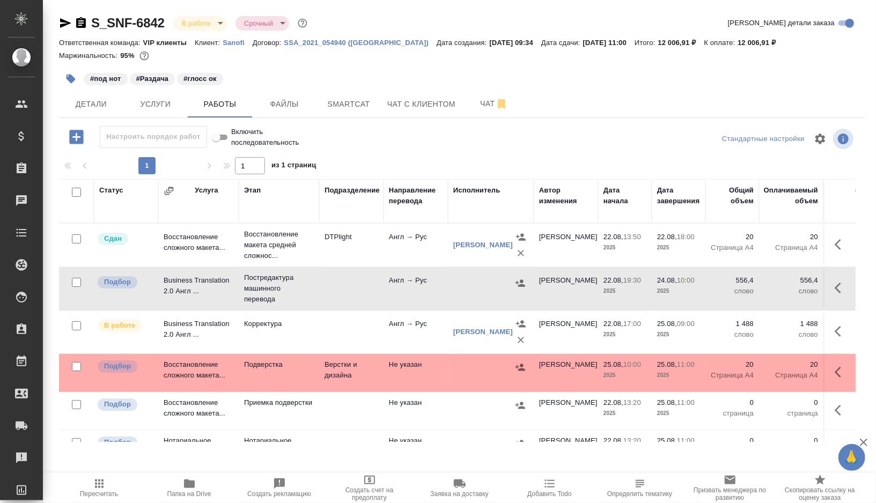
click at [345, 264] on td at bounding box center [351, 245] width 64 height 38
click at [335, 264] on td at bounding box center [351, 245] width 64 height 38
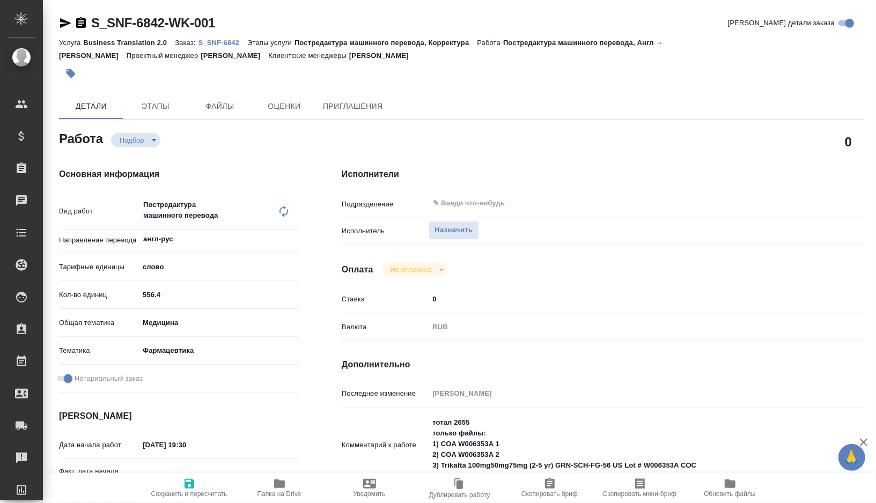
type textarea "x"
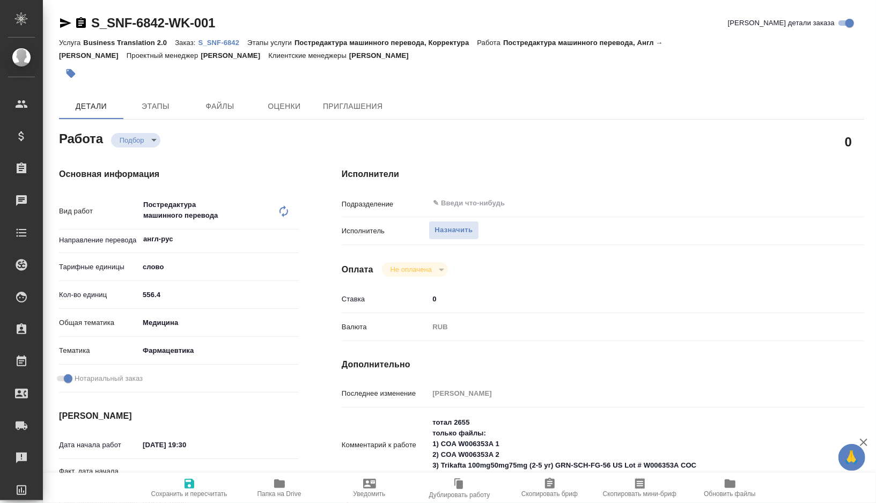
type textarea "x"
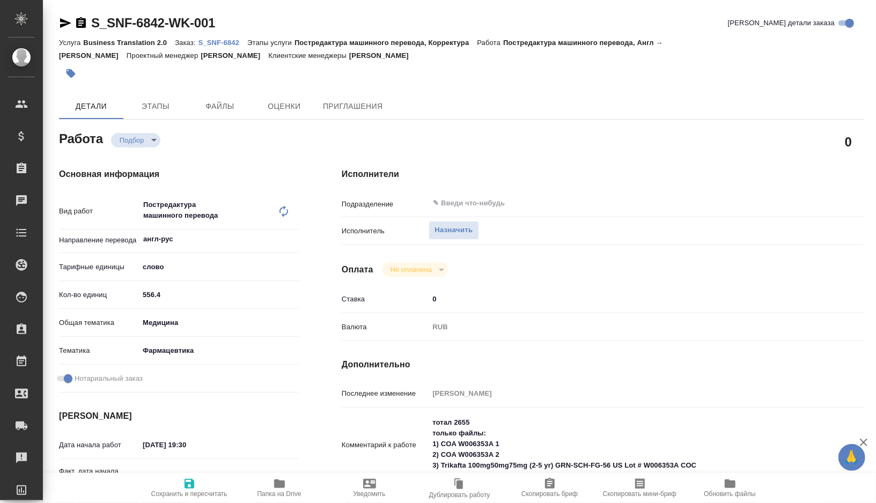
type textarea "x"
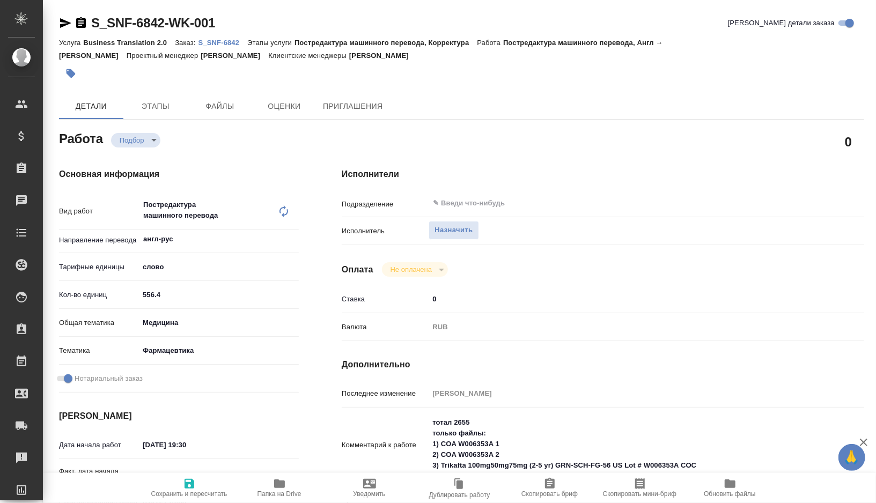
type textarea "x"
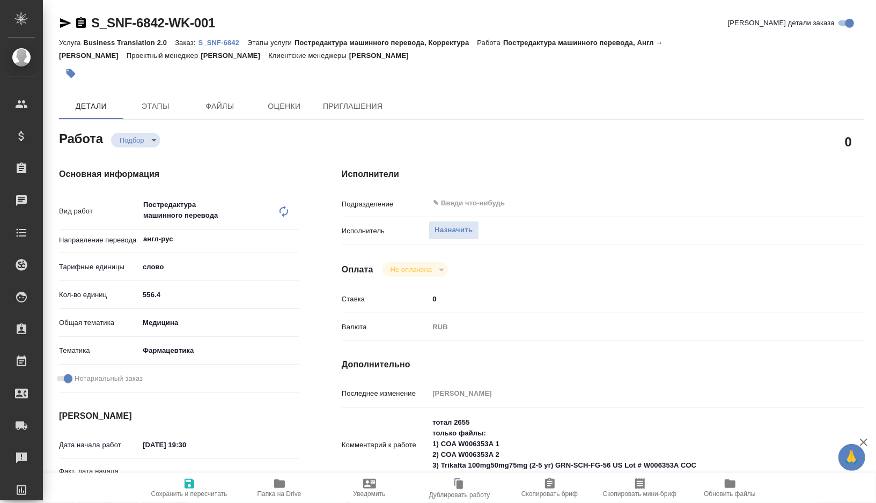
type textarea "x"
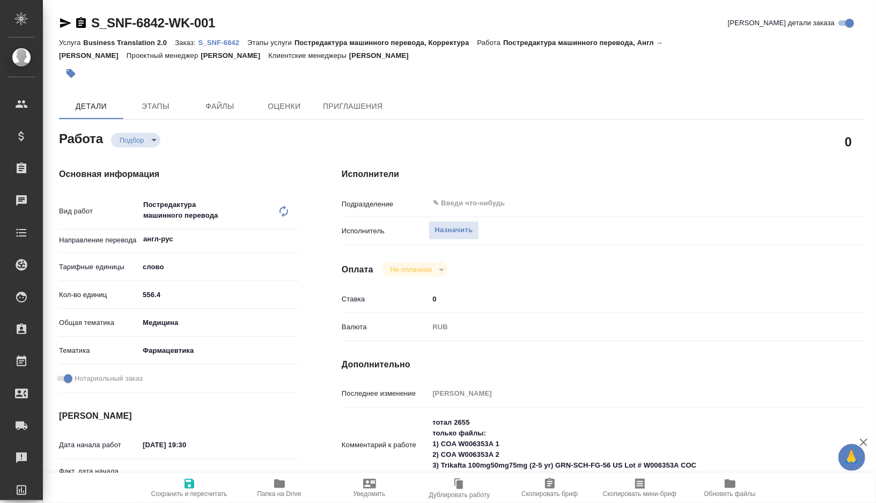
type textarea "x"
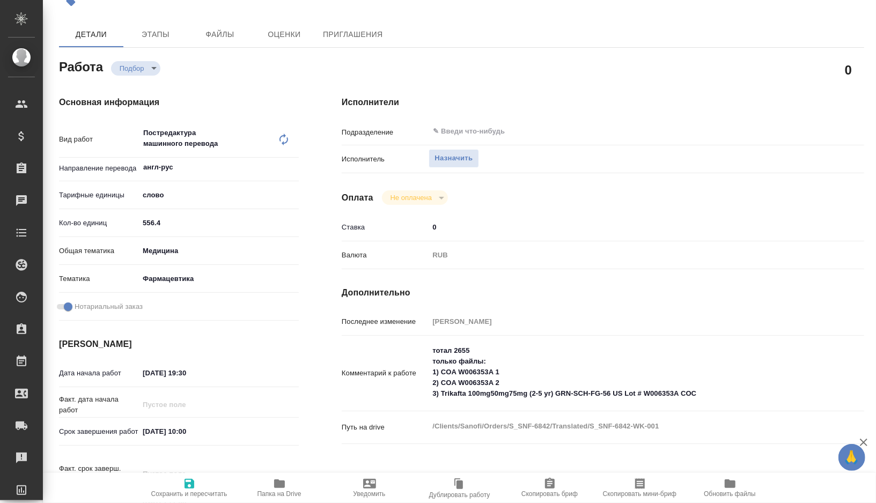
scroll to position [79, 0]
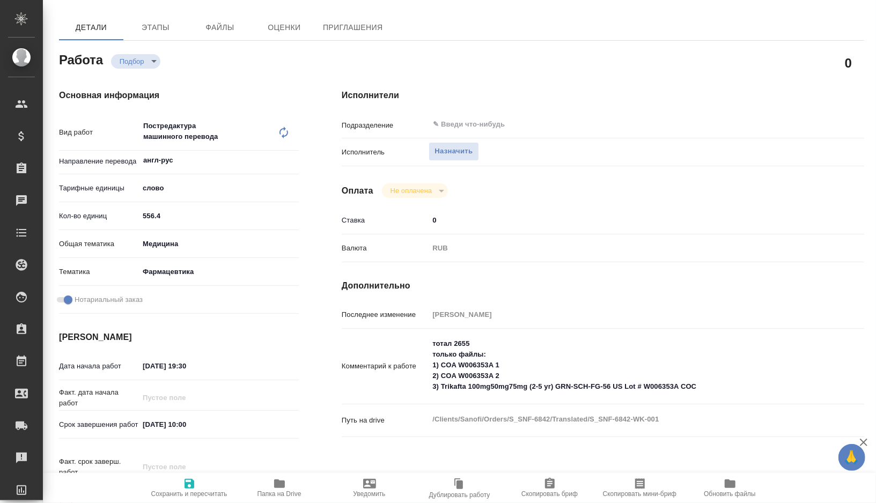
type textarea "x"
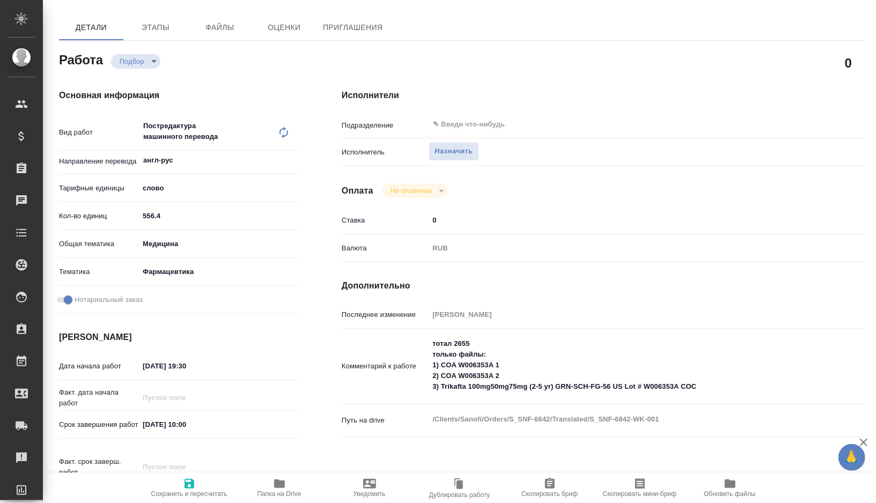
type textarea "x"
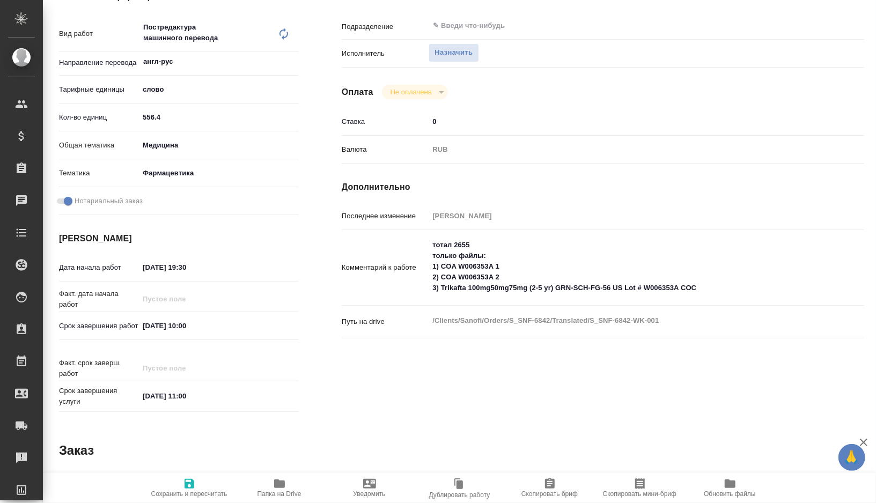
type textarea "x"
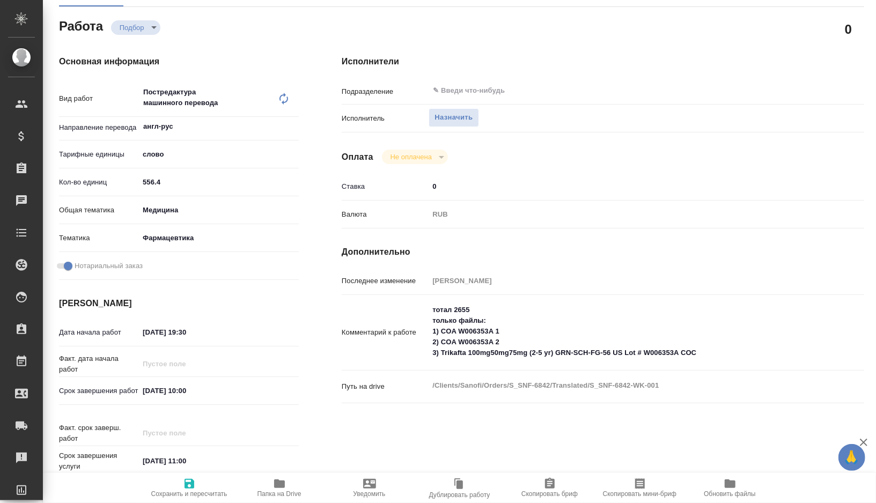
scroll to position [0, 0]
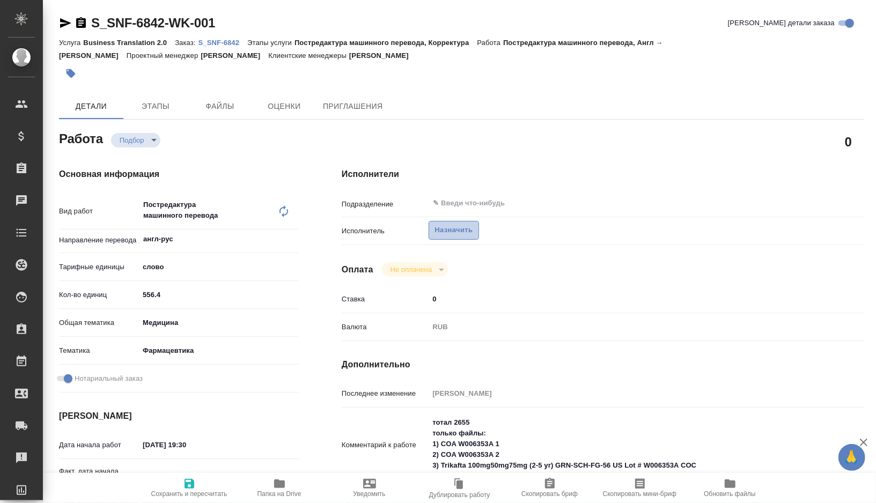
click at [447, 236] on span "Назначить" at bounding box center [454, 230] width 38 height 12
type textarea "x"
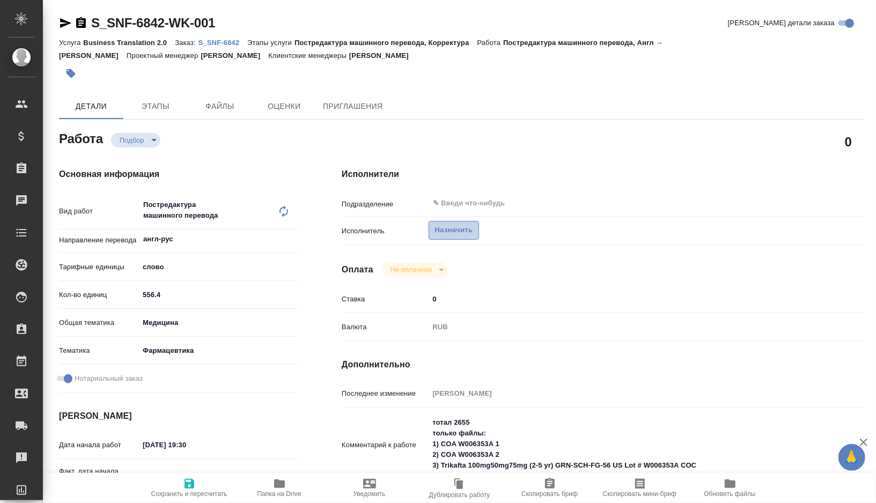
type textarea "x"
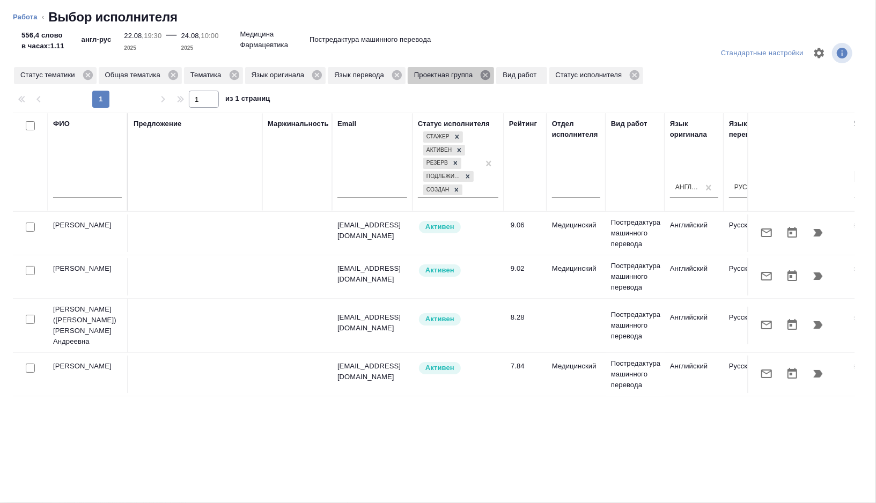
click at [491, 78] on icon at bounding box center [486, 75] width 10 height 10
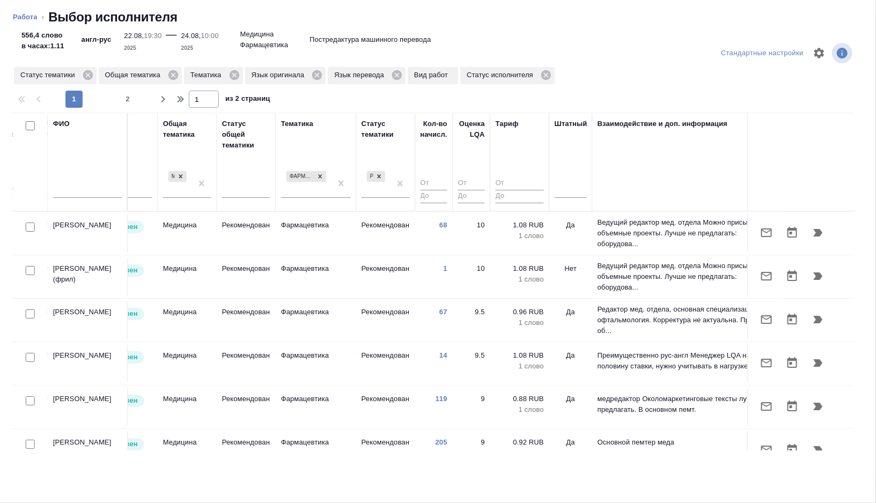
scroll to position [0, 716]
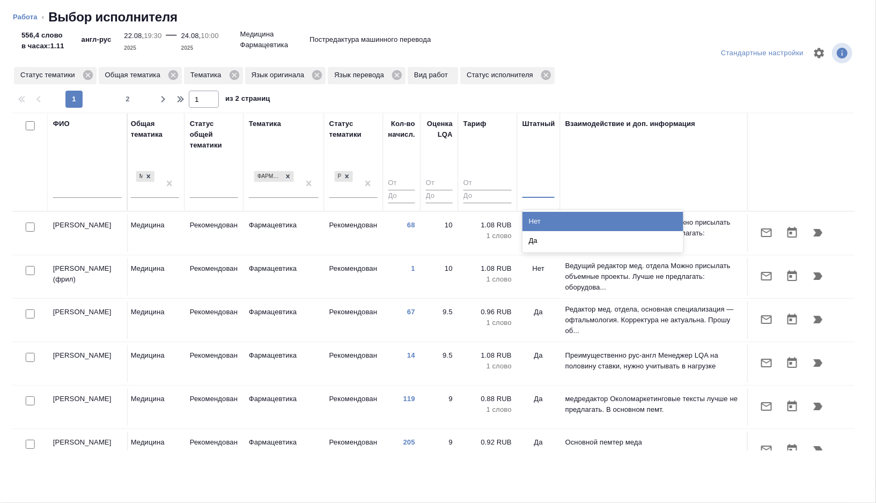
click at [530, 188] on div at bounding box center [539, 188] width 32 height 16
click at [547, 223] on div "Нет" at bounding box center [603, 221] width 161 height 19
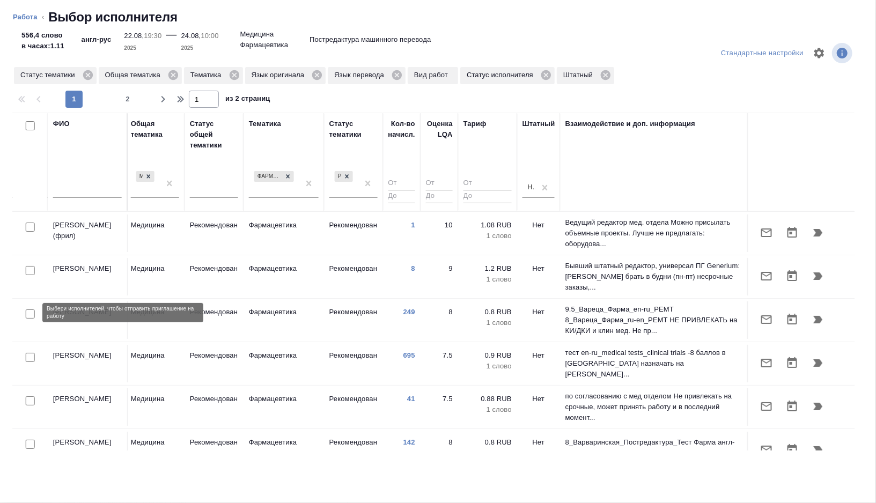
click at [30, 314] on input "checkbox" at bounding box center [30, 314] width 9 height 9
checkbox input "true"
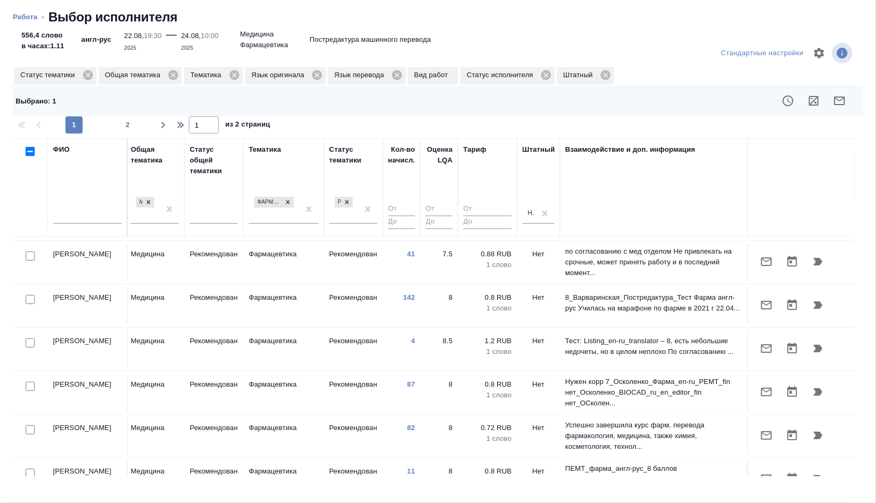
scroll to position [174, 716]
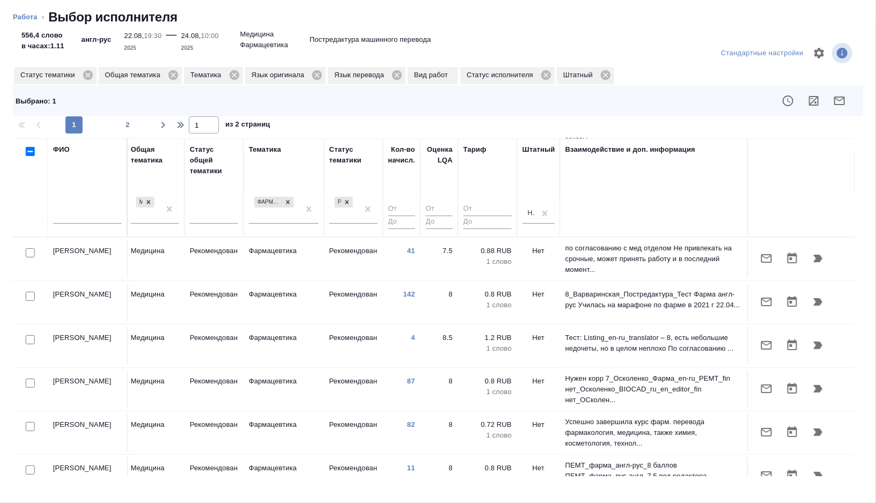
click at [28, 292] on input "checkbox" at bounding box center [30, 296] width 9 height 9
checkbox input "true"
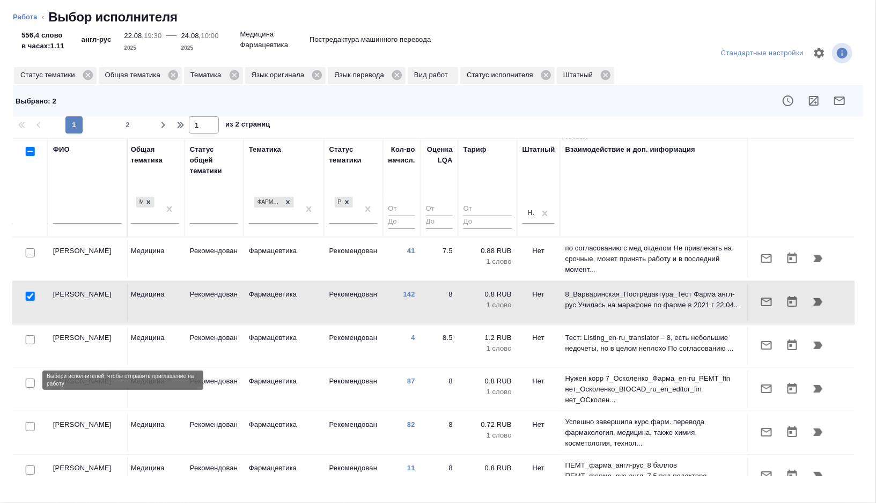
click at [27, 383] on input "checkbox" at bounding box center [30, 383] width 9 height 9
checkbox input "true"
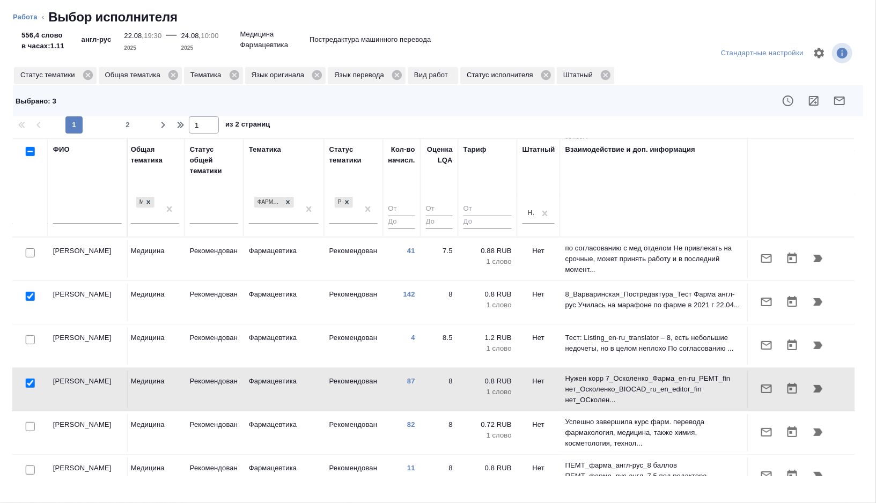
click at [835, 100] on icon "button" at bounding box center [839, 100] width 13 height 13
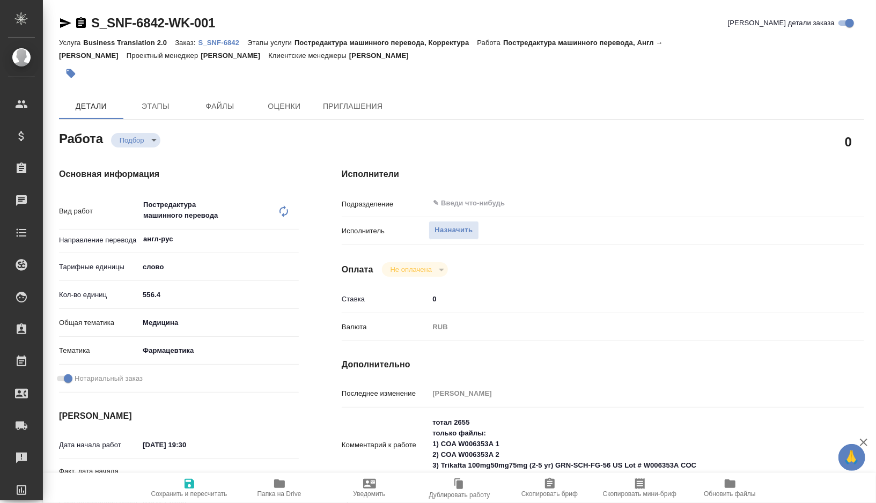
type textarea "x"
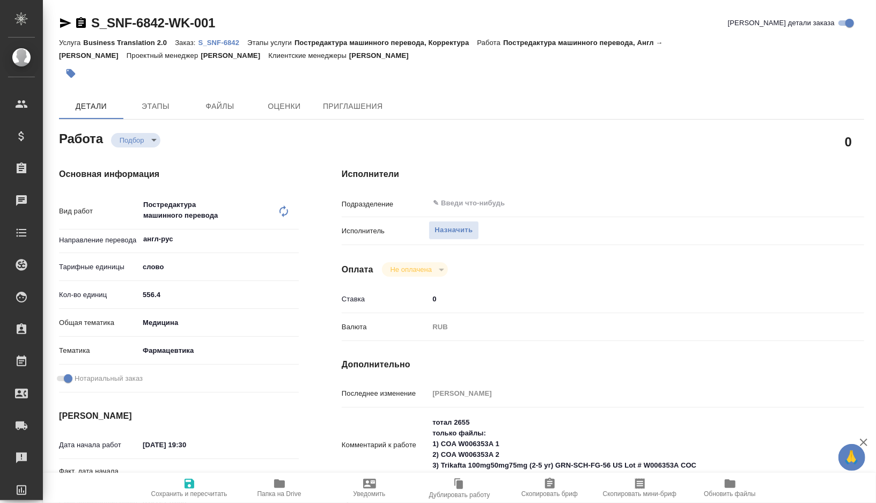
type textarea "x"
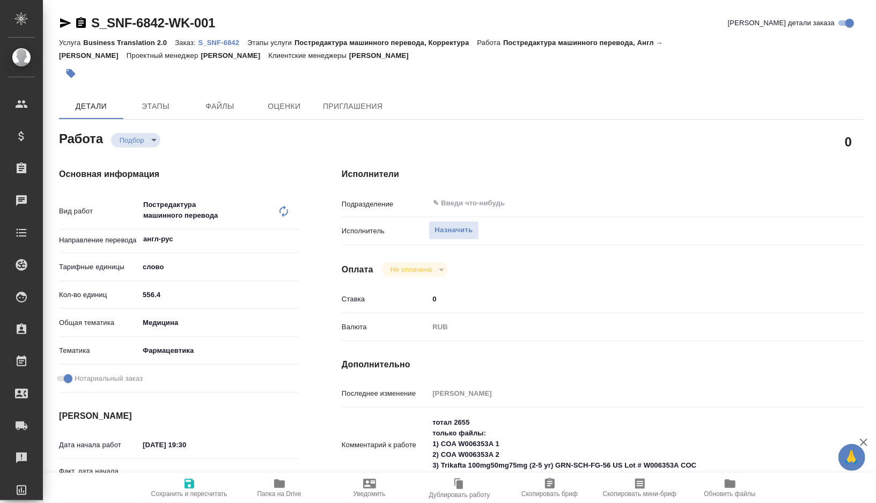
type textarea "x"
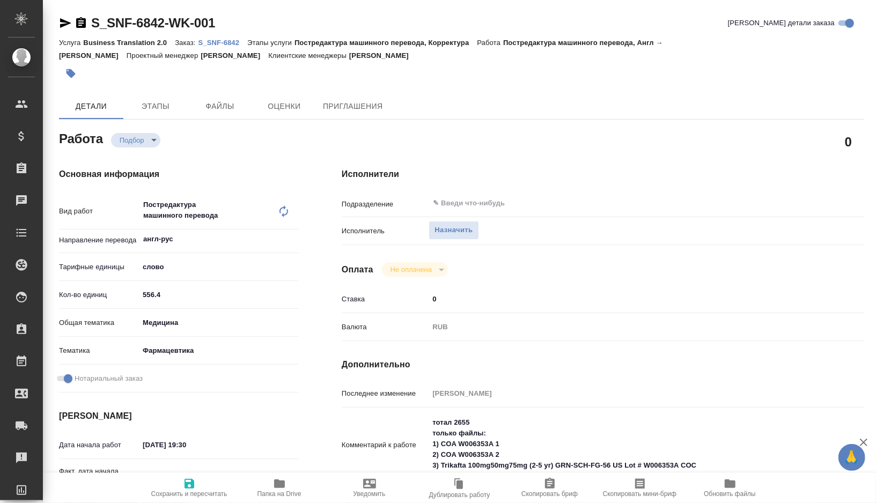
type textarea "x"
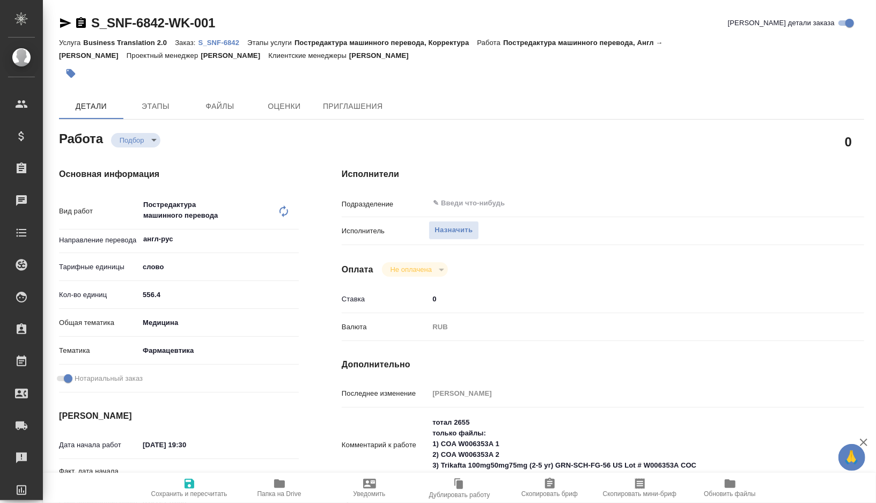
type textarea "x"
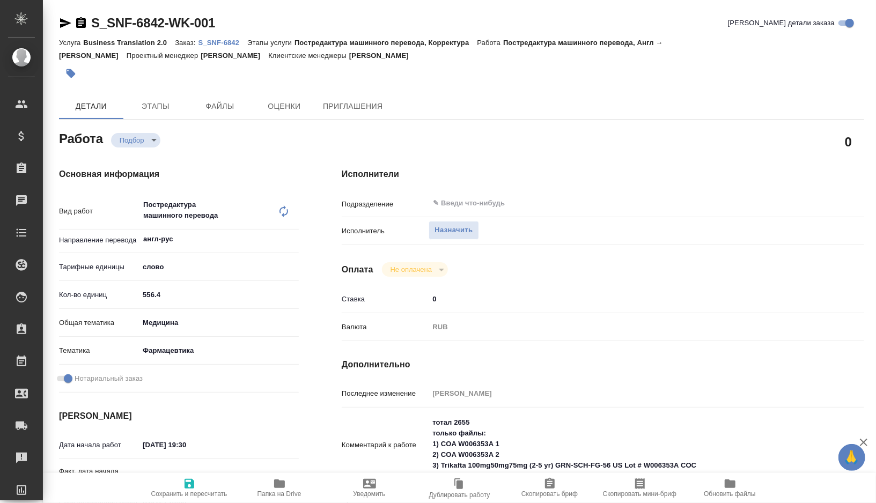
type textarea "x"
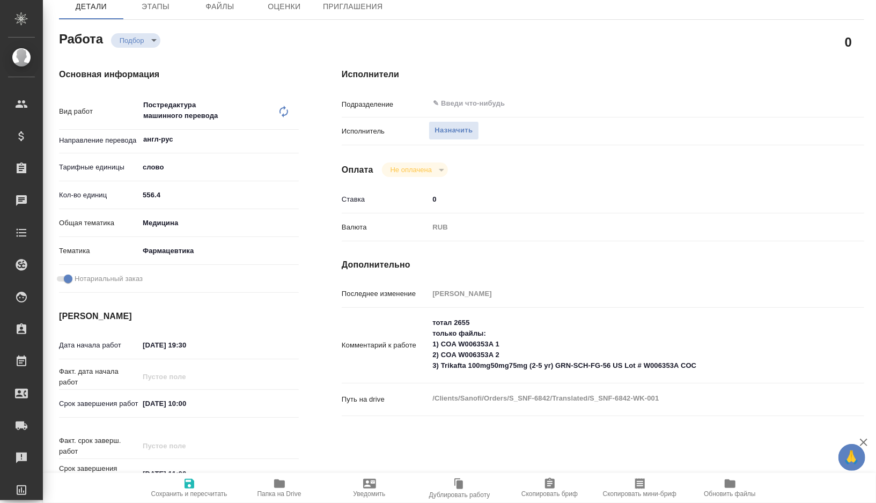
scroll to position [108, 0]
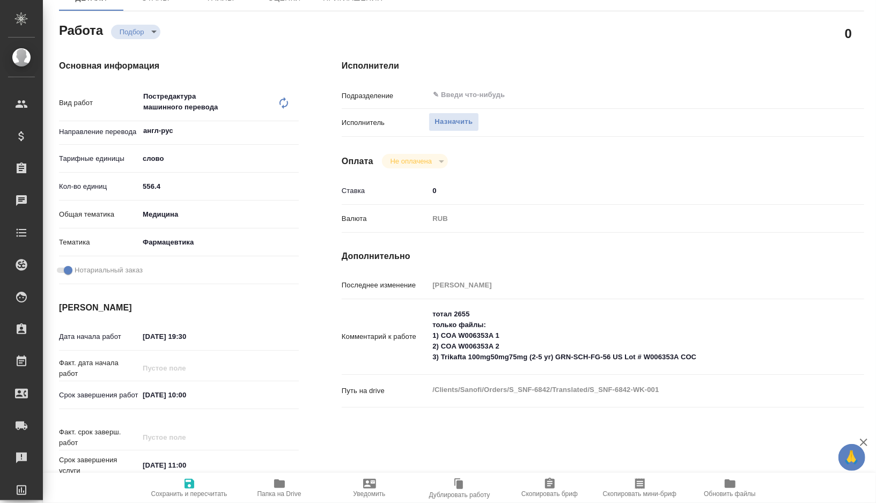
type textarea "x"
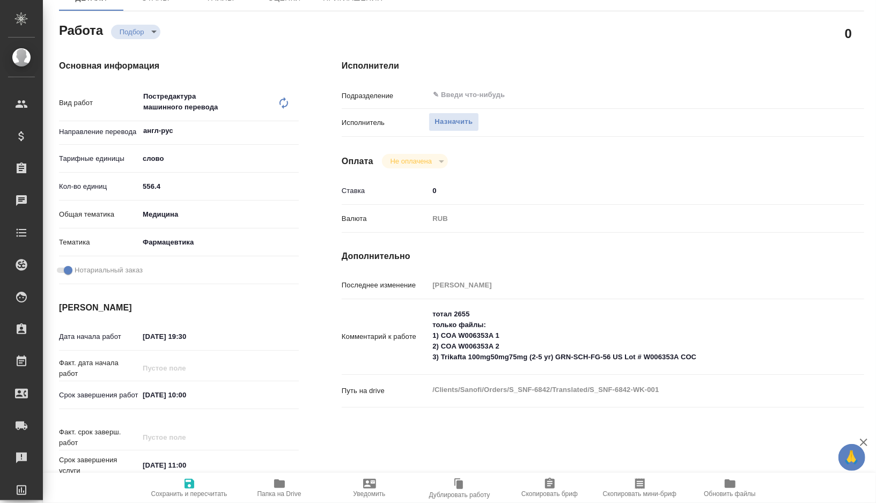
type textarea "x"
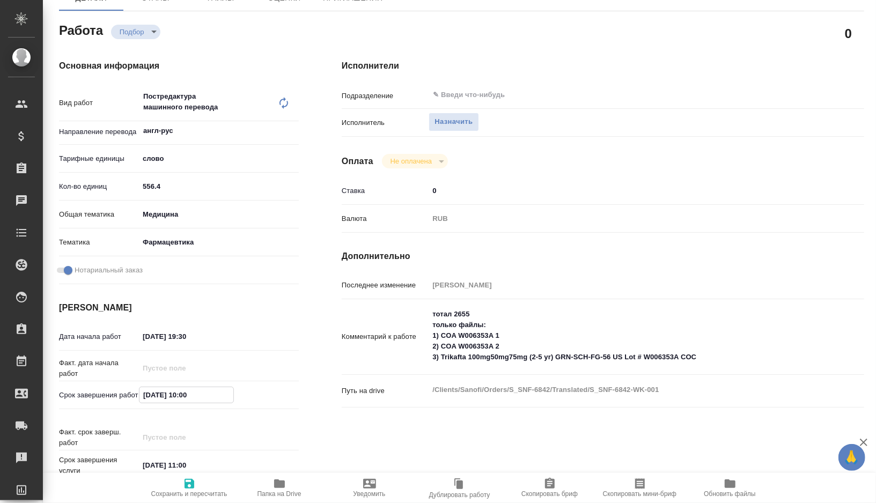
click at [188, 395] on input "[DATE] 10:00" at bounding box center [187, 395] width 94 height 16
type textarea "x"
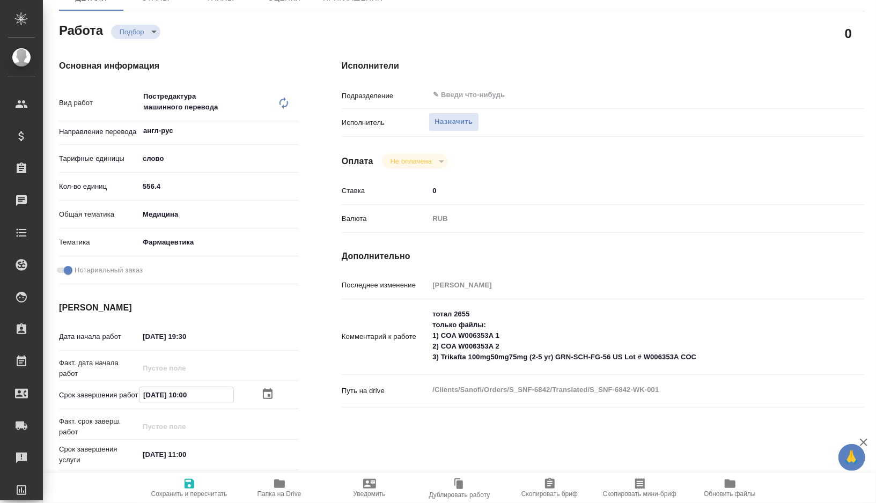
type textarea "x"
type input "[DATE] 10:0_"
type textarea "x"
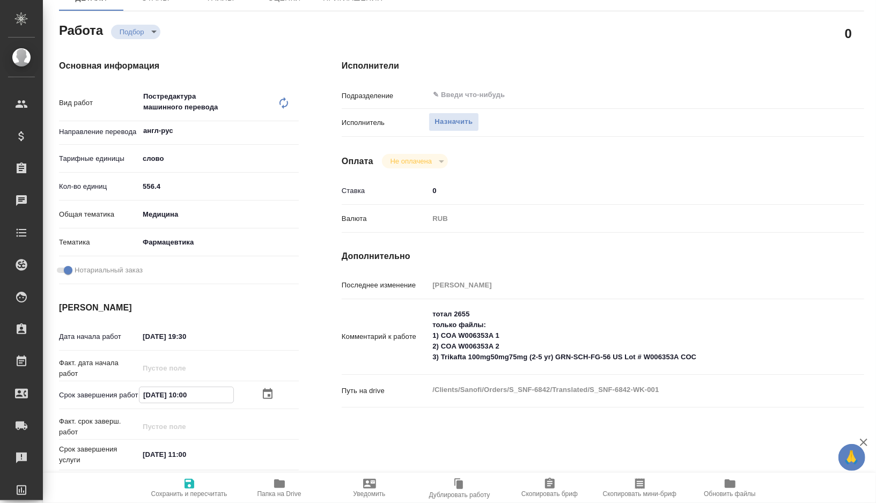
type textarea "x"
type input "[DATE] 15:00"
type textarea "x"
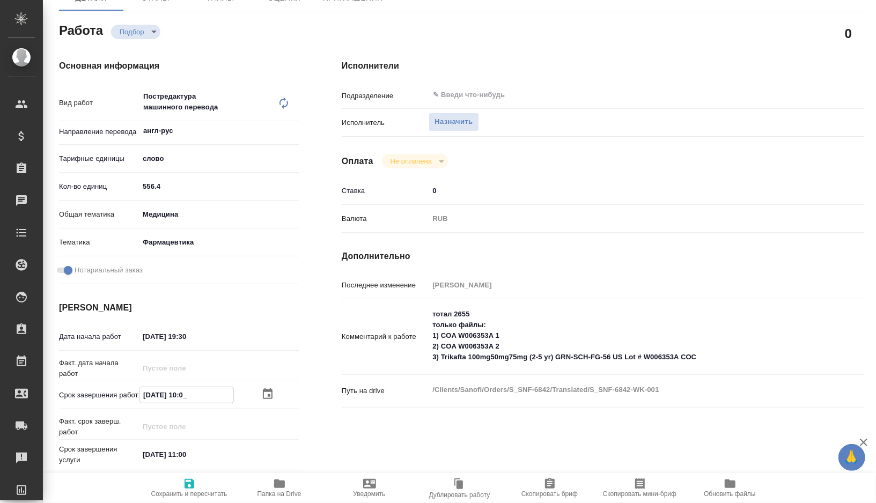
type textarea "x"
type input "[DATE] 15:00"
click at [191, 486] on icon "button" at bounding box center [189, 484] width 13 height 13
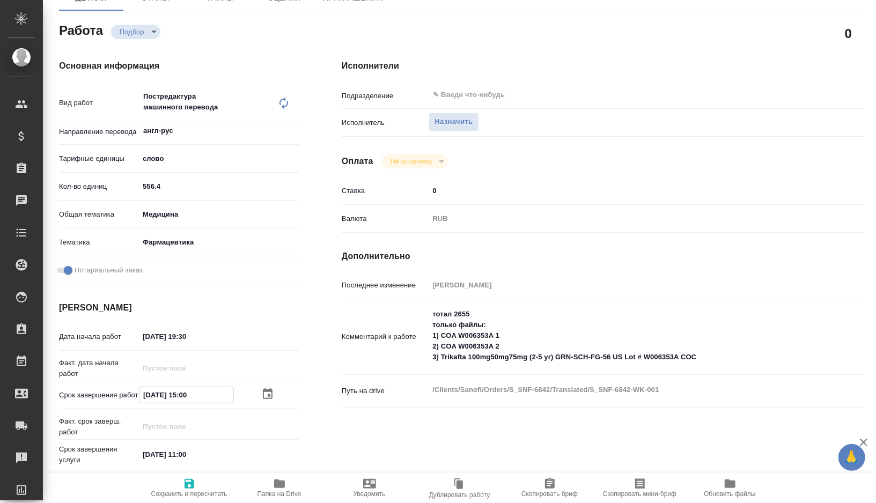
type textarea "x"
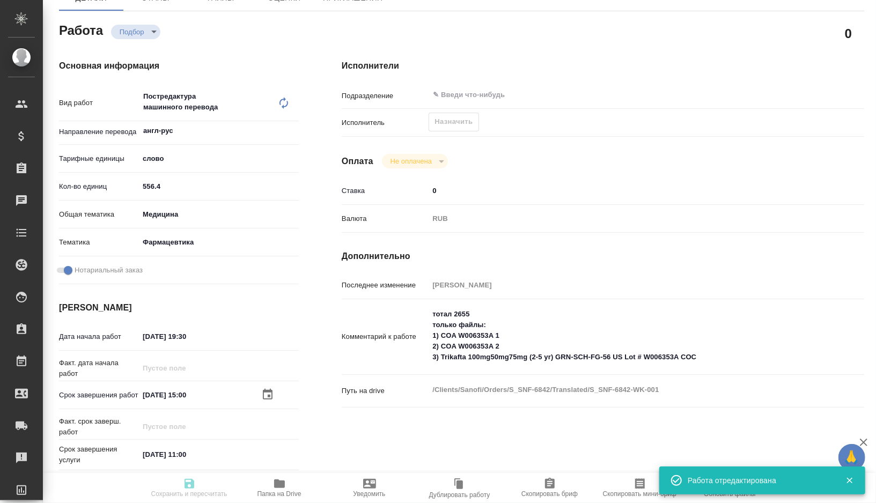
type input "recruiting"
type textarea "Постредактура машинного перевода"
type textarea "x"
type input "англ-рус"
type input "5a8b1489cc6b4906c91bfd90"
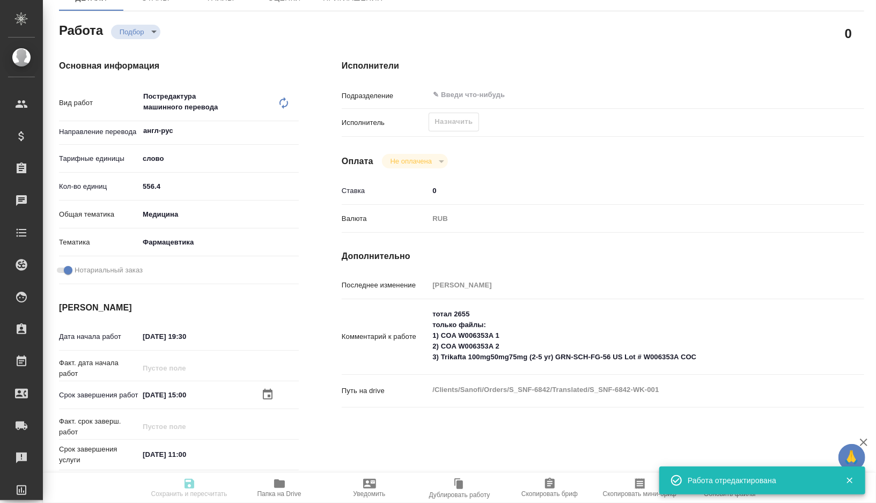
type input "556.4"
type input "med"
type input "6149832f2b7be24903fd7a82"
checkbox input "true"
type input "[DATE] 19:30"
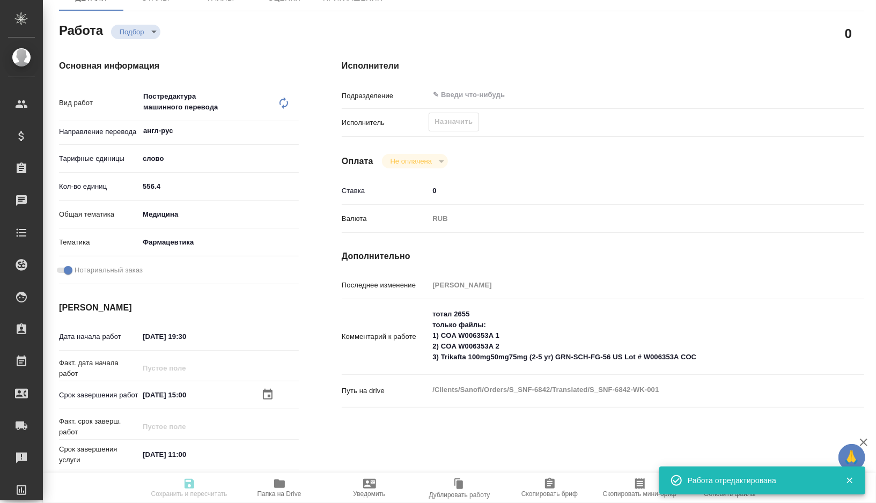
type input "[DATE] 15:00"
type input "[DATE] 11:00"
type input "notPayed"
type input "0"
type input "RUB"
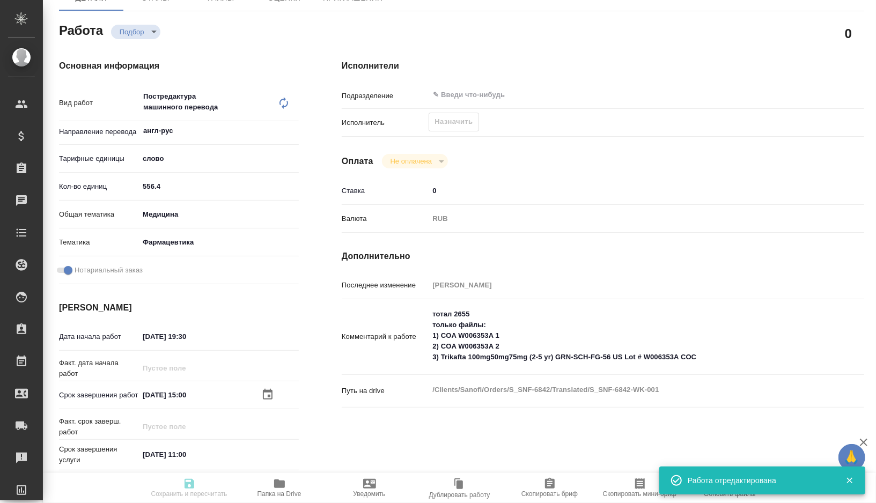
type input "[PERSON_NAME]"
type textarea "тотал 2655 только файлы: 1) COA W006353A 1 2) COA W006353A 2 3) Trikafta 100mg5…"
type textarea "x"
type textarea "/Clients/Sanofi/Orders/S_SNF-6842/Translated/S_SNF-6842-WK-001"
type textarea "x"
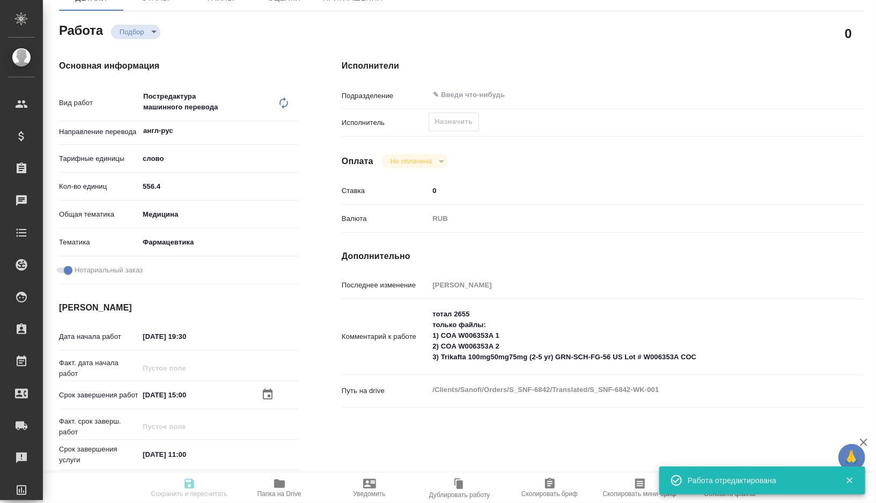
type input "S_SNF-6842"
type input "E005825743"
type input "Business Translation 2.0"
type input "Постредактура машинного перевода, Корректура"
type input "[PERSON_NAME]"
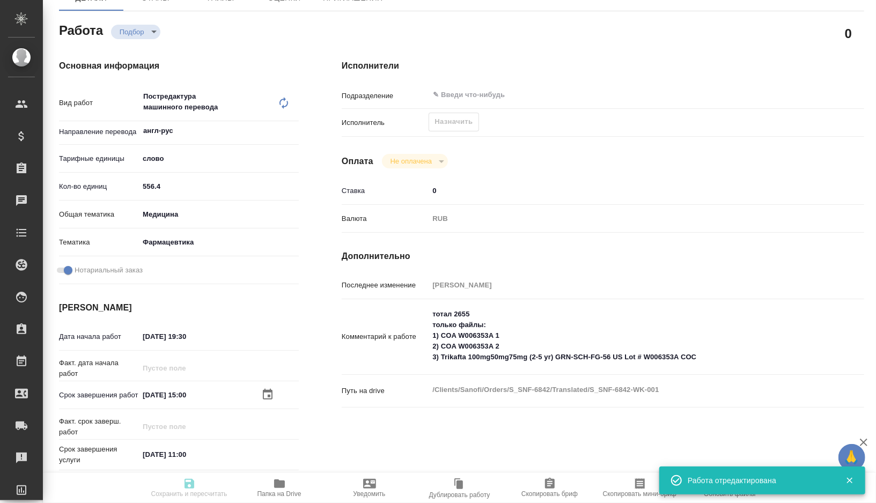
type input "[PERSON_NAME]"
type input "/Clients/Sanofi/Orders/S_SNF-6842"
type textarea "x"
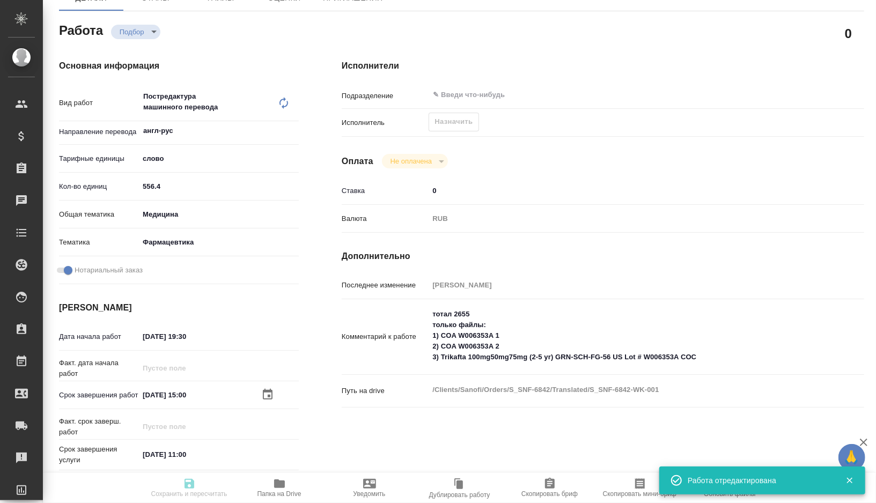
type textarea "x"
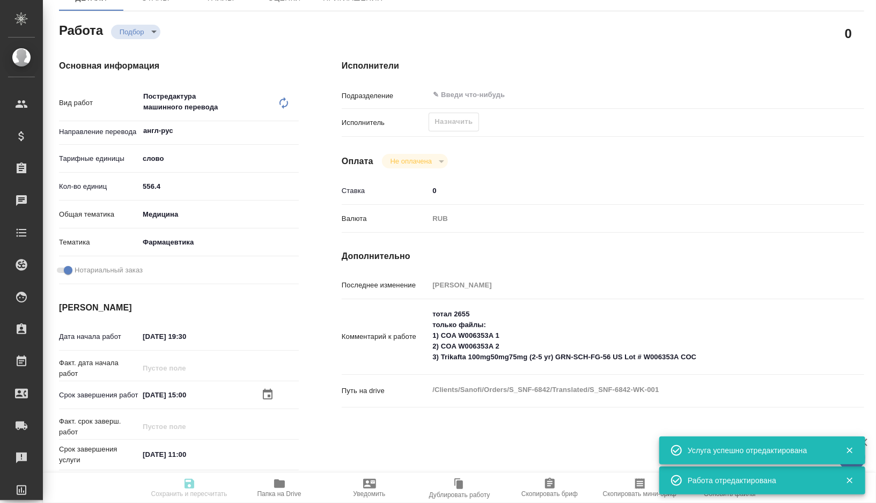
type textarea "x"
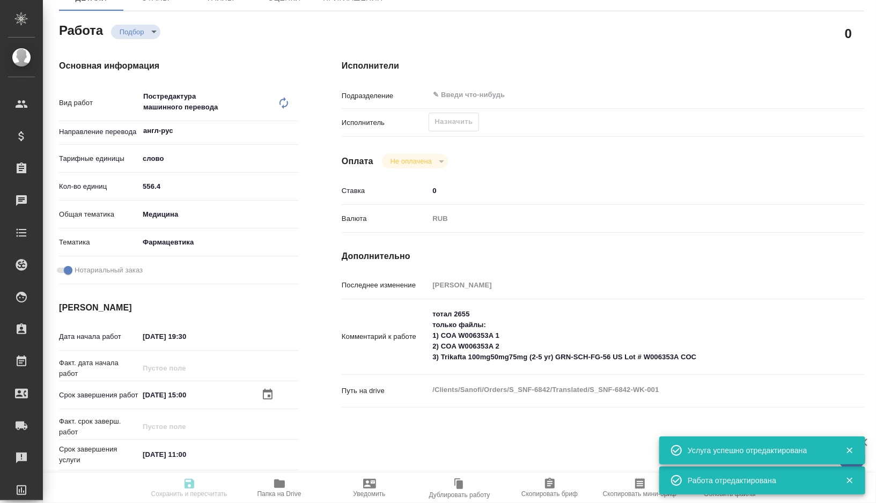
type textarea "x"
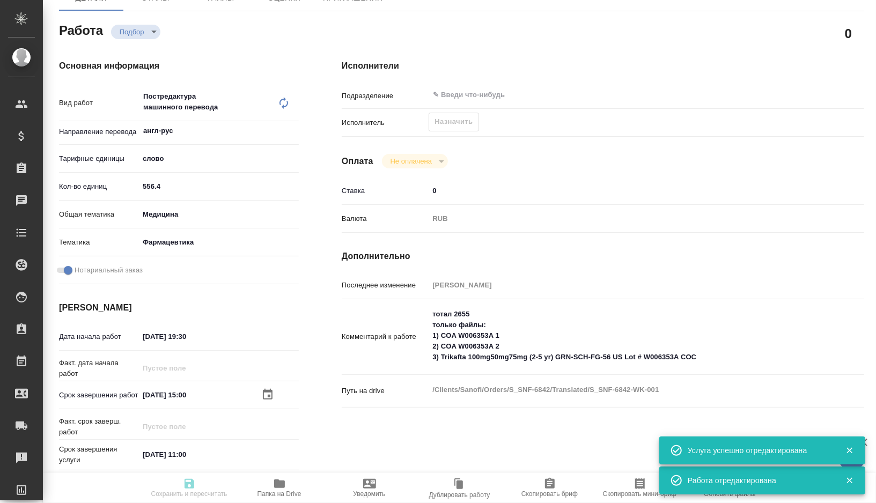
type textarea "x"
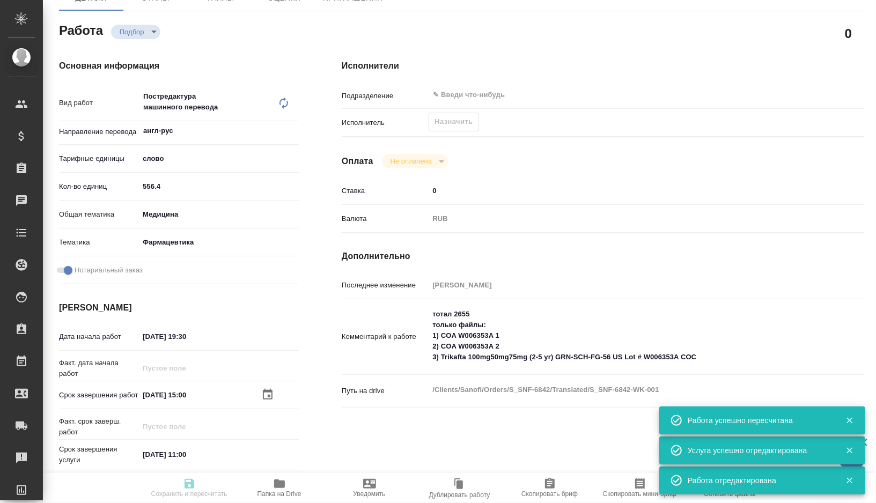
type textarea "x"
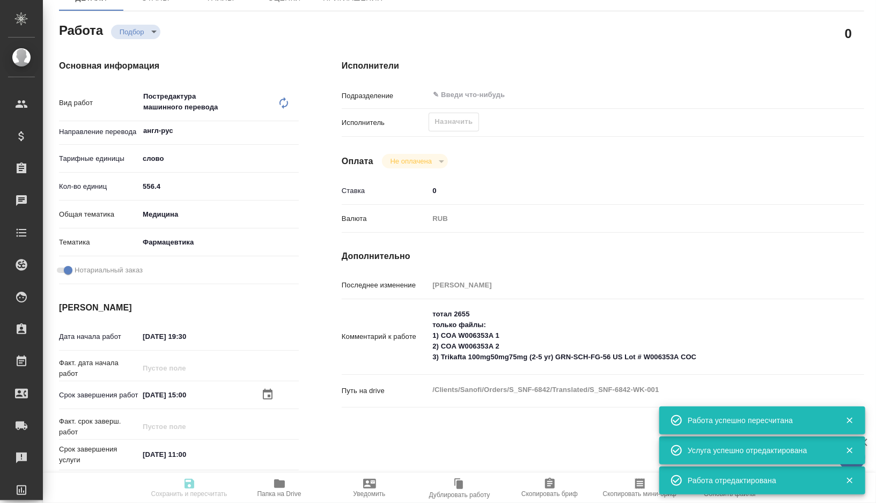
type input "recruiting"
type textarea "Постредактура машинного перевода"
type textarea "x"
type input "англ-рус"
type input "5a8b1489cc6b4906c91bfd90"
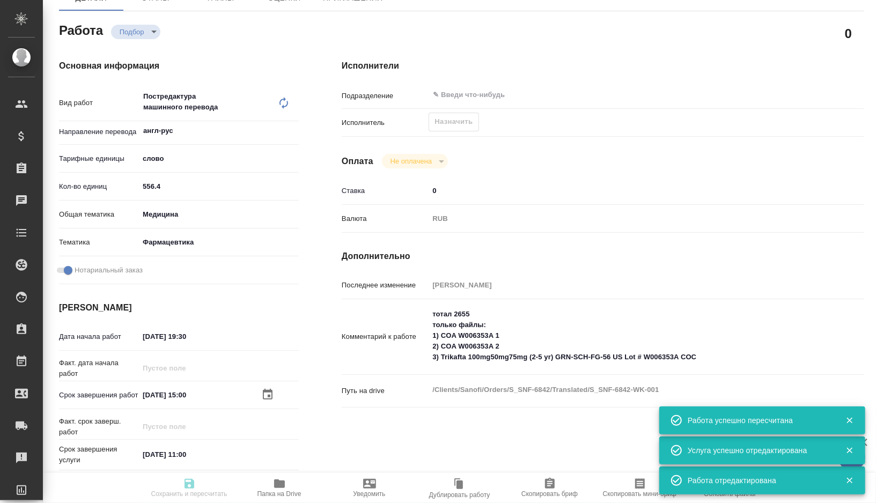
type input "556.4"
type input "med"
type input "6149832f2b7be24903fd7a82"
checkbox input "true"
type input "[DATE] 19:30"
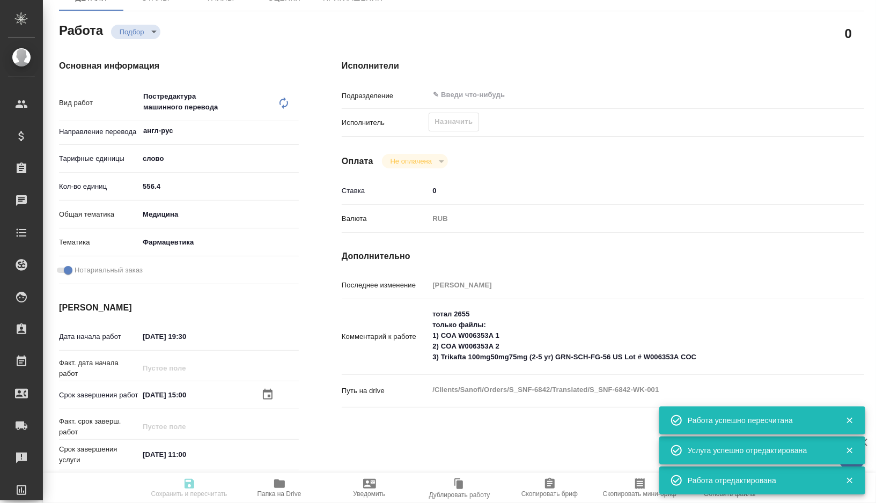
type input "[DATE] 15:00"
type input "[DATE] 11:00"
type input "notPayed"
type input "0"
type input "RUB"
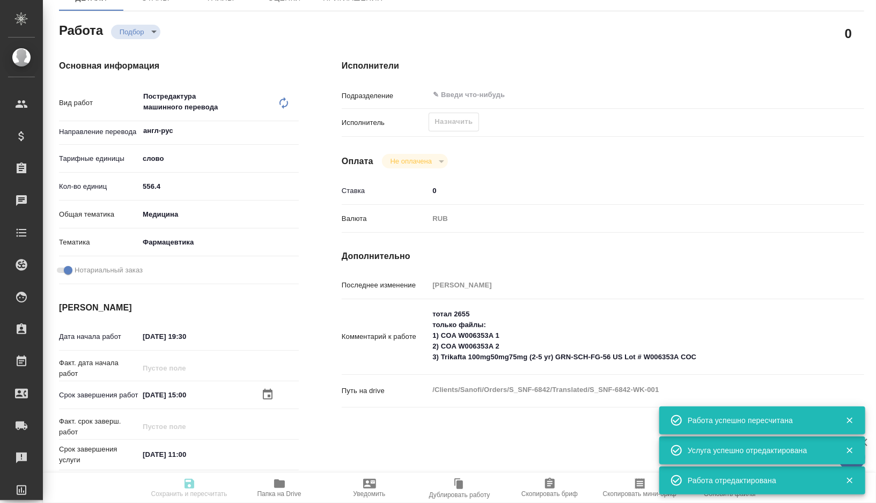
type input "[PERSON_NAME]"
type textarea "тотал 2655 только файлы: 1) COA W006353A 1 2) COA W006353A 2 3) Trikafta 100mg5…"
type textarea "x"
type textarea "/Clients/Sanofi/Orders/S_SNF-6842/Translated/S_SNF-6842-WK-001"
type textarea "x"
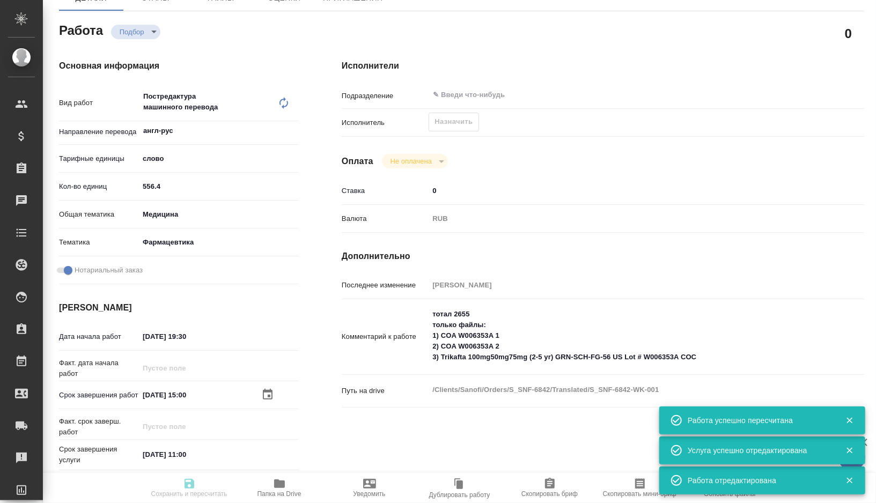
type input "S_SNF-6842"
type input "E005825743"
type input "Business Translation 2.0"
type input "Постредактура машинного перевода, Корректура"
type input "[PERSON_NAME]"
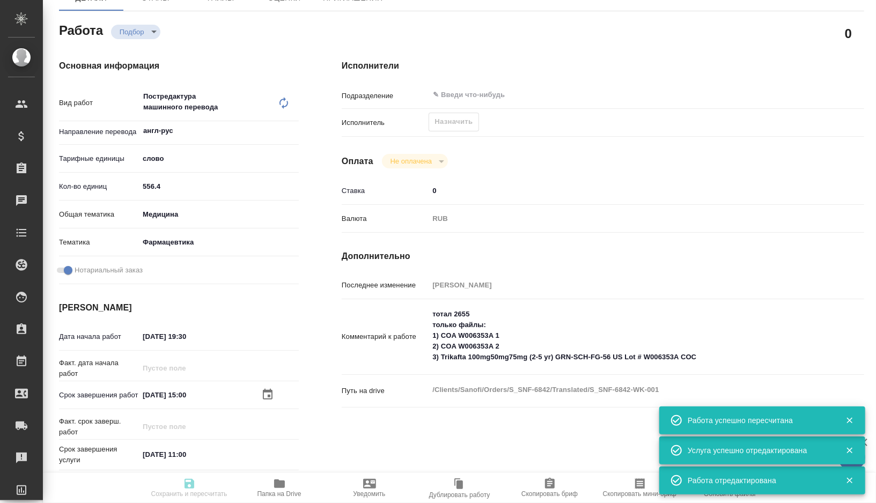
type input "[PERSON_NAME]"
type input "/Clients/Sanofi/Orders/S_SNF-6842"
type textarea "x"
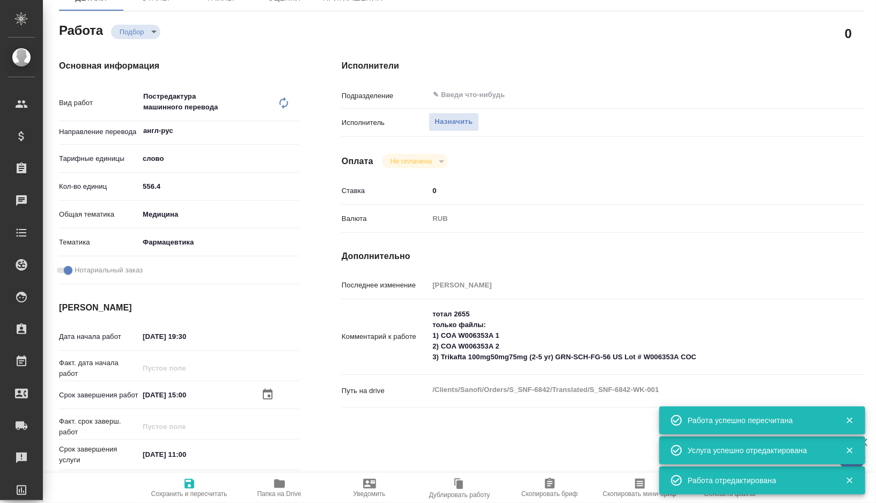
type textarea "x"
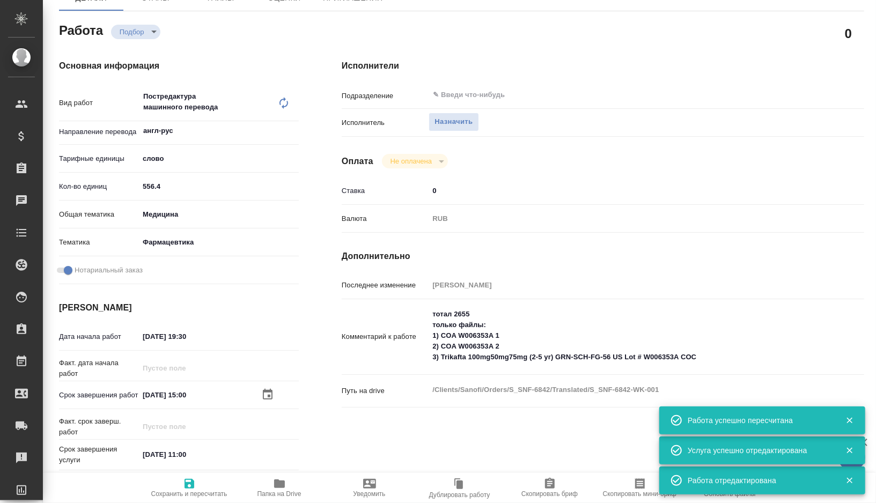
type textarea "x"
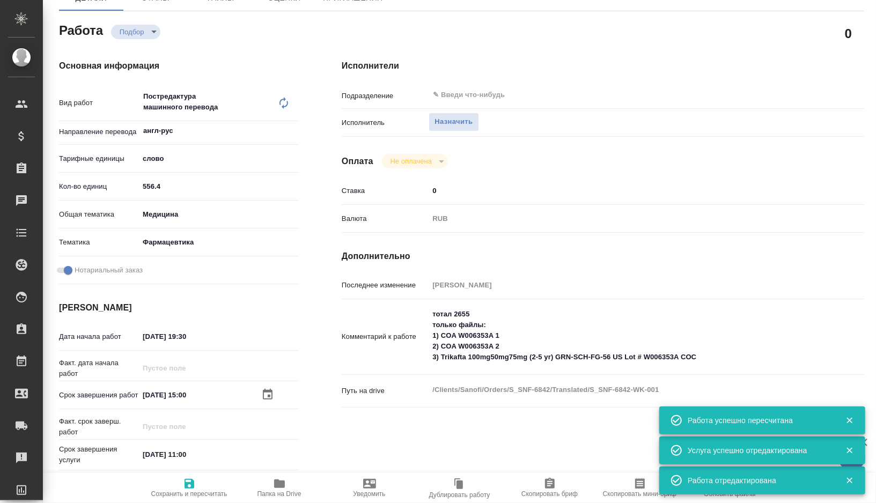
type textarea "x"
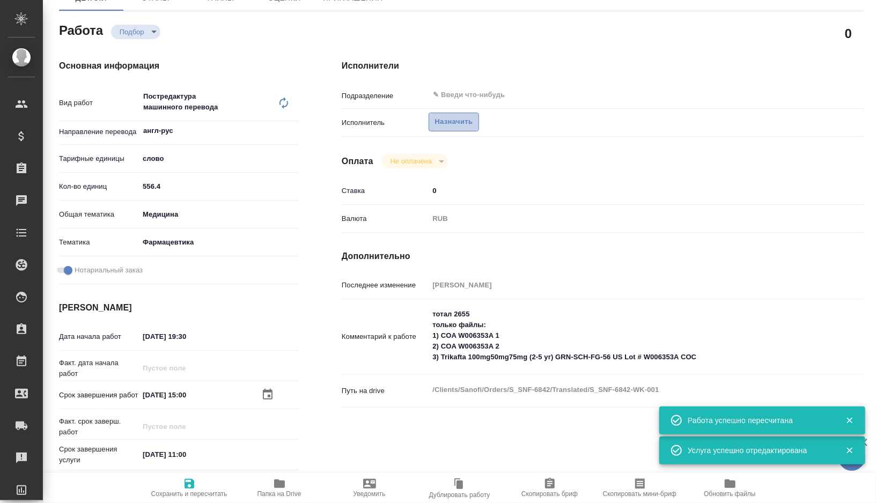
click at [445, 118] on span "Назначить" at bounding box center [454, 122] width 38 height 12
type textarea "x"
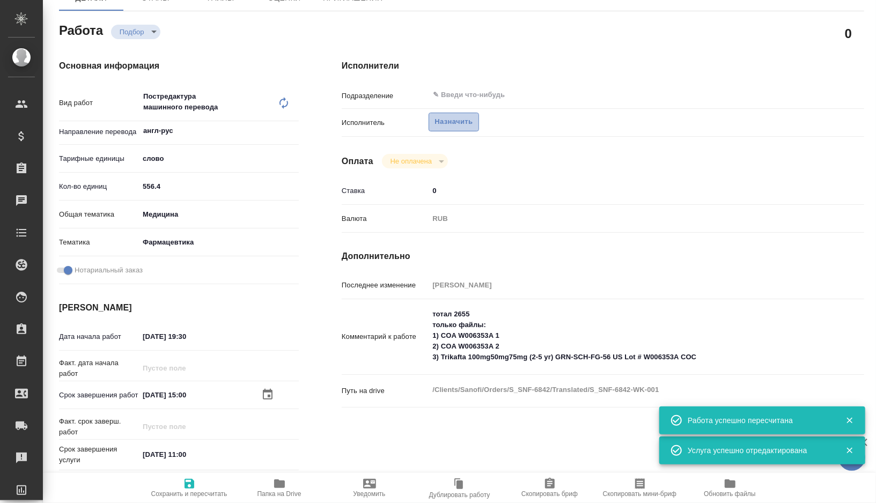
type textarea "x"
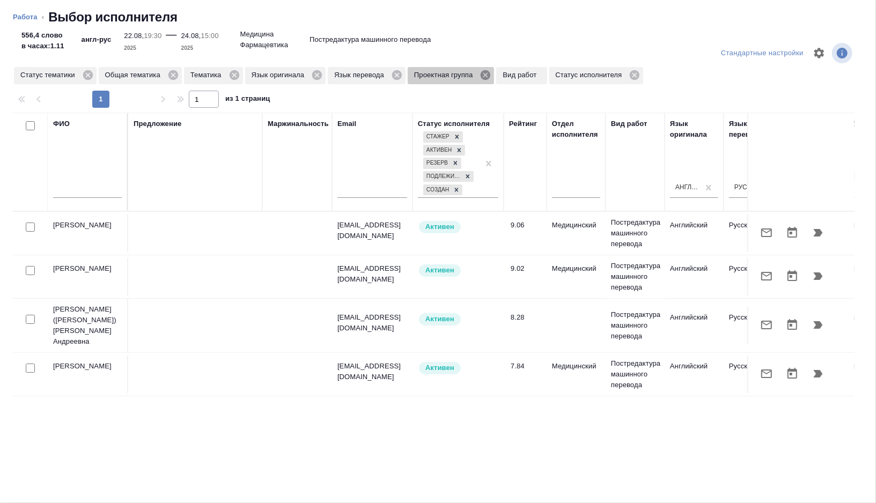
click at [492, 74] on icon at bounding box center [486, 75] width 12 height 12
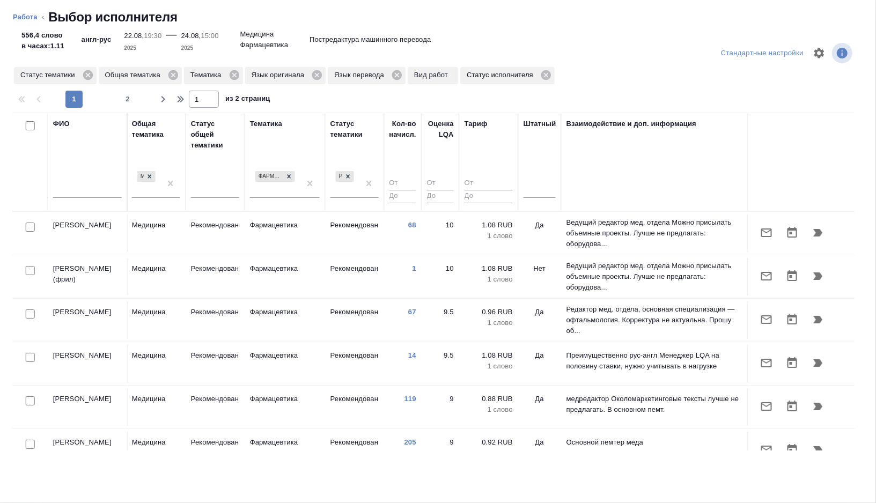
scroll to position [0, 716]
click at [532, 193] on div at bounding box center [539, 188] width 32 height 16
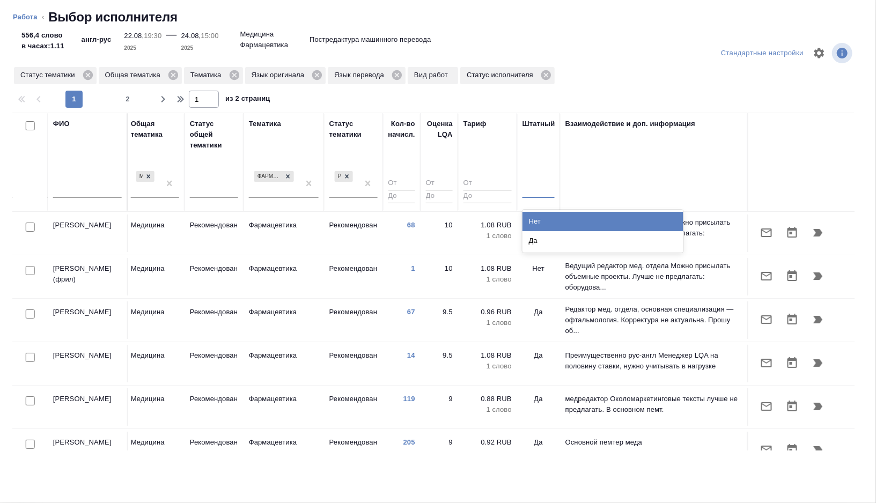
click at [540, 220] on div "Нет" at bounding box center [603, 221] width 161 height 19
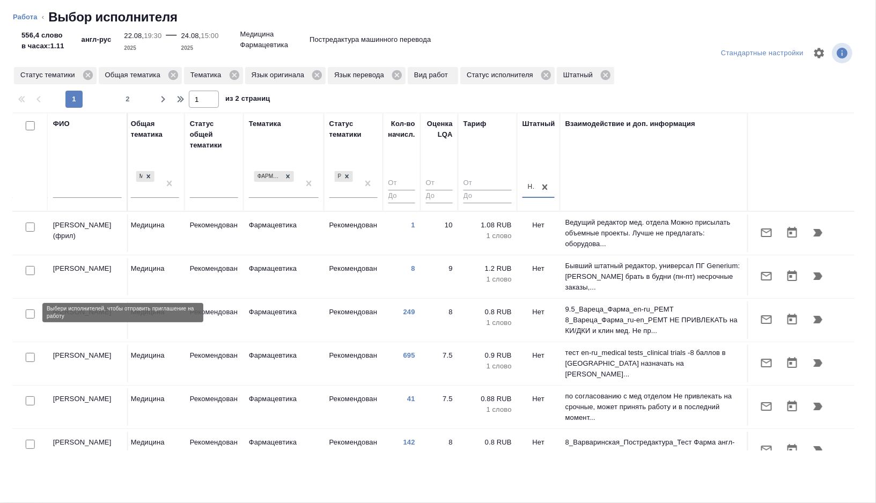
click at [29, 316] on input "checkbox" at bounding box center [30, 314] width 9 height 9
checkbox input "true"
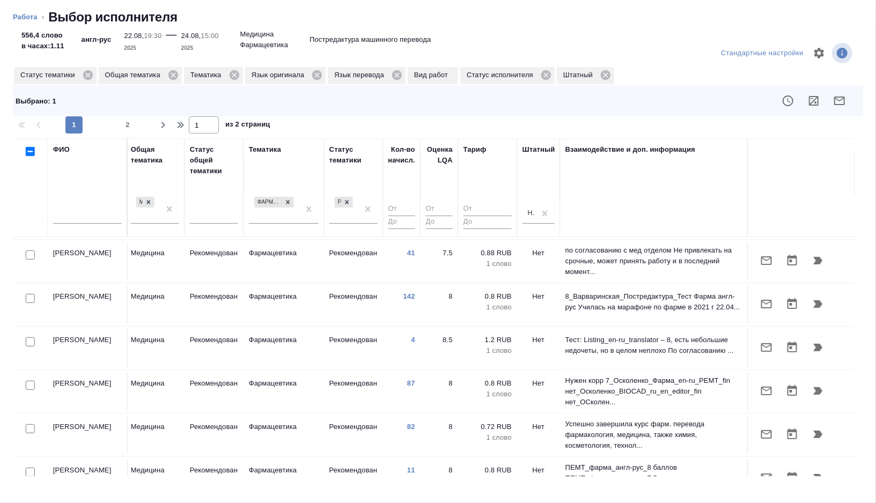
scroll to position [173, 716]
click at [32, 293] on input "checkbox" at bounding box center [30, 297] width 9 height 9
checkbox input "true"
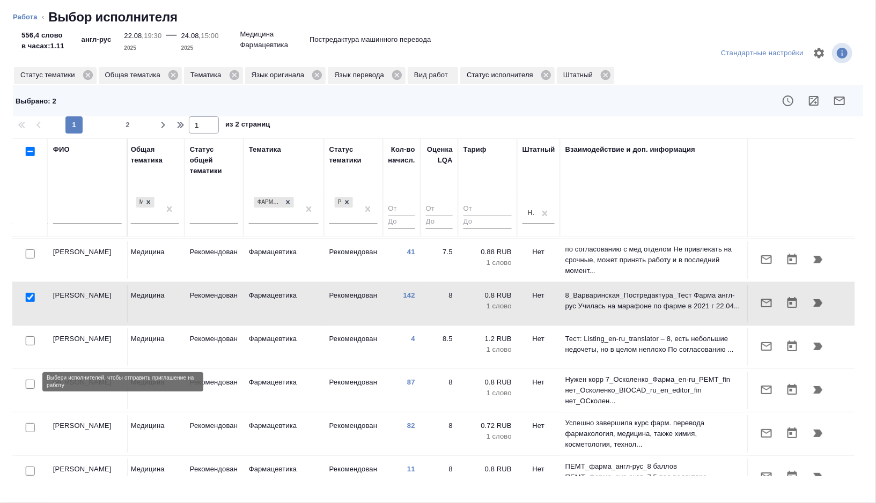
click at [32, 385] on input "checkbox" at bounding box center [30, 384] width 9 height 9
checkbox input "true"
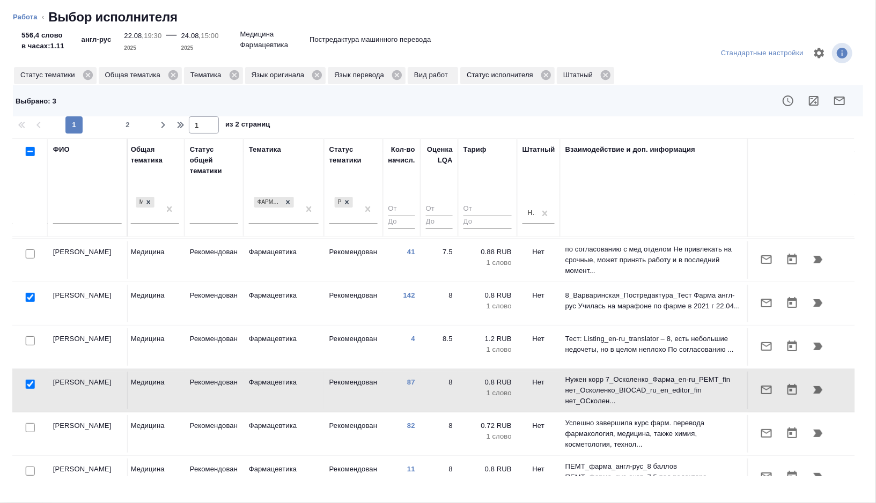
click at [834, 108] on button "button" at bounding box center [840, 101] width 26 height 26
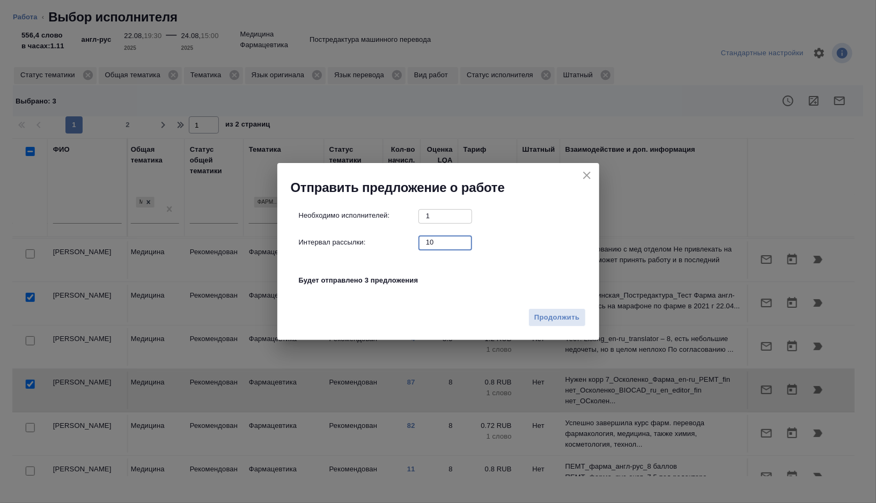
click at [436, 239] on input "10" at bounding box center [446, 242] width 54 height 13
type input "0"
click at [543, 316] on span "Продолжить" at bounding box center [557, 318] width 45 height 12
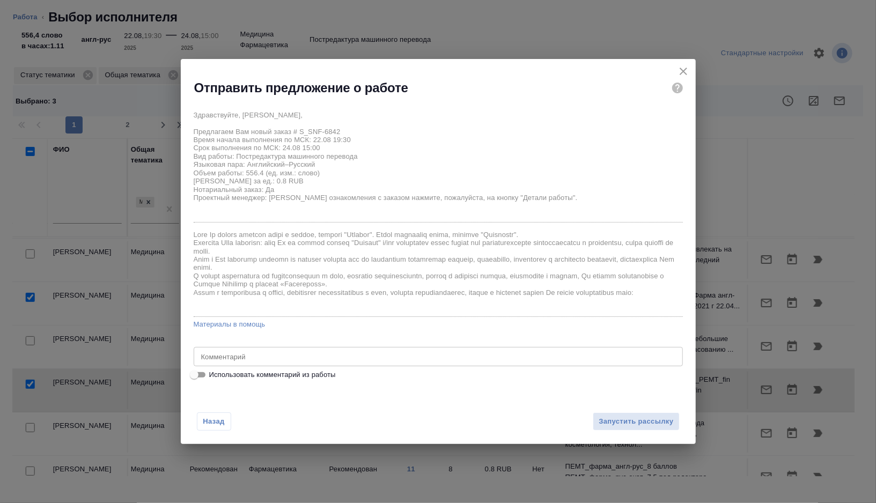
click at [281, 381] on label "Использовать комментарий из работы" at bounding box center [431, 375] width 487 height 13
click at [214, 381] on input "Использовать комментарий из работы" at bounding box center [194, 375] width 39 height 13
checkbox input "true"
type textarea "тотал 2655 только файлы: 1) COA W006353A 1 2) COA W006353A 2 3) Trikafta 100mg5…"
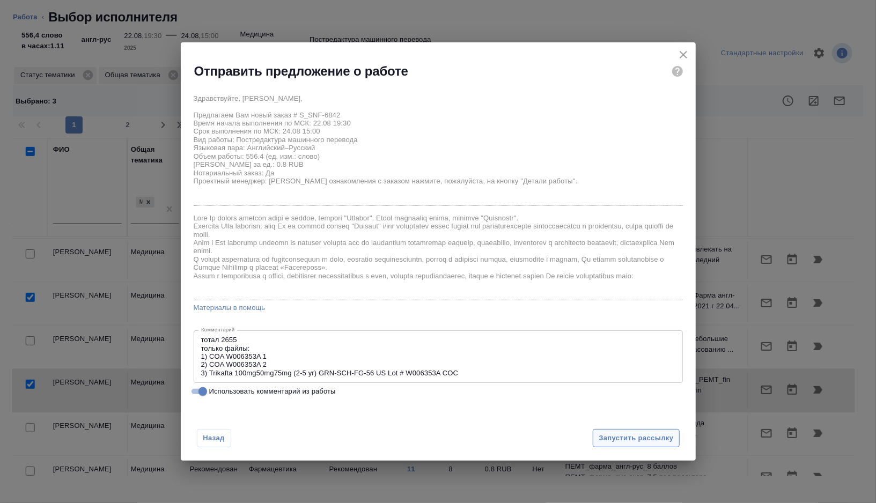
click at [639, 438] on span "Запустить рассылку" at bounding box center [636, 439] width 75 height 12
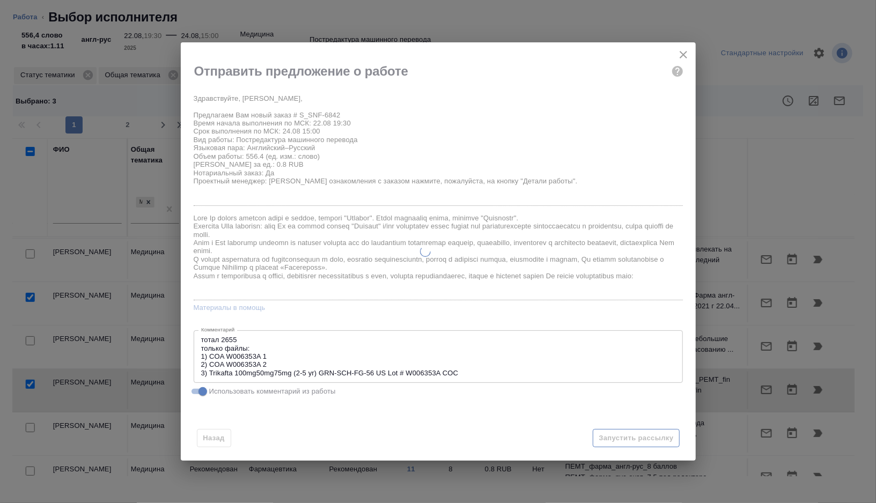
type textarea "x"
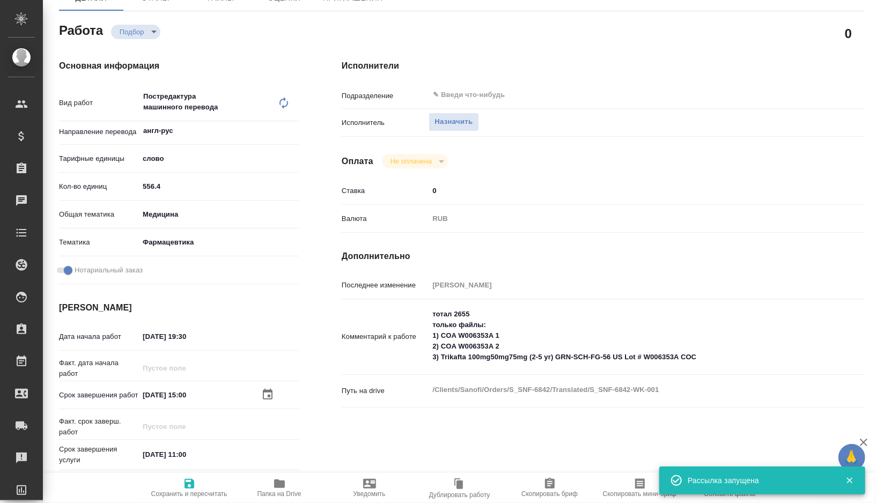
type input "recruiting"
type textarea "Постредактура машинного перевода"
type textarea "x"
type input "англ-рус"
type input "5a8b1489cc6b4906c91bfd90"
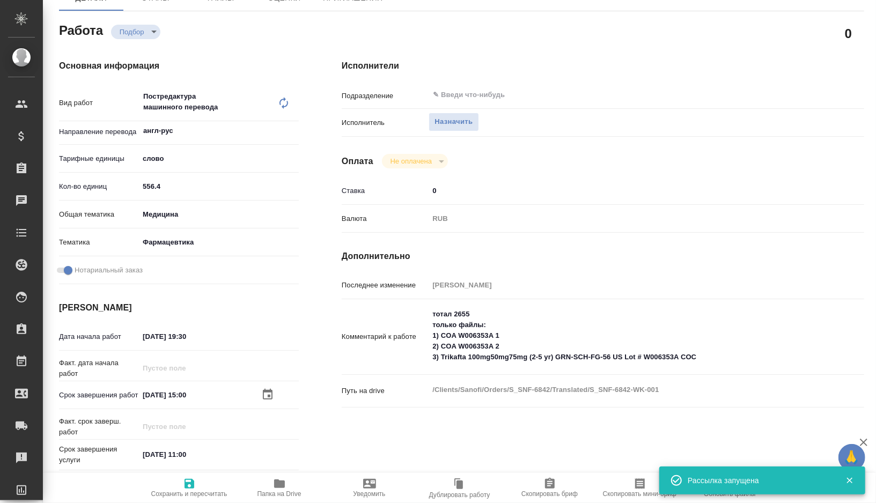
type input "556.4"
type input "med"
type input "6149832f2b7be24903fd7a82"
checkbox input "true"
type input "[DATE] 19:30"
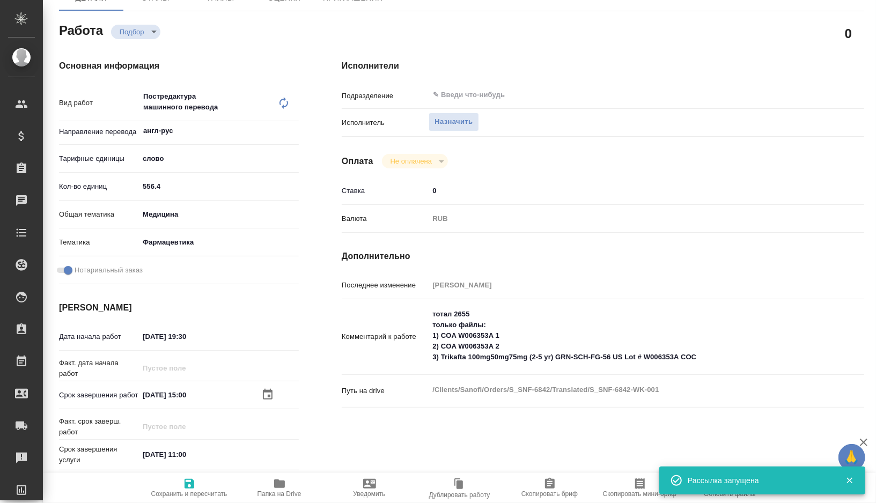
type input "[DATE] 15:00"
type input "[DATE] 11:00"
type input "notPayed"
type input "0"
type input "RUB"
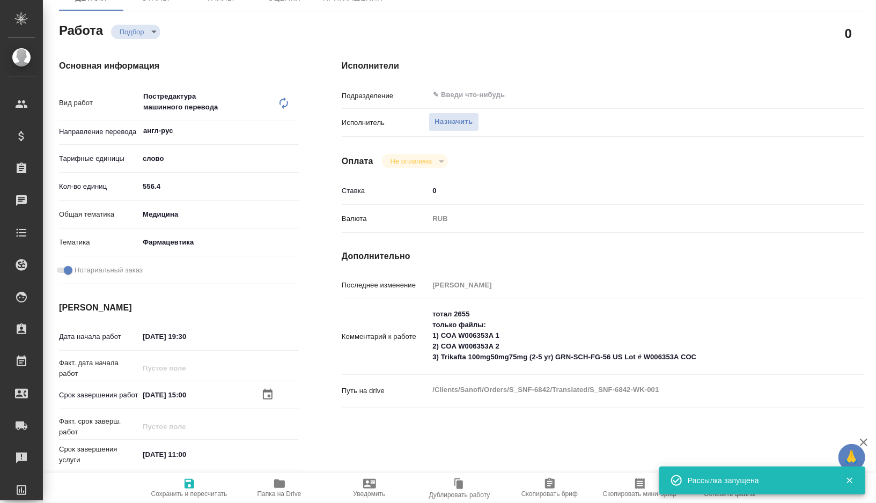
type input "[PERSON_NAME]"
type textarea "тотал 2655 только файлы: 1) COA W006353A 1 2) COA W006353A 2 3) Trikafta 100mg5…"
type textarea "x"
type textarea "/Clients/Sanofi/Orders/S_SNF-6842/Translated/S_SNF-6842-WK-001"
type textarea "x"
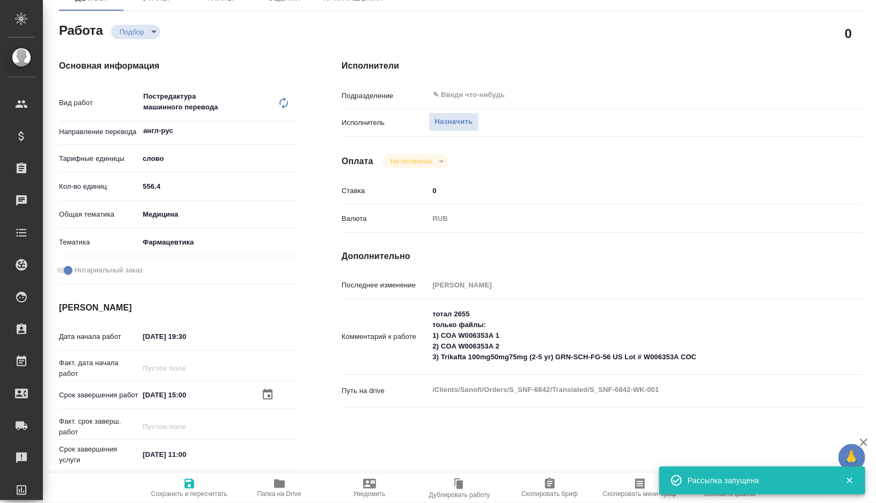
type input "S_SNF-6842"
type input "E005825743"
type input "Business Translation 2.0"
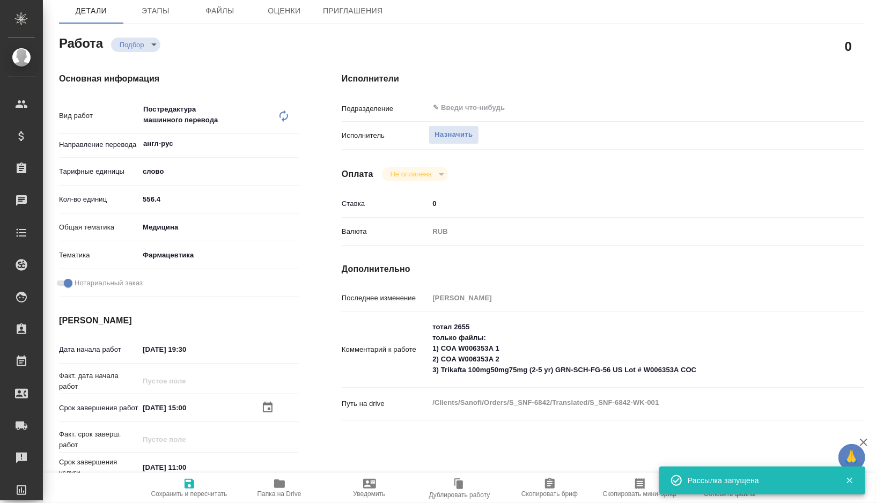
scroll to position [121, 0]
